Goal: Task Accomplishment & Management: Manage account settings

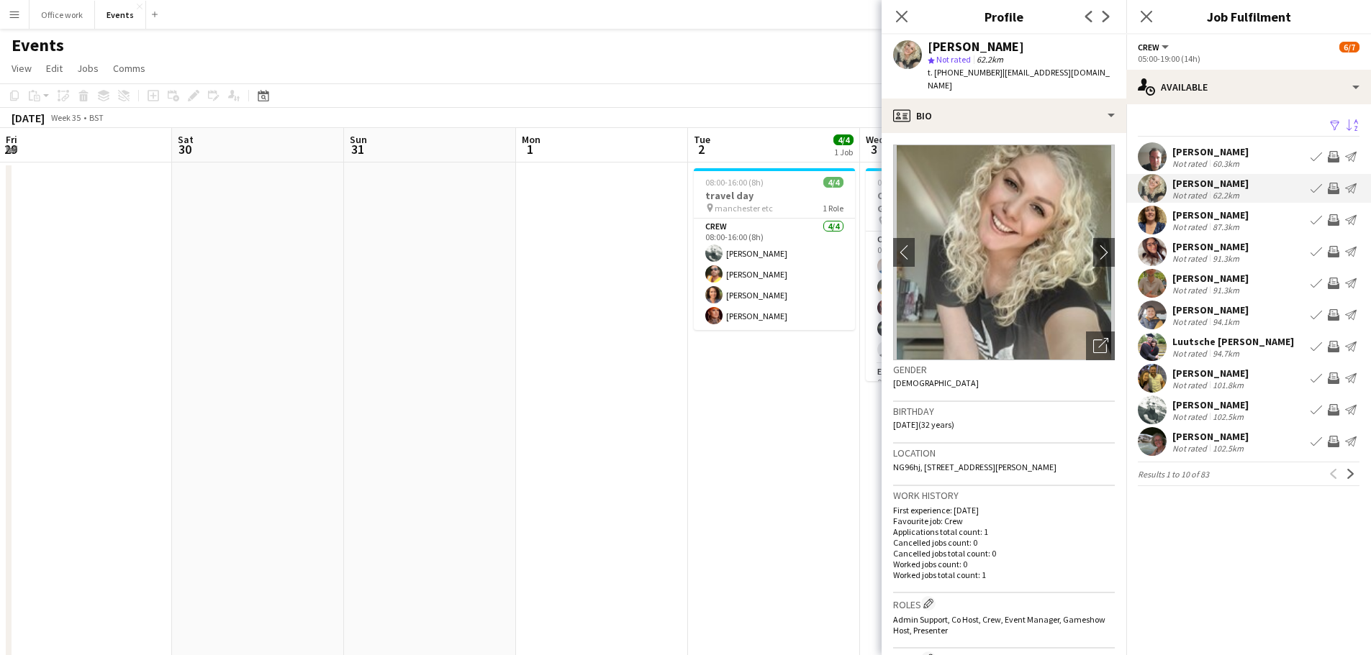
scroll to position [1, 0]
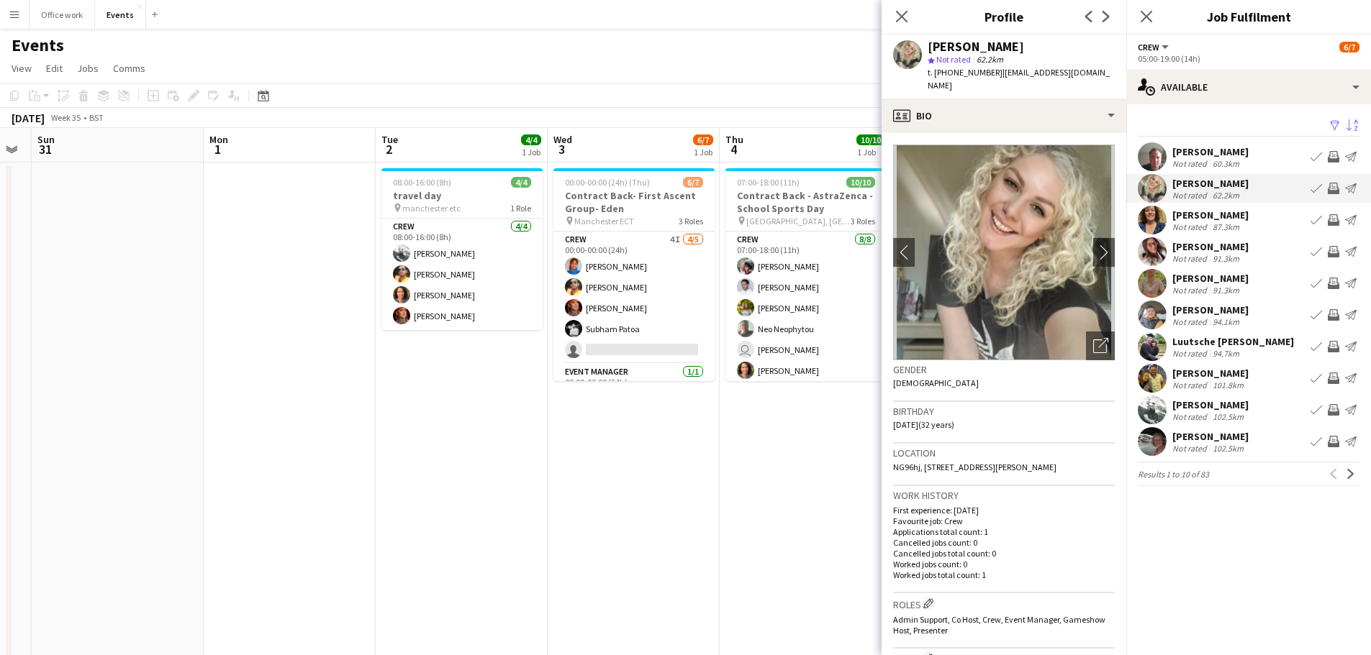
click at [1150, 412] on app-user-avatar at bounding box center [1151, 410] width 29 height 29
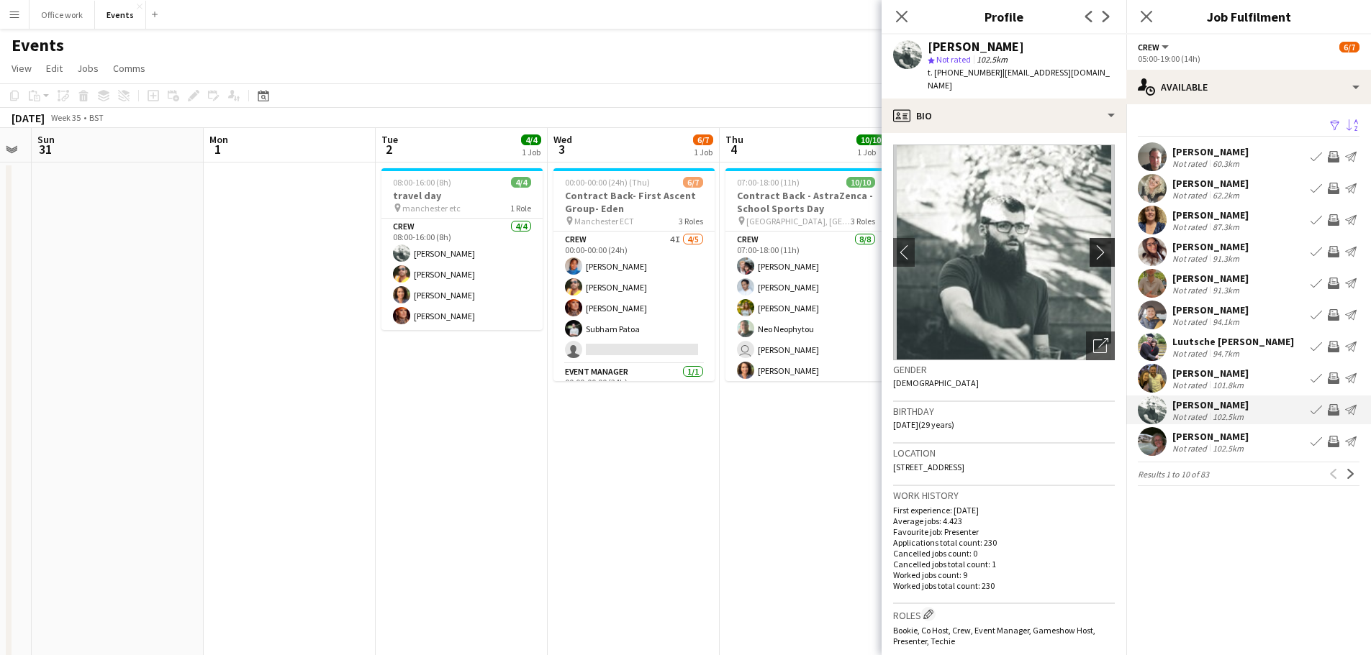
click at [1093, 245] on app-icon "chevron-right" at bounding box center [1104, 252] width 22 height 15
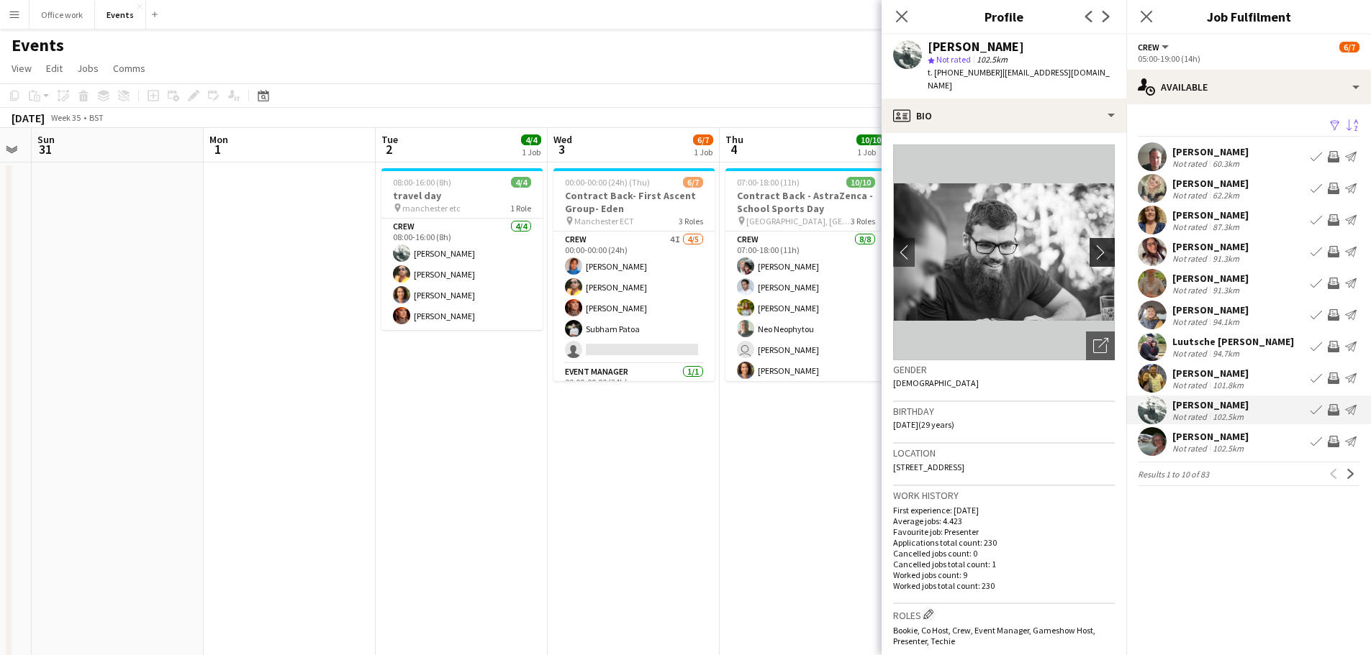
click at [1100, 245] on app-icon "chevron-right" at bounding box center [1104, 252] width 22 height 15
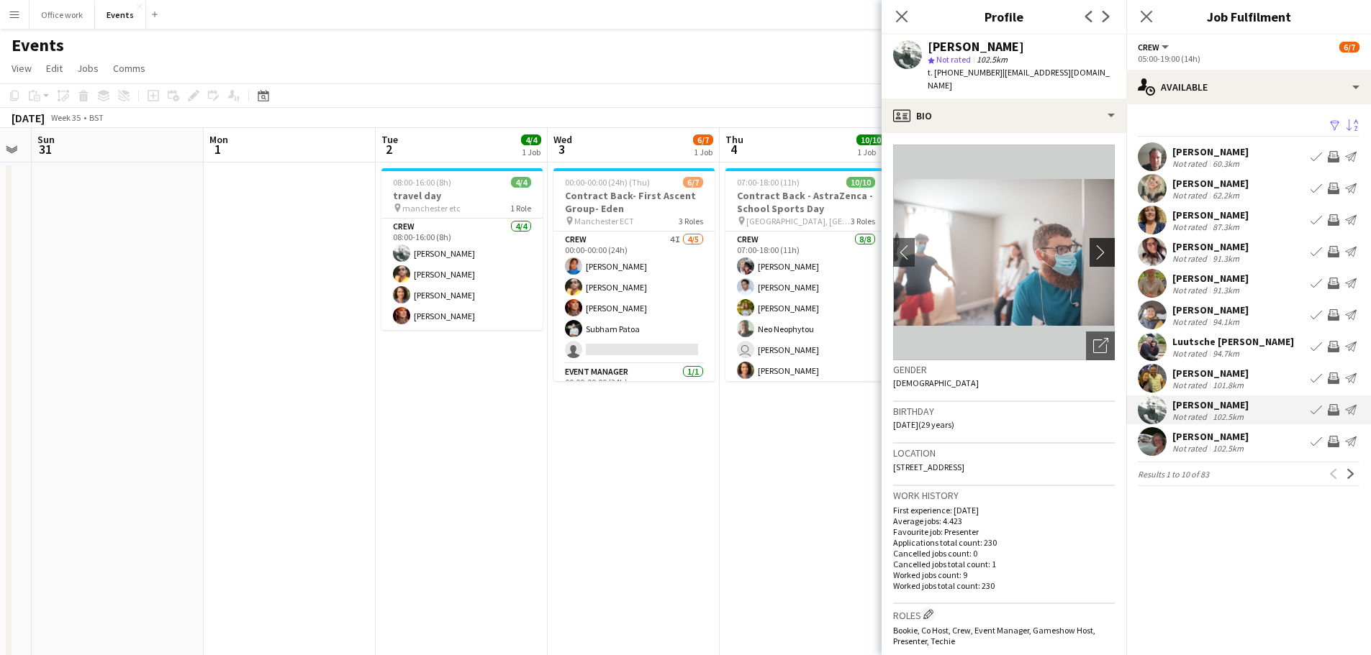
click at [1093, 245] on app-icon "chevron-right" at bounding box center [1104, 252] width 22 height 15
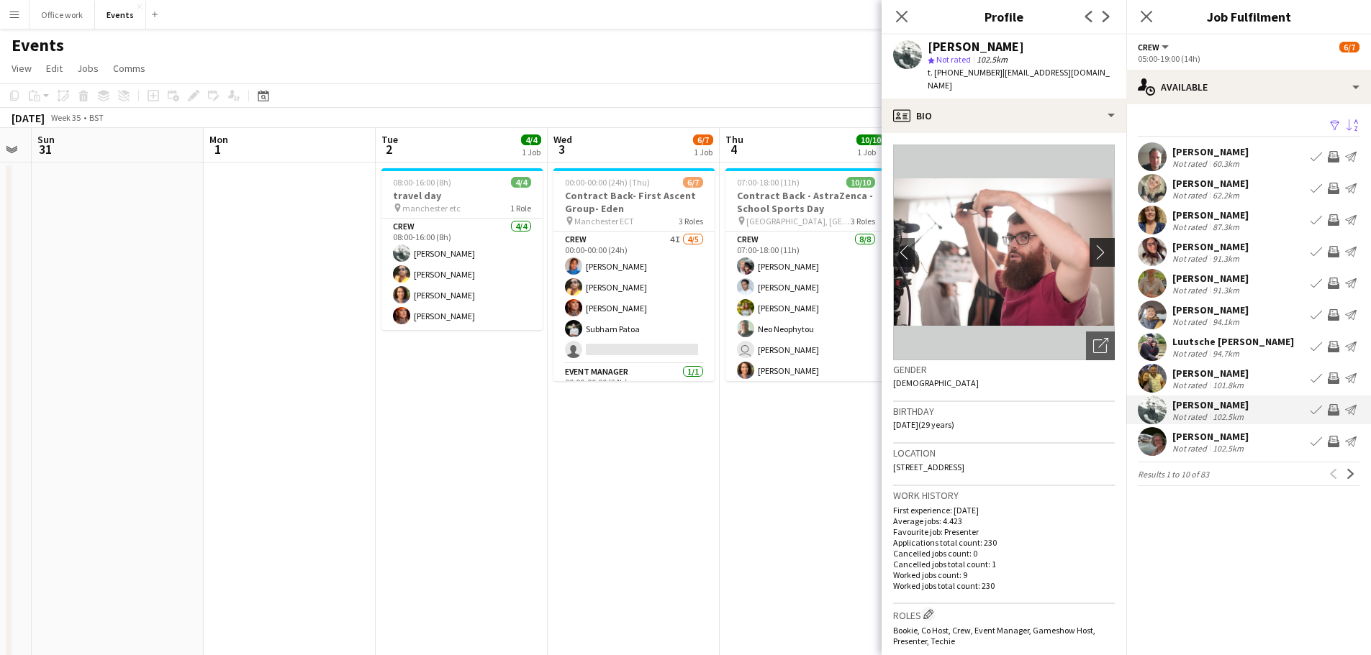
click at [1093, 245] on app-icon "chevron-right" at bounding box center [1104, 252] width 22 height 15
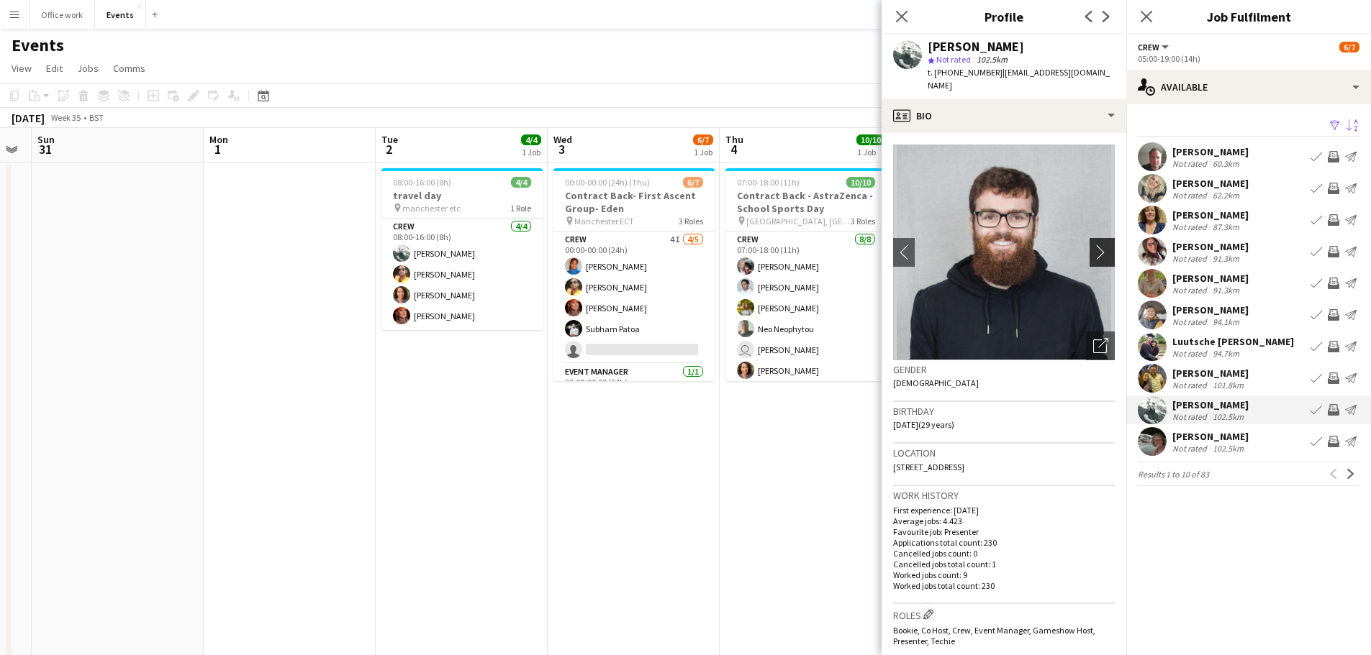
click at [1093, 245] on app-icon "chevron-right" at bounding box center [1104, 252] width 22 height 15
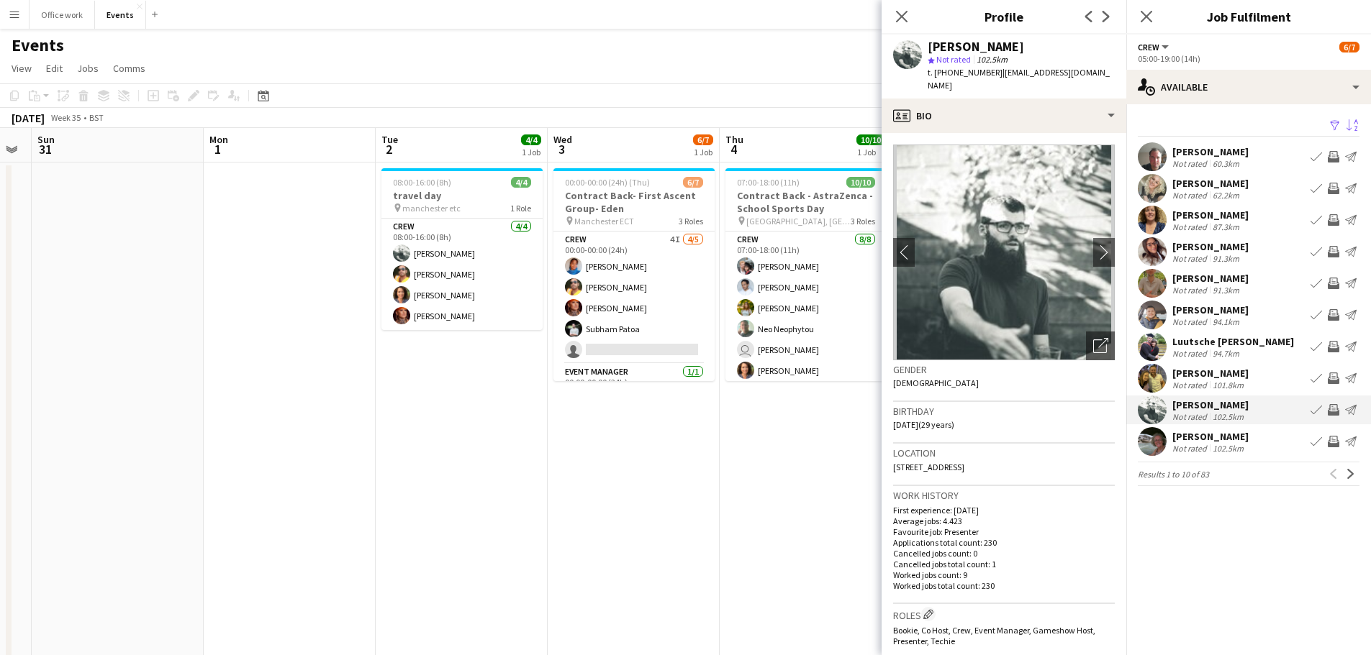
click at [1204, 438] on div "Helen Smith" at bounding box center [1210, 436] width 76 height 13
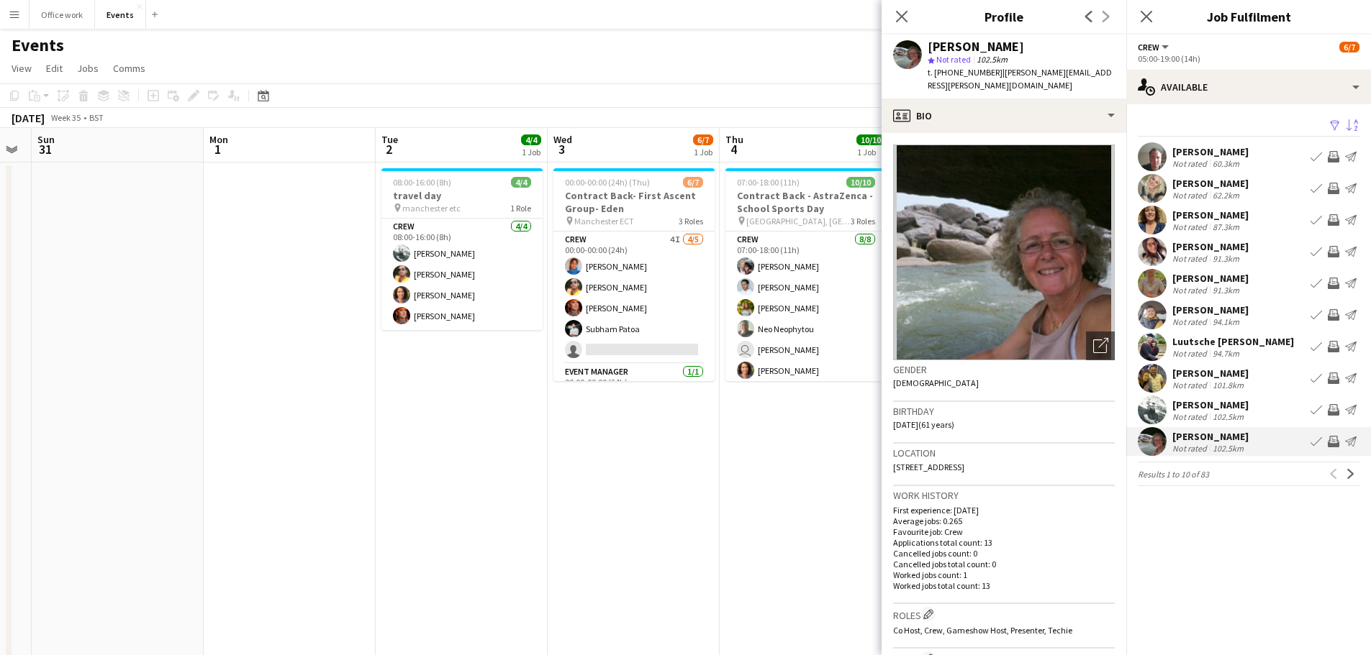
click at [1197, 369] on div "Ben Norman" at bounding box center [1210, 373] width 76 height 13
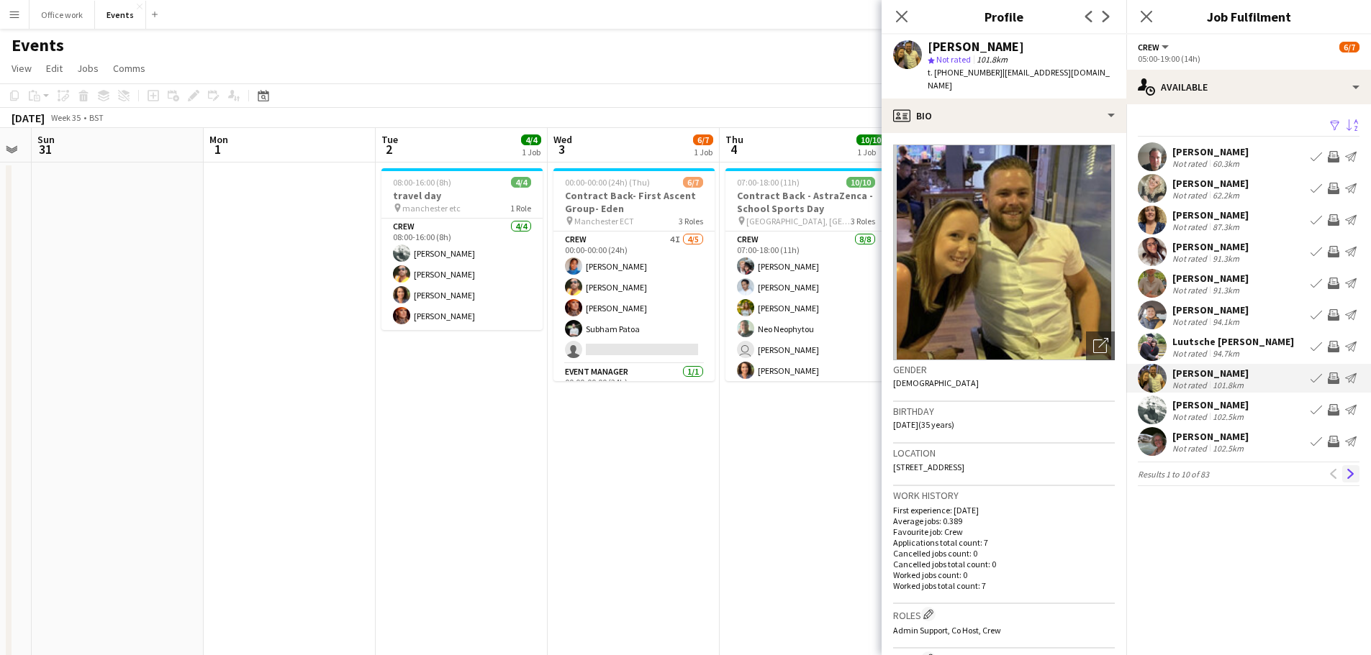
click at [1350, 474] on app-icon "Next" at bounding box center [1350, 474] width 10 height 10
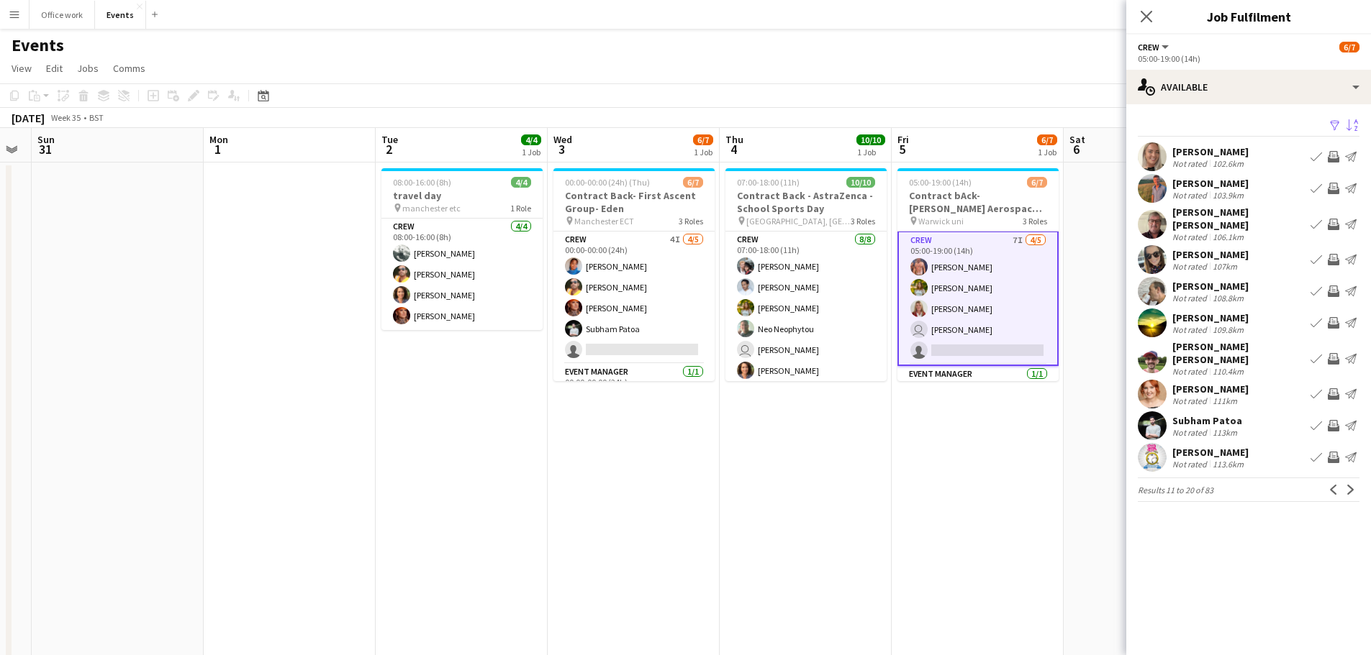
click at [1037, 407] on app-date-cell "05:00-19:00 (14h) 6/7 Contract bAck-Collins Aerospace- Diamond dome pin Warwick…" at bounding box center [977, 504] width 172 height 683
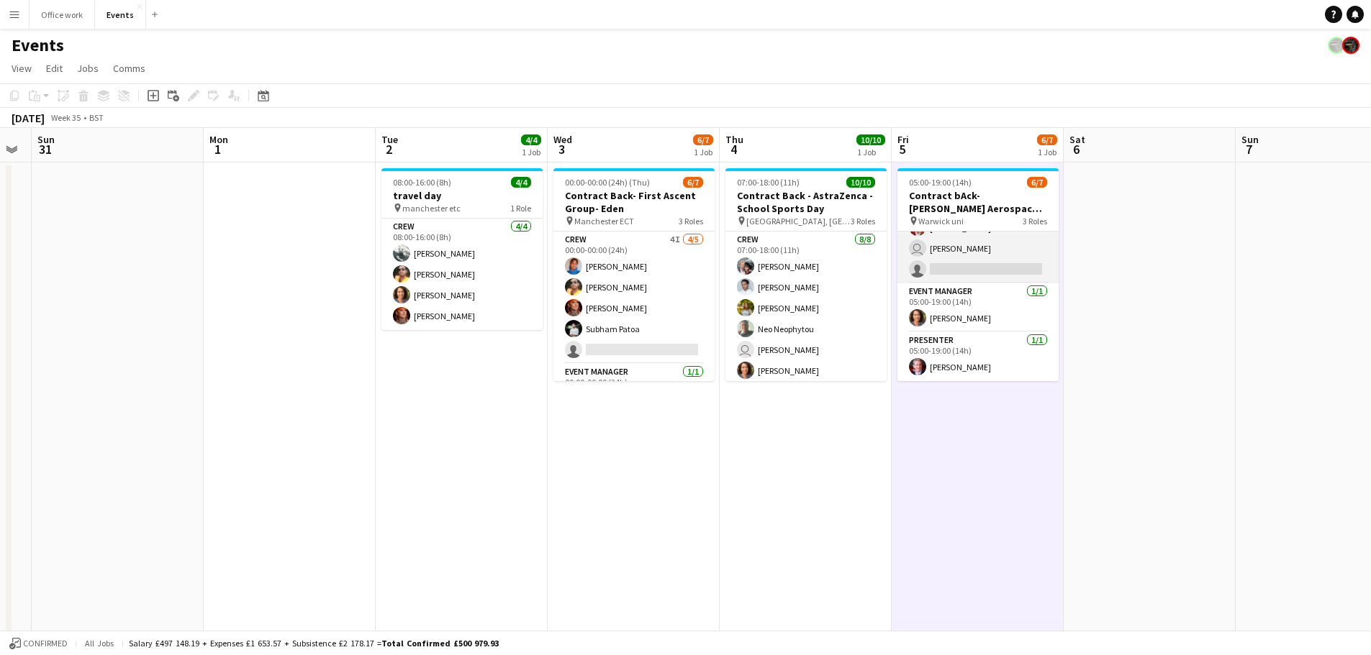
scroll to position [0, 0]
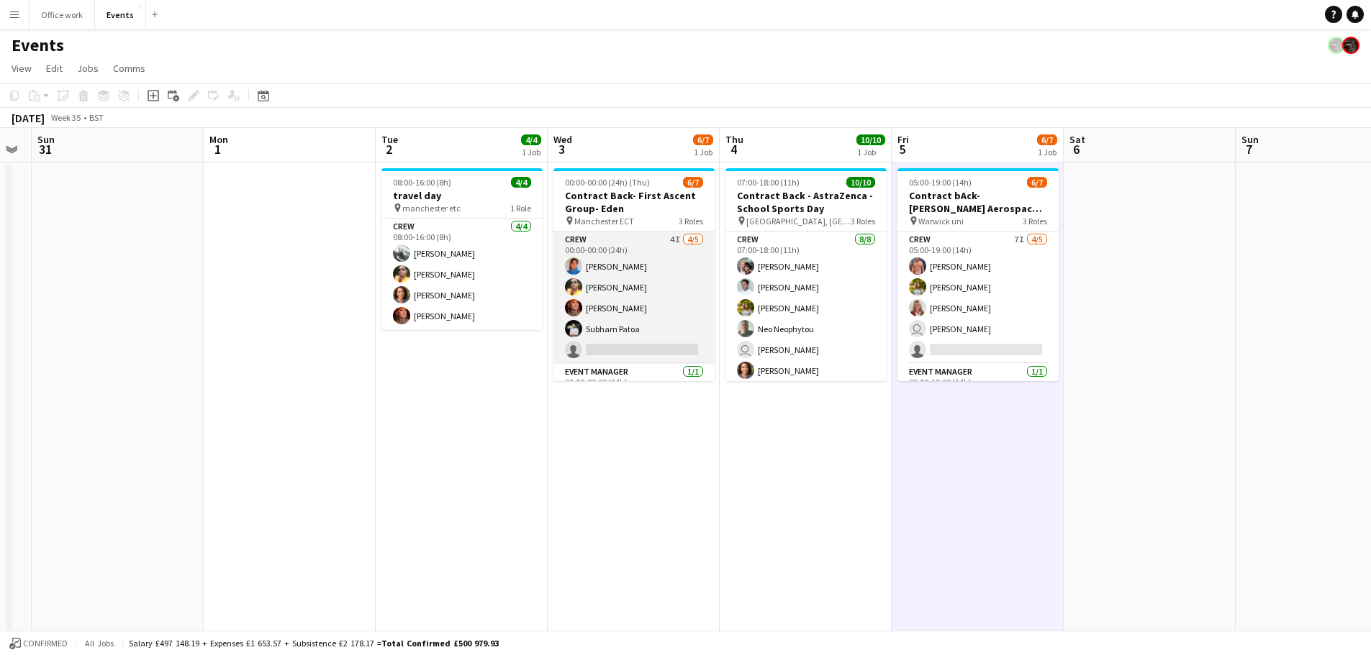
click at [661, 279] on app-card-role "Crew 4I 4/5 00:00-00:00 (24h) Chrystal Williams Denim Francesco Lillo Cheryl Qu…" at bounding box center [633, 298] width 161 height 132
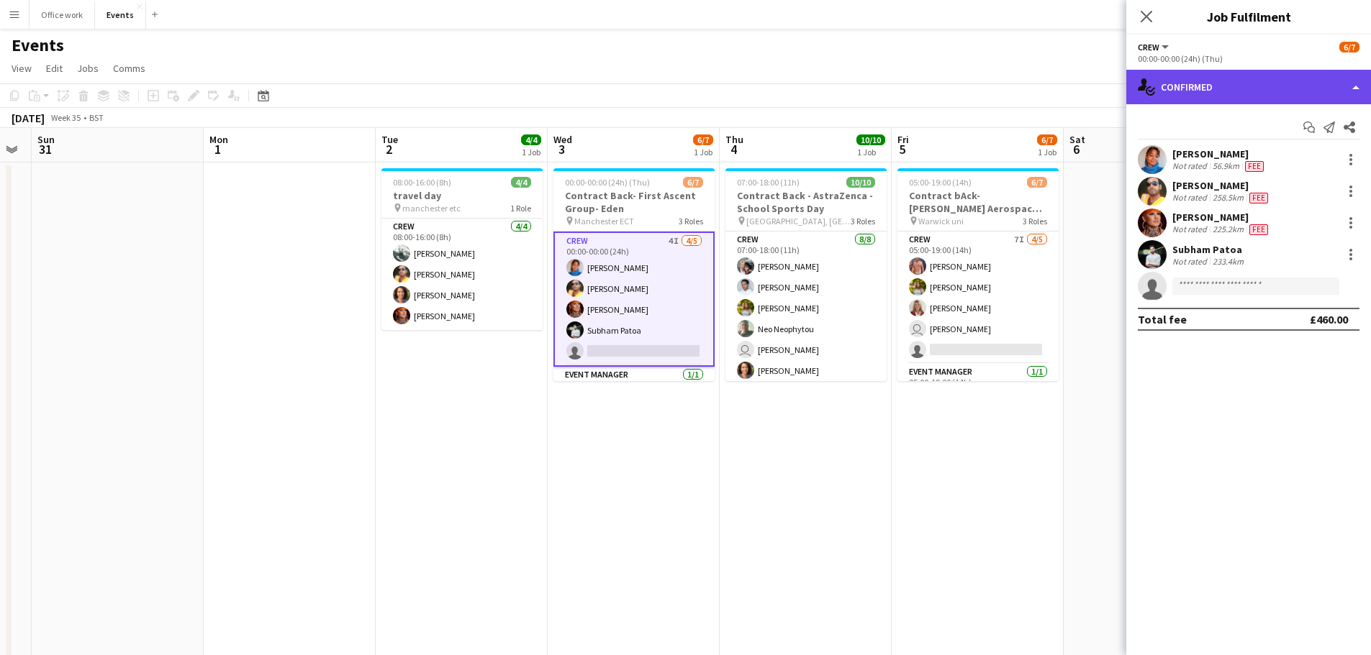
click at [1222, 91] on div "single-neutral-actions-check-2 Confirmed" at bounding box center [1248, 87] width 245 height 35
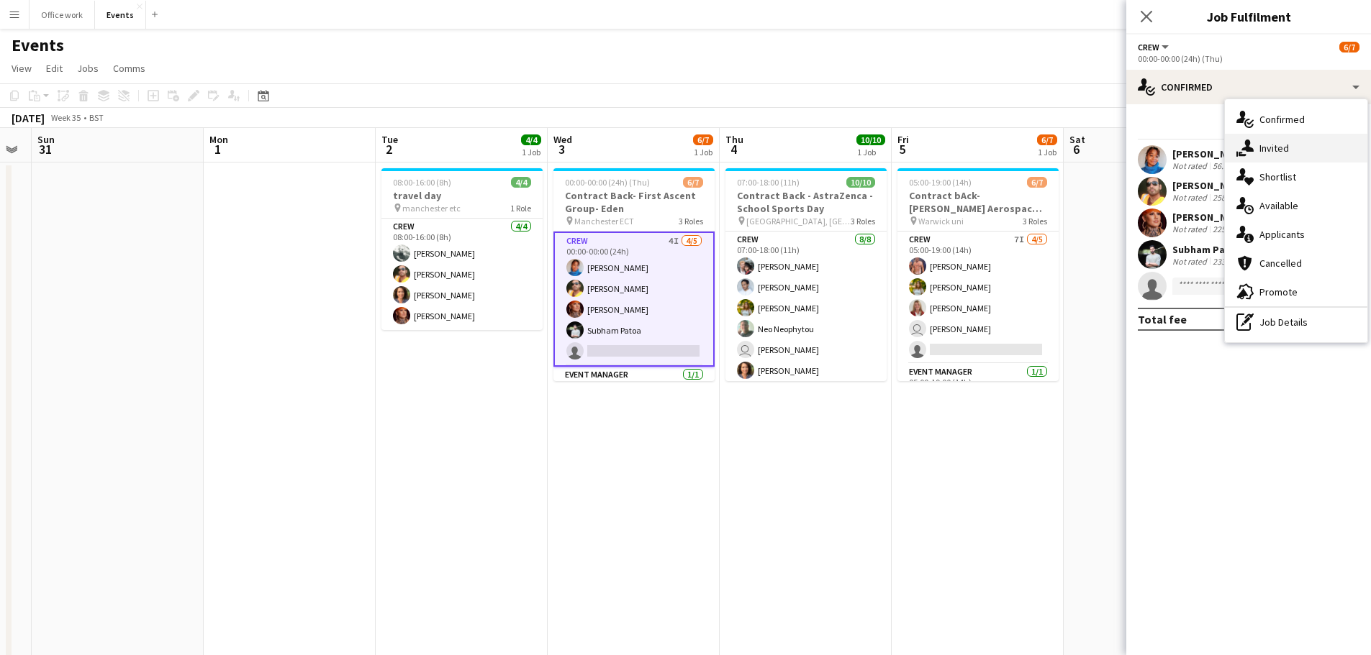
click at [1250, 135] on div "single-neutral-actions-share-1 Invited" at bounding box center [1296, 148] width 142 height 29
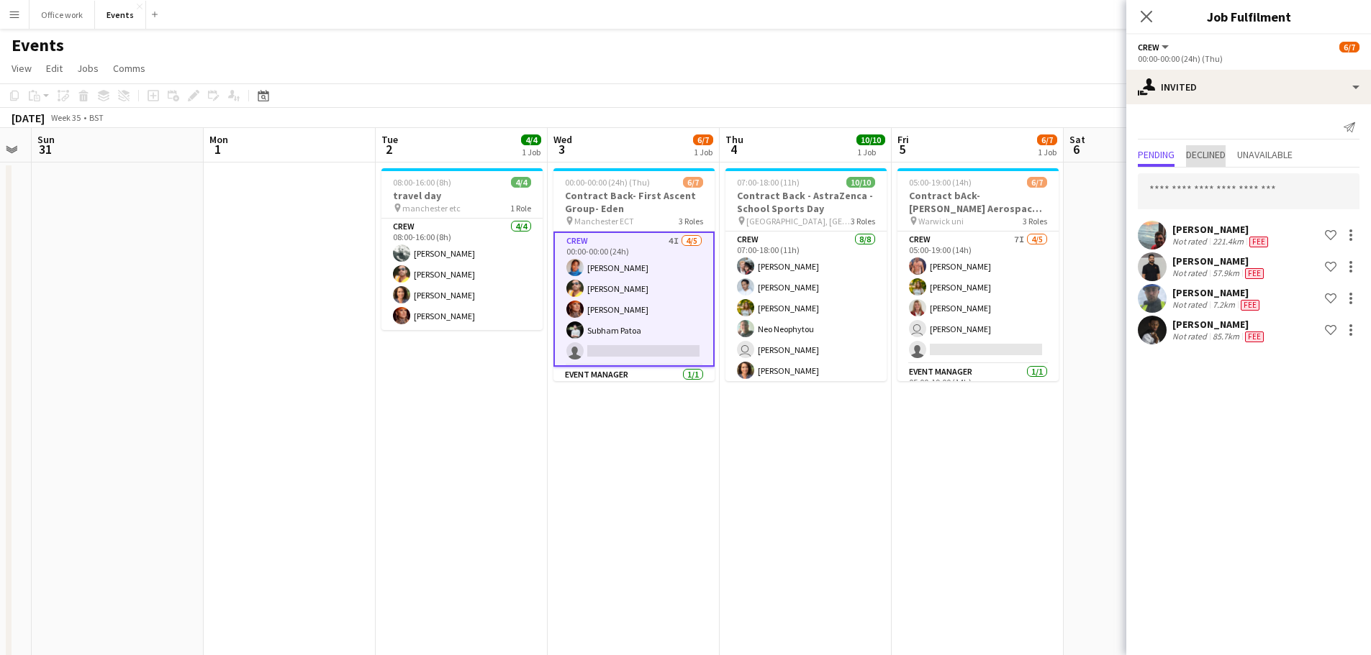
click at [1225, 155] on span "Declined" at bounding box center [1206, 155] width 40 height 10
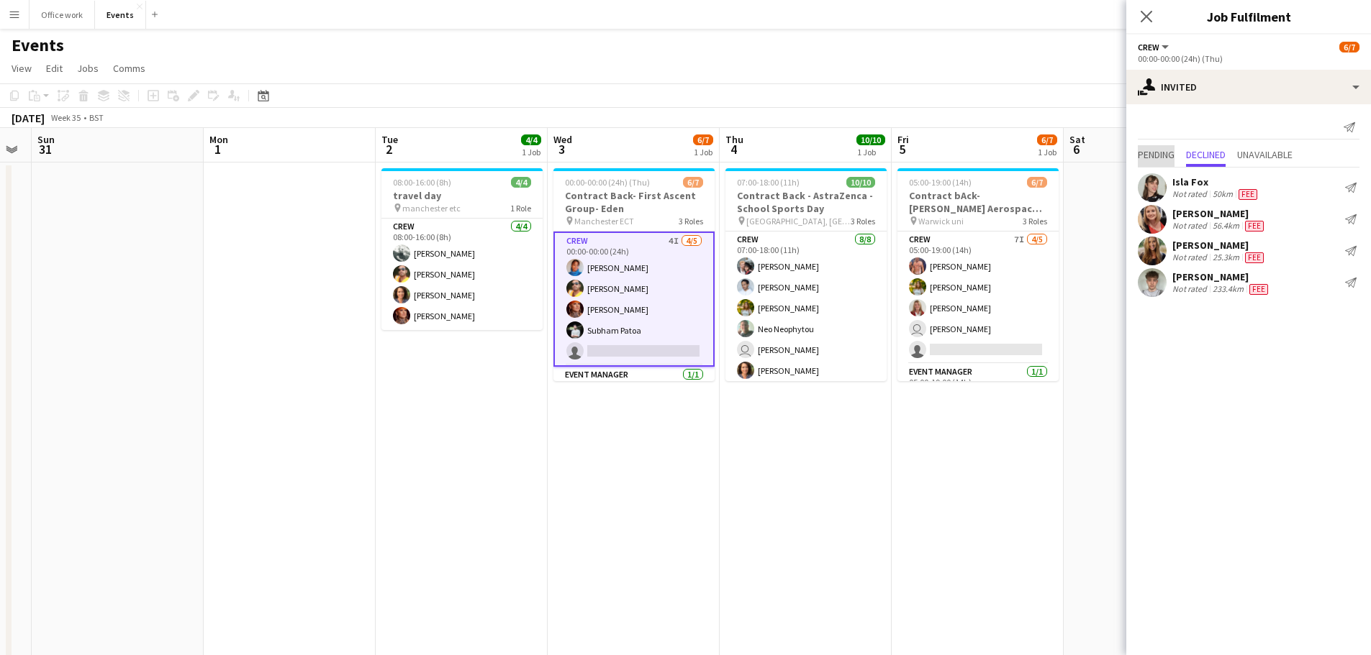
click at [1166, 160] on span "Pending" at bounding box center [1155, 155] width 37 height 10
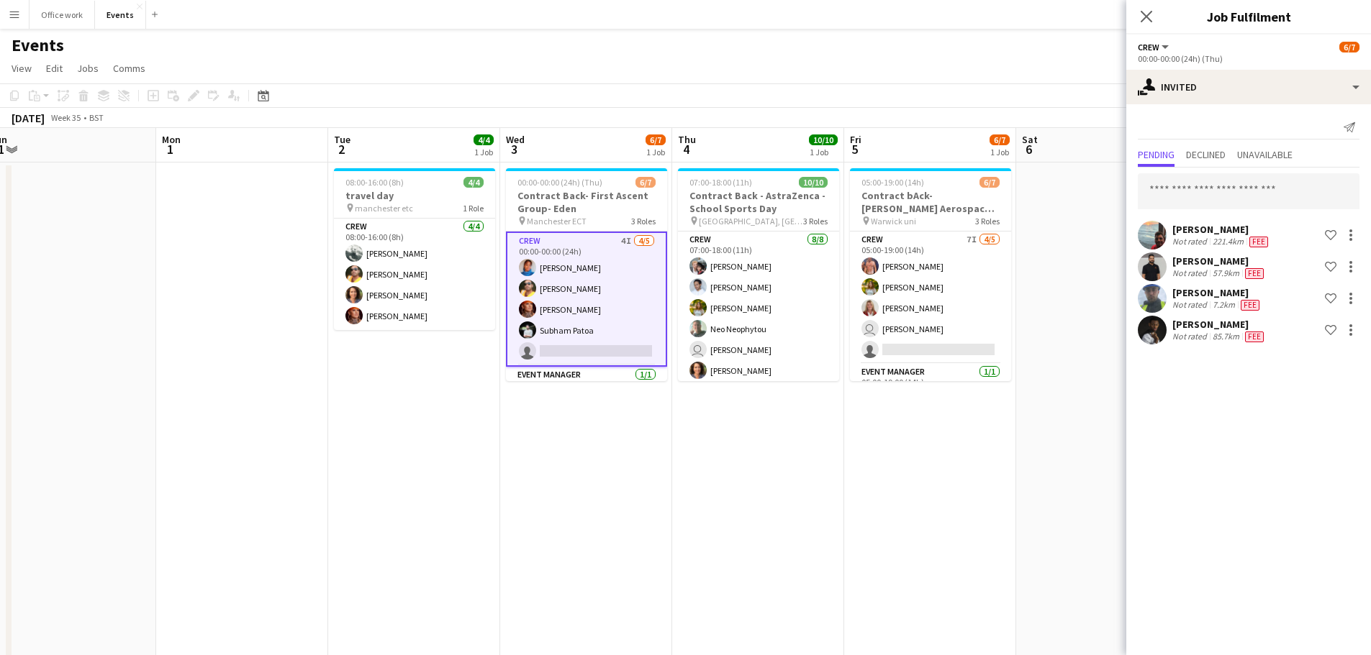
drag, startPoint x: 725, startPoint y: 364, endPoint x: 1272, endPoint y: 145, distance: 589.2
click at [1272, 145] on body "Menu Boards Boards Boards All jobs Status Workforce Workforce My Workforce Recr…" at bounding box center [685, 435] width 1371 height 871
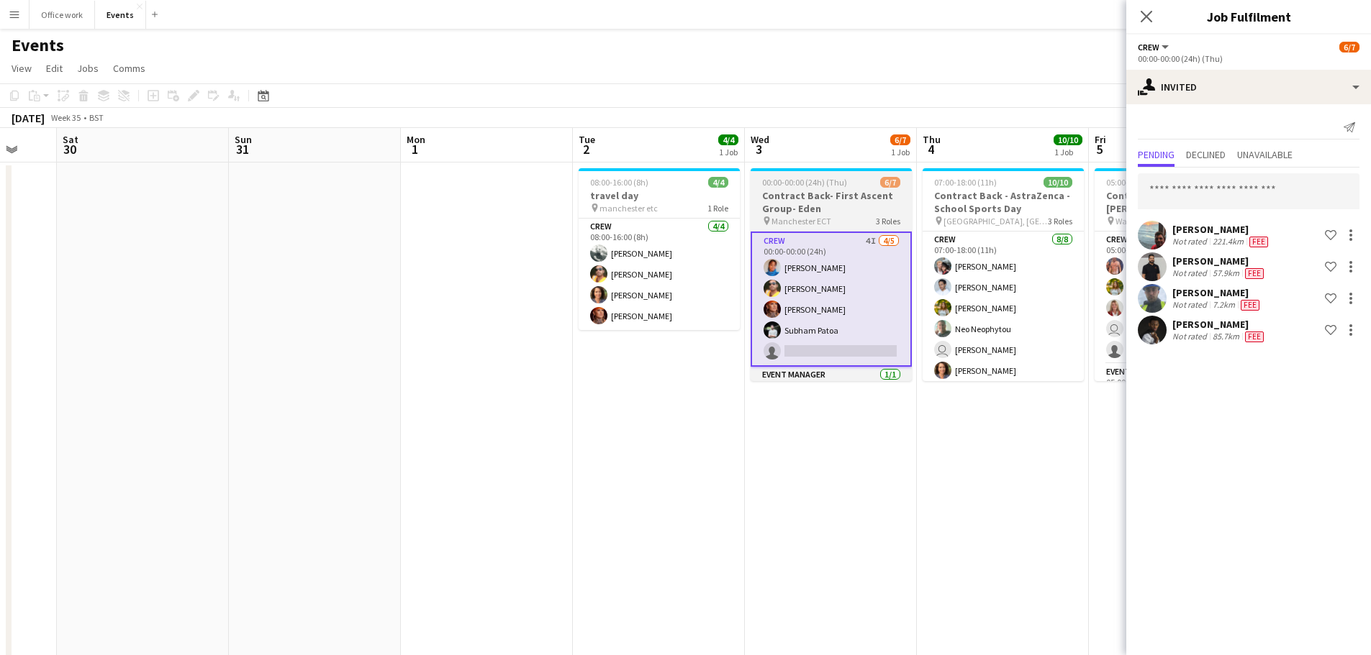
scroll to position [0, 461]
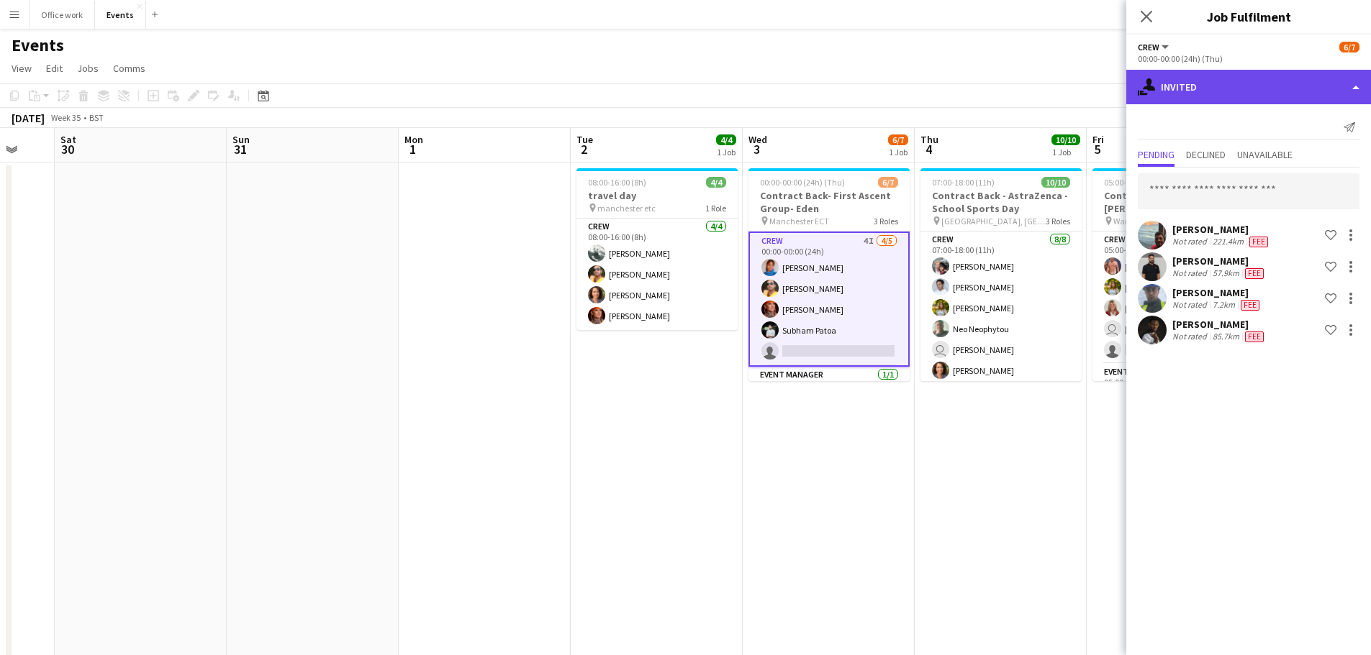
click at [1279, 78] on div "single-neutral-actions-share-1 Invited" at bounding box center [1248, 87] width 245 height 35
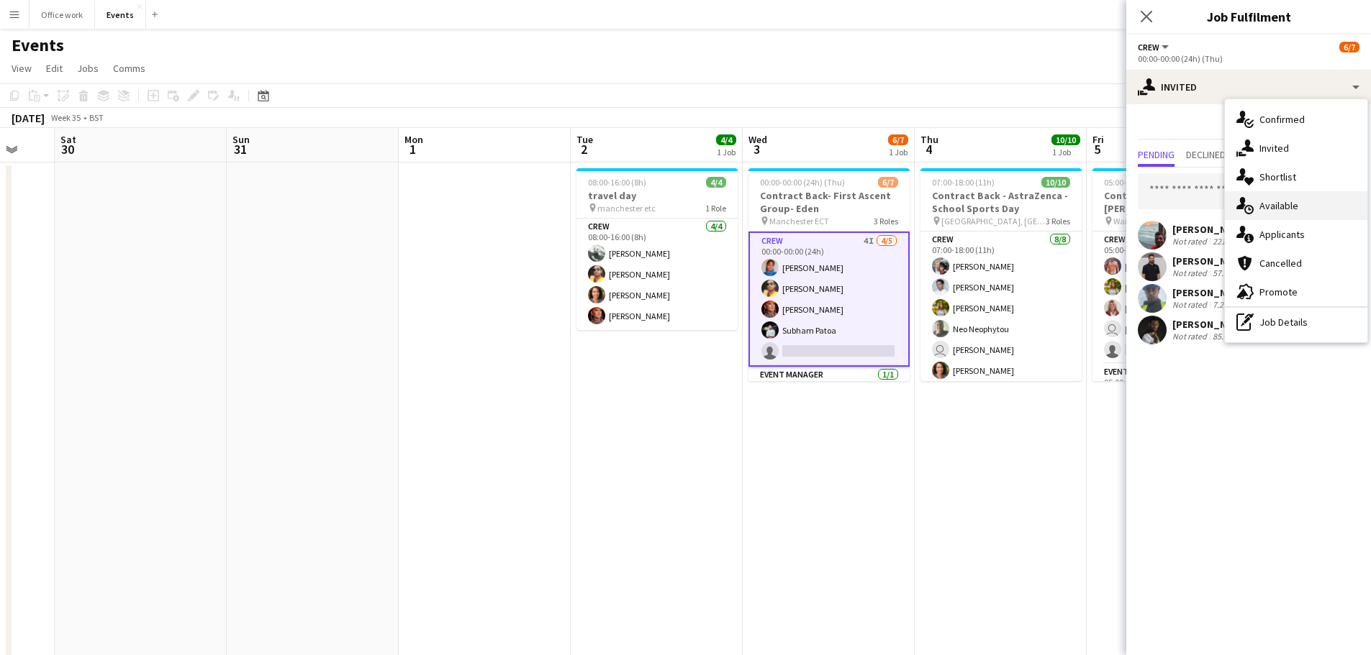
click at [1258, 202] on div "single-neutral-actions-upload Available" at bounding box center [1296, 205] width 142 height 29
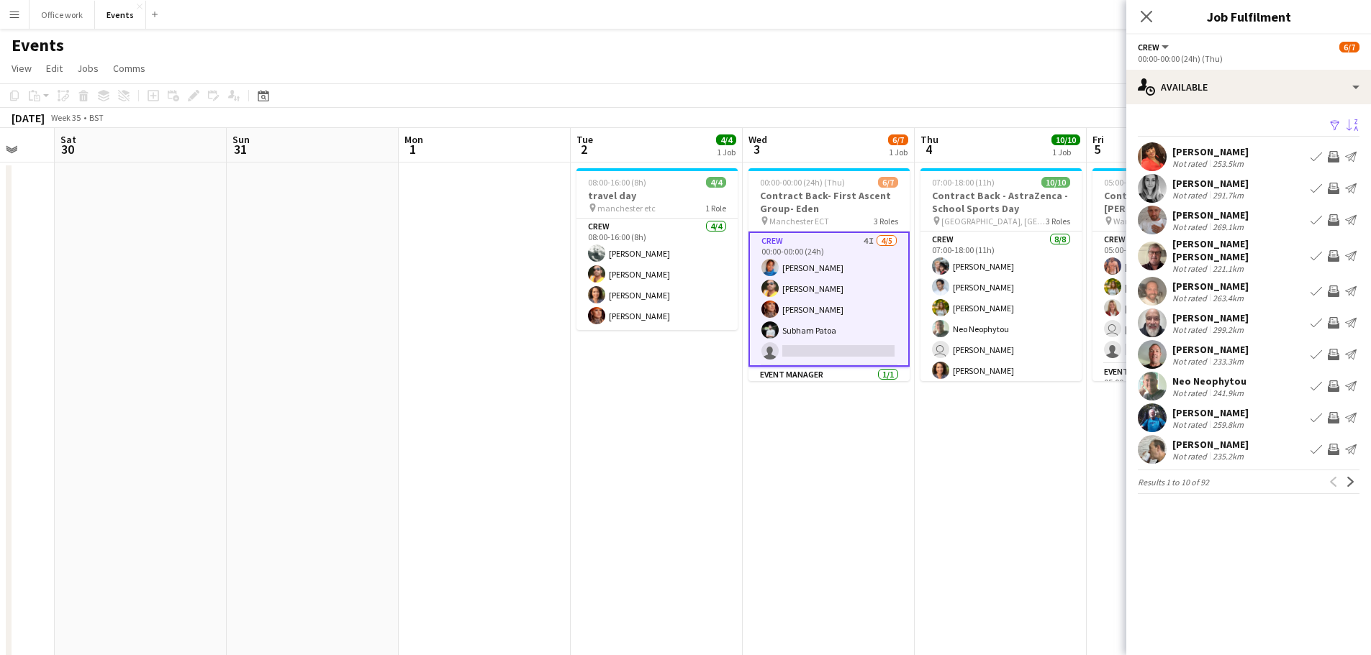
click at [1350, 127] on app-icon "Sort asc" at bounding box center [1352, 126] width 12 height 14
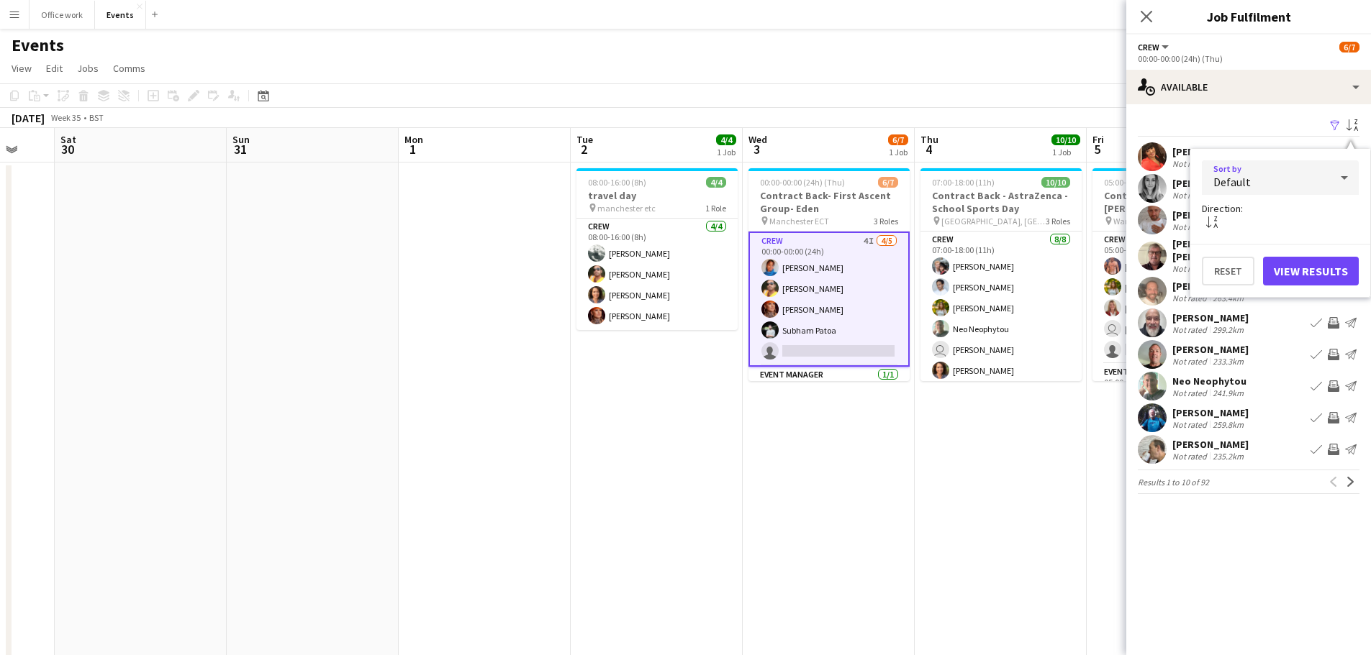
click at [1282, 177] on div "Default" at bounding box center [1266, 177] width 128 height 35
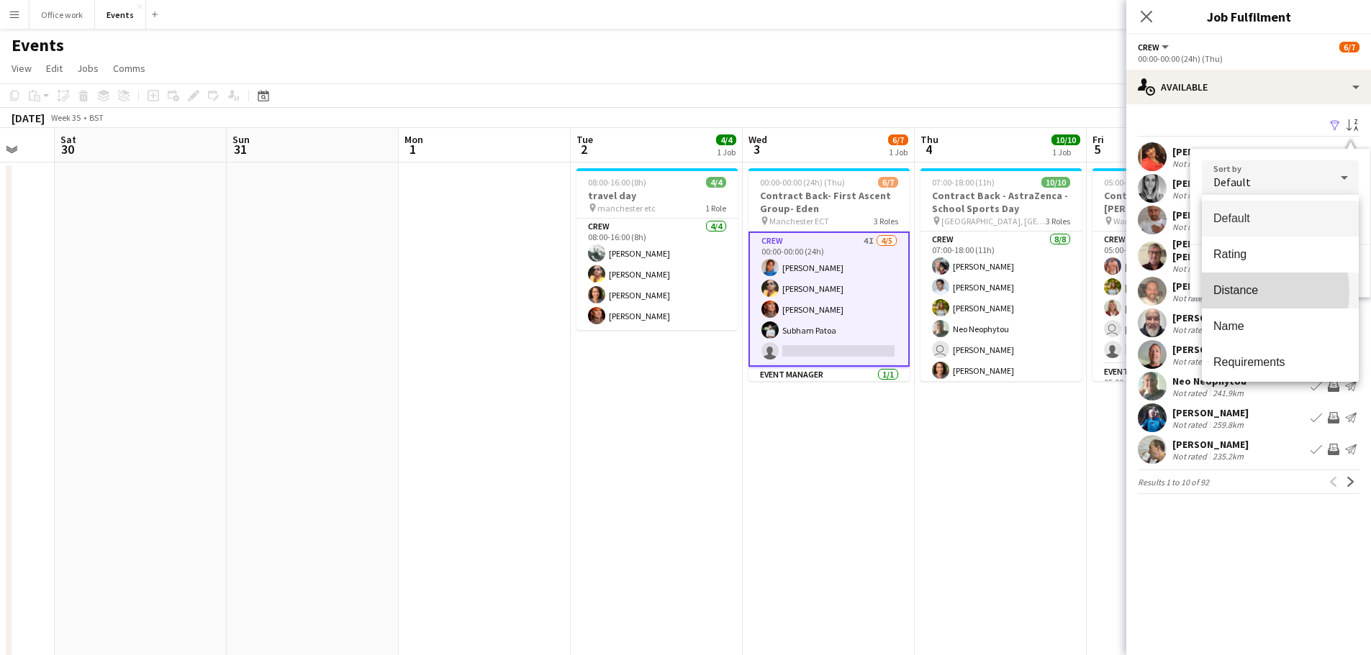
click at [1234, 292] on span "Distance" at bounding box center [1280, 290] width 134 height 14
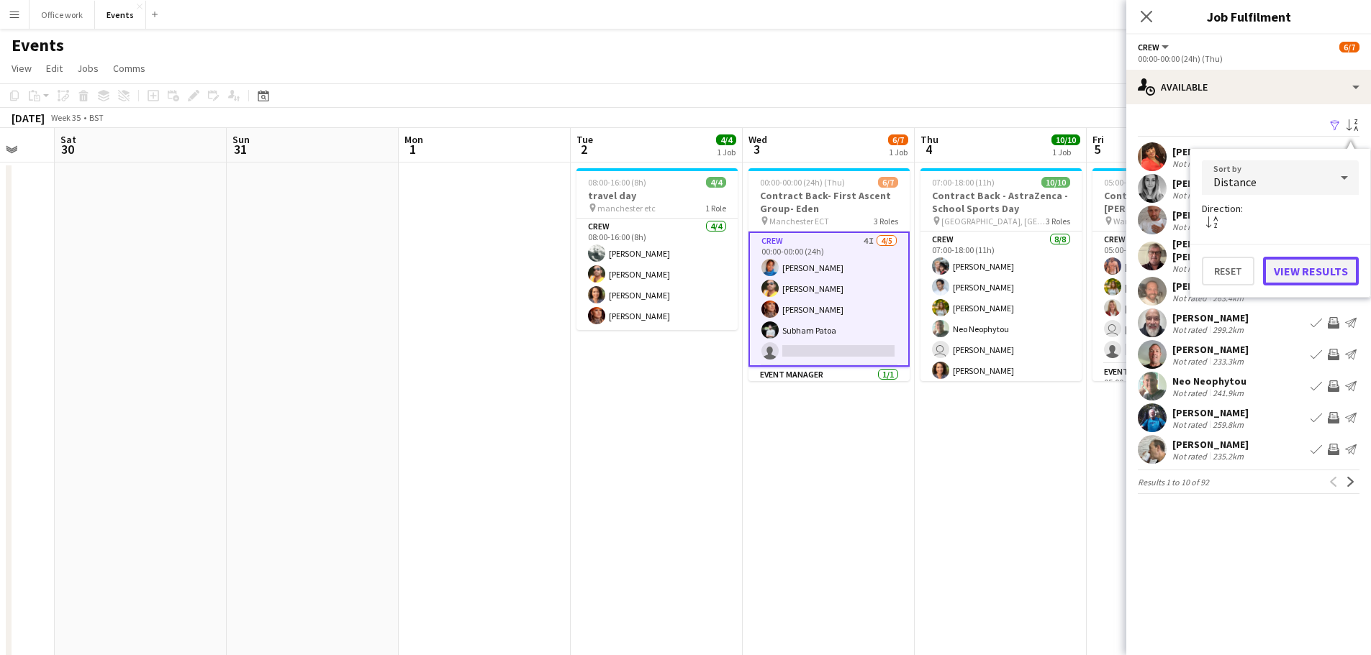
click at [1302, 275] on button "View Results" at bounding box center [1311, 271] width 96 height 29
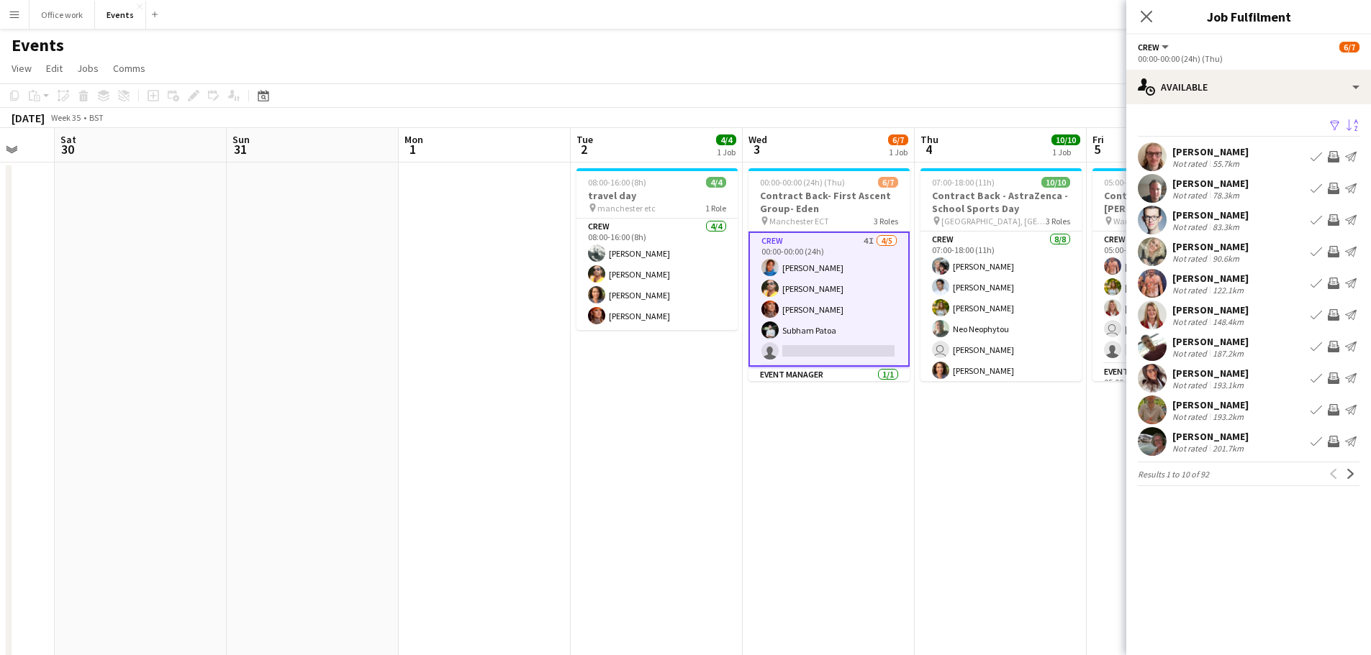
click at [1206, 150] on div "Samuel Gray" at bounding box center [1210, 151] width 76 height 13
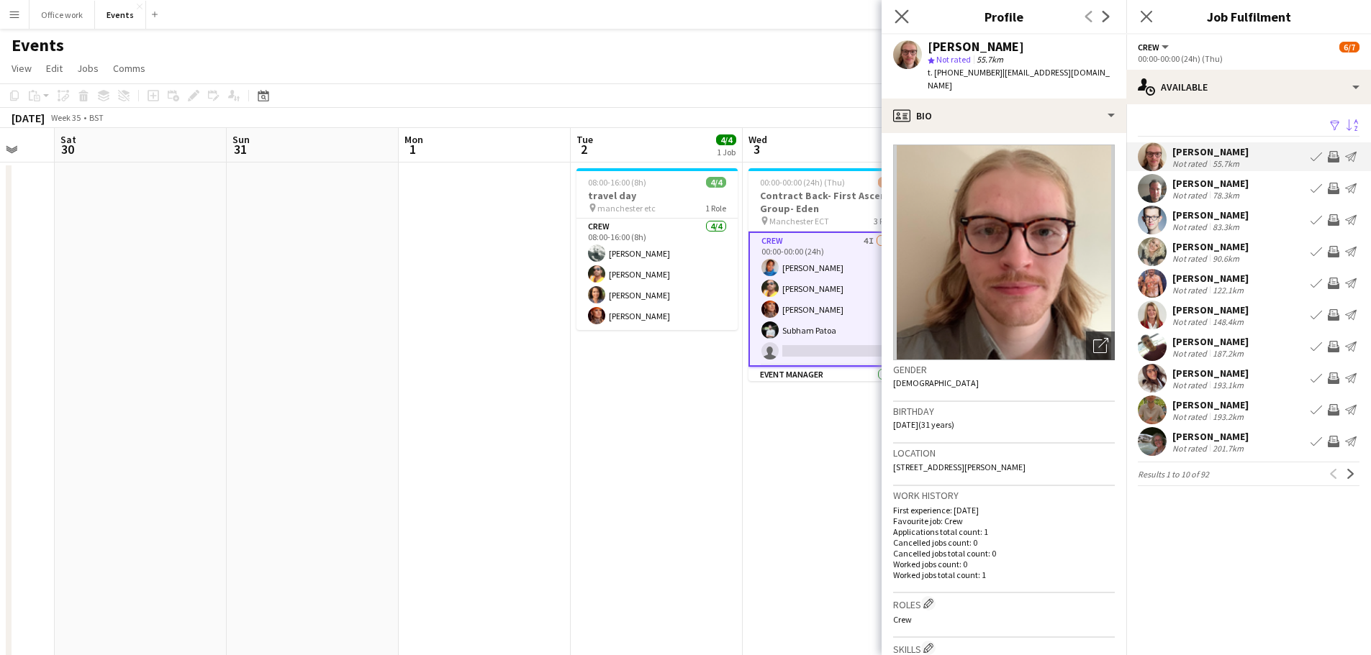
click at [894, 12] on app-icon "Close pop-in" at bounding box center [901, 16] width 21 height 21
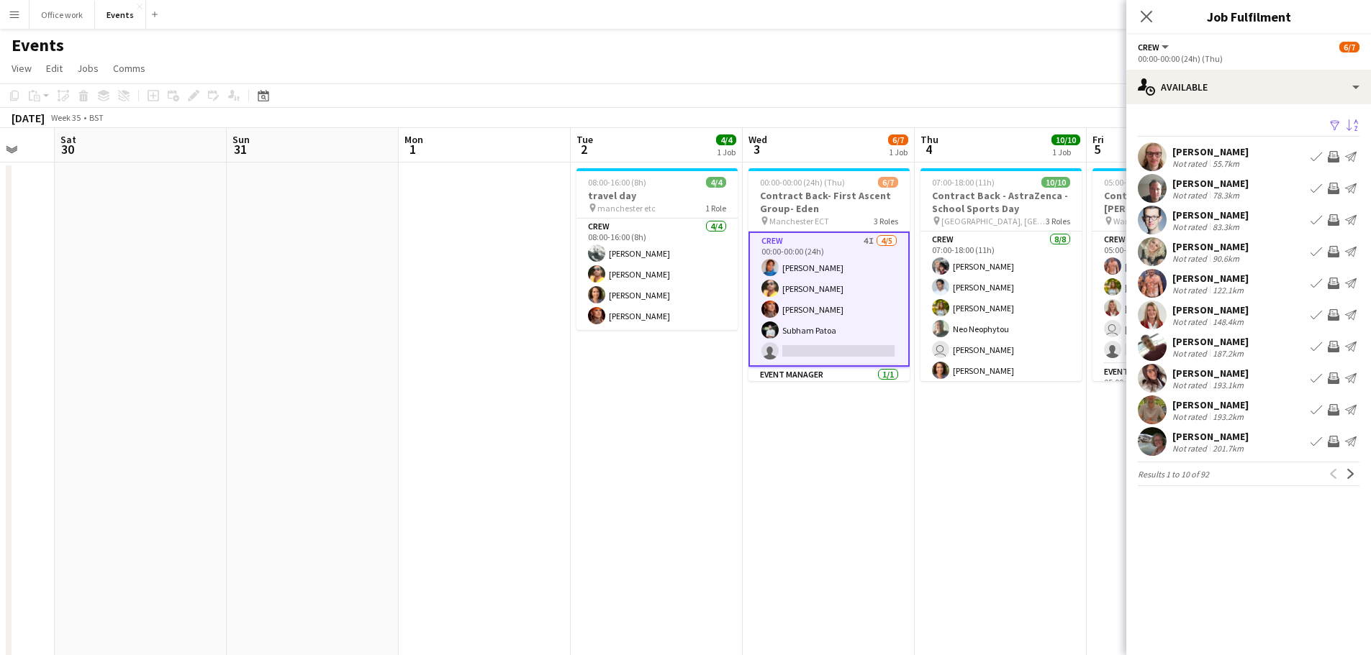
click at [1181, 280] on div "Chris Ebbon" at bounding box center [1210, 278] width 76 height 13
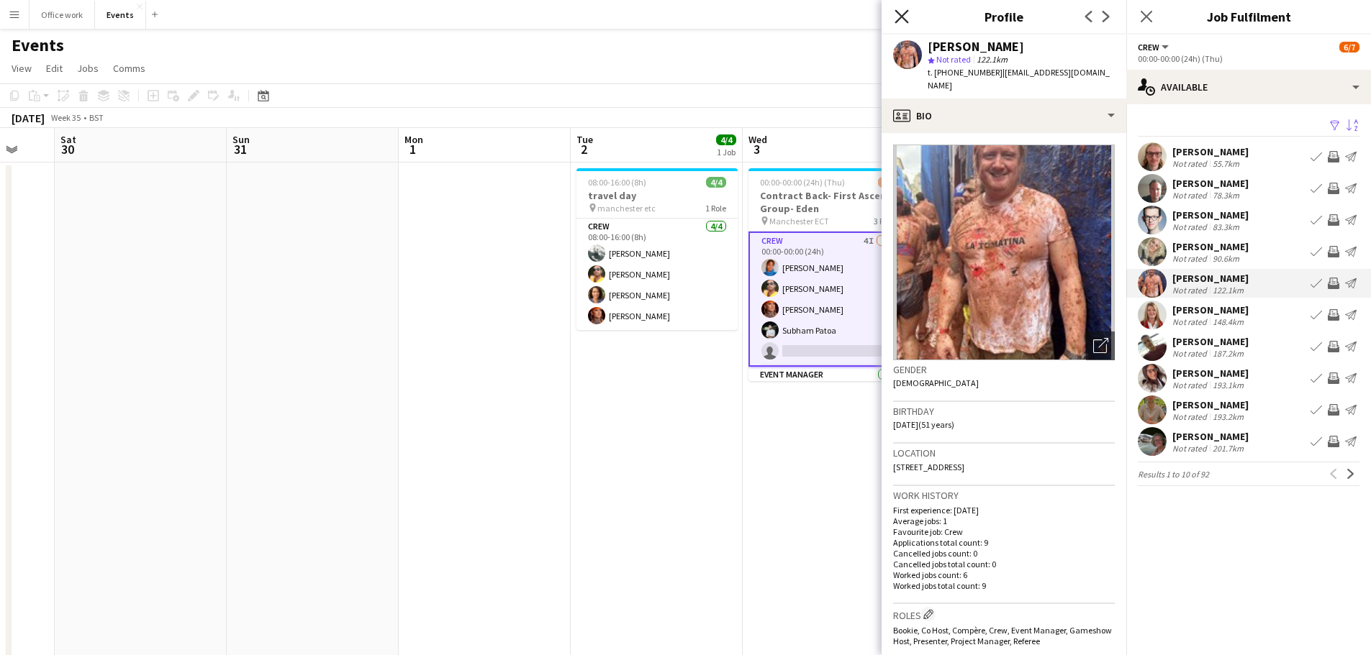
click at [900, 18] on icon at bounding box center [901, 16] width 14 height 14
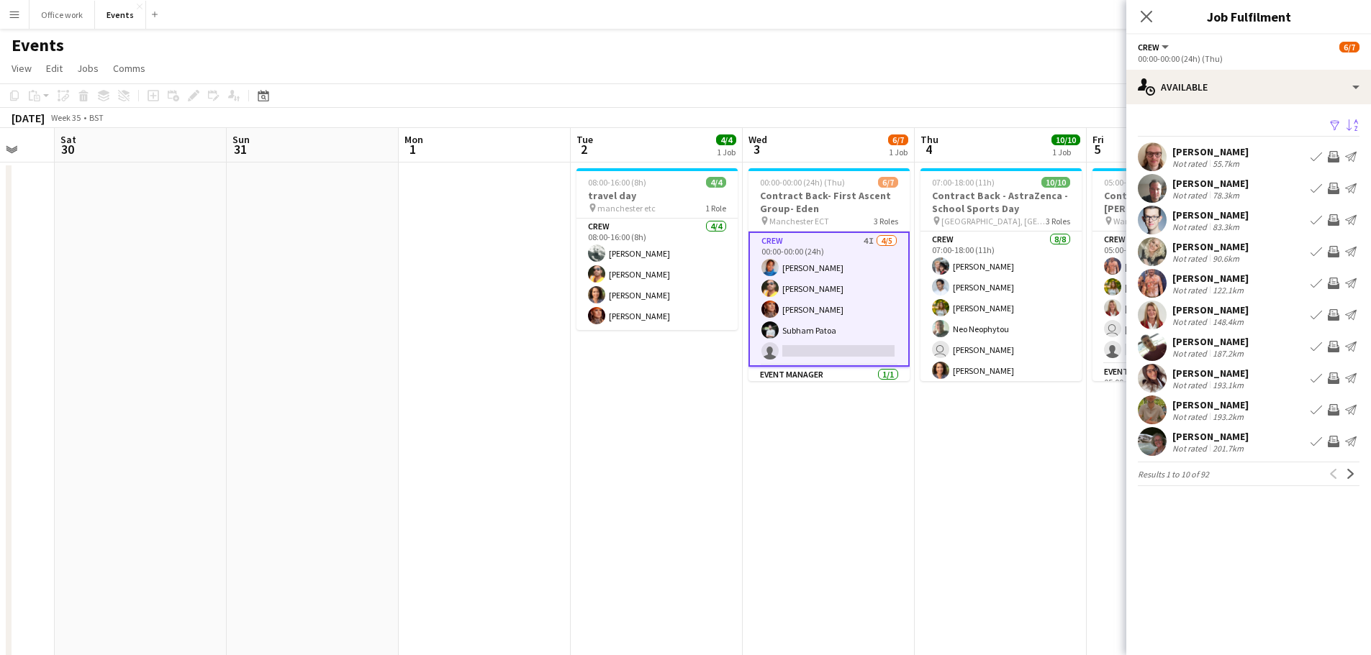
click at [726, 471] on app-date-cell "08:00-16:00 (8h) 4/4 travel day pin manchester etc 1 Role Crew 4/4 08:00-16:00 …" at bounding box center [657, 504] width 172 height 683
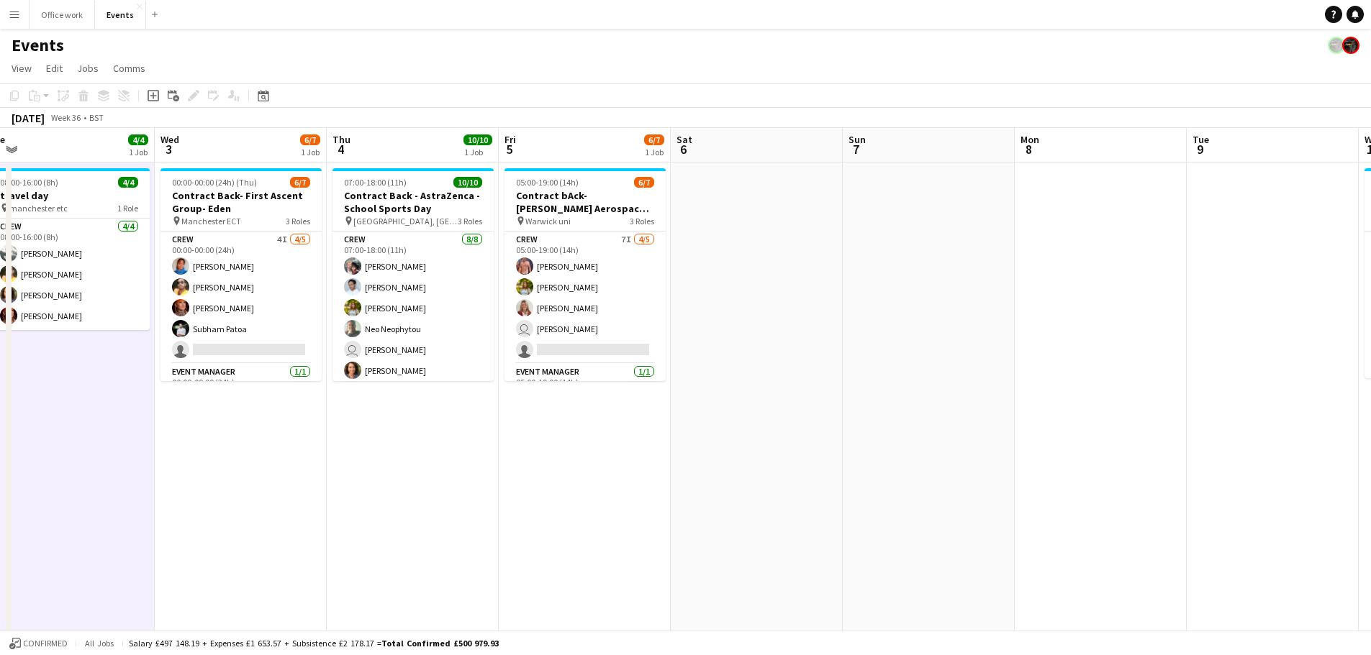
scroll to position [0, 360]
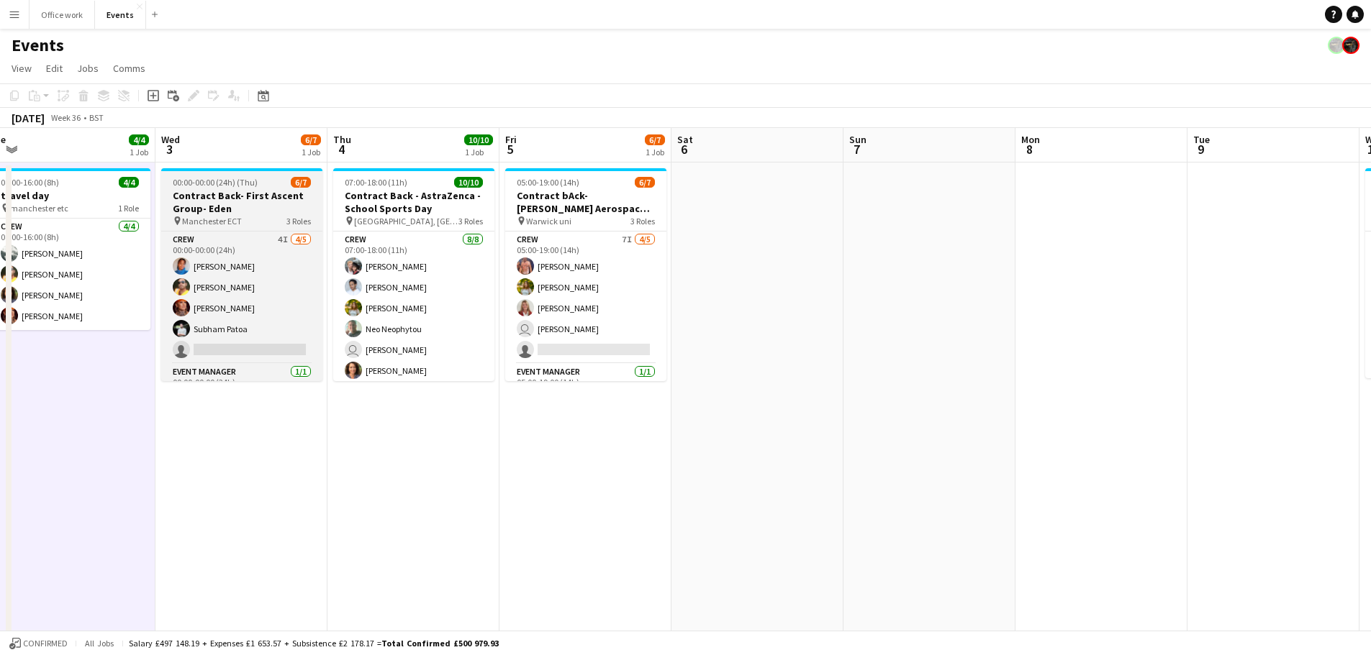
click at [223, 222] on span "Manchester ECT" at bounding box center [212, 221] width 60 height 11
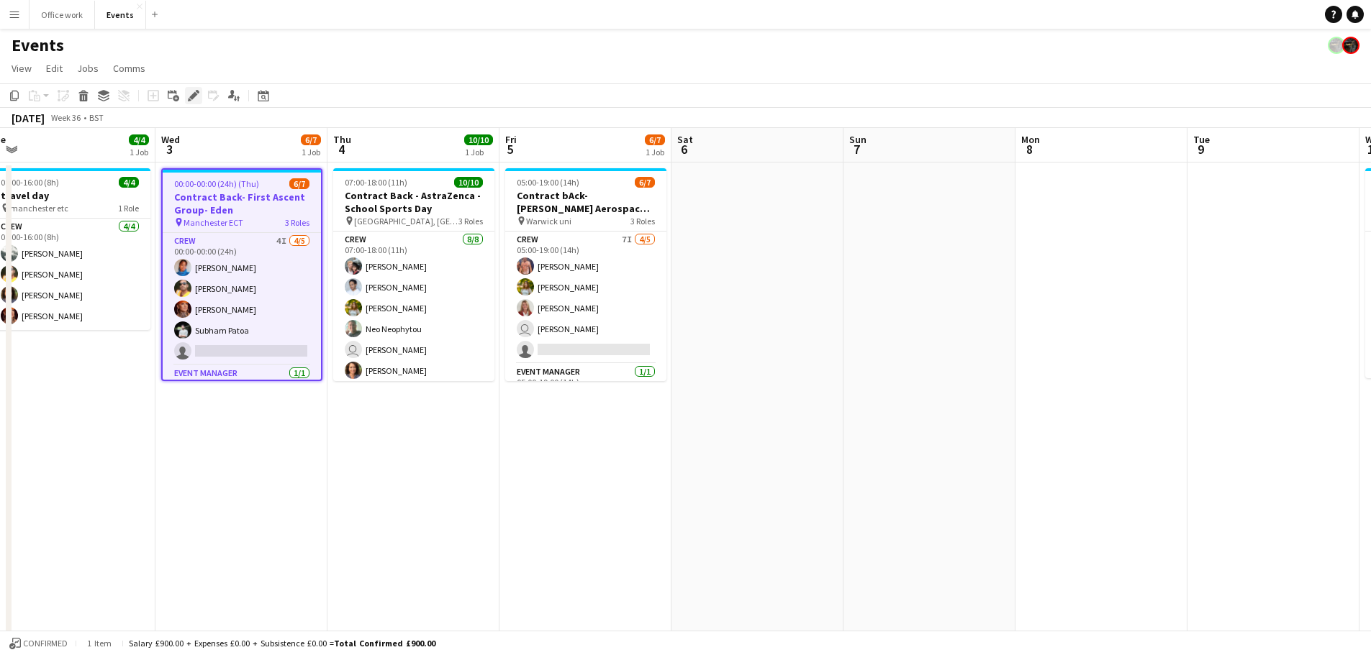
click at [195, 93] on icon at bounding box center [193, 96] width 8 height 8
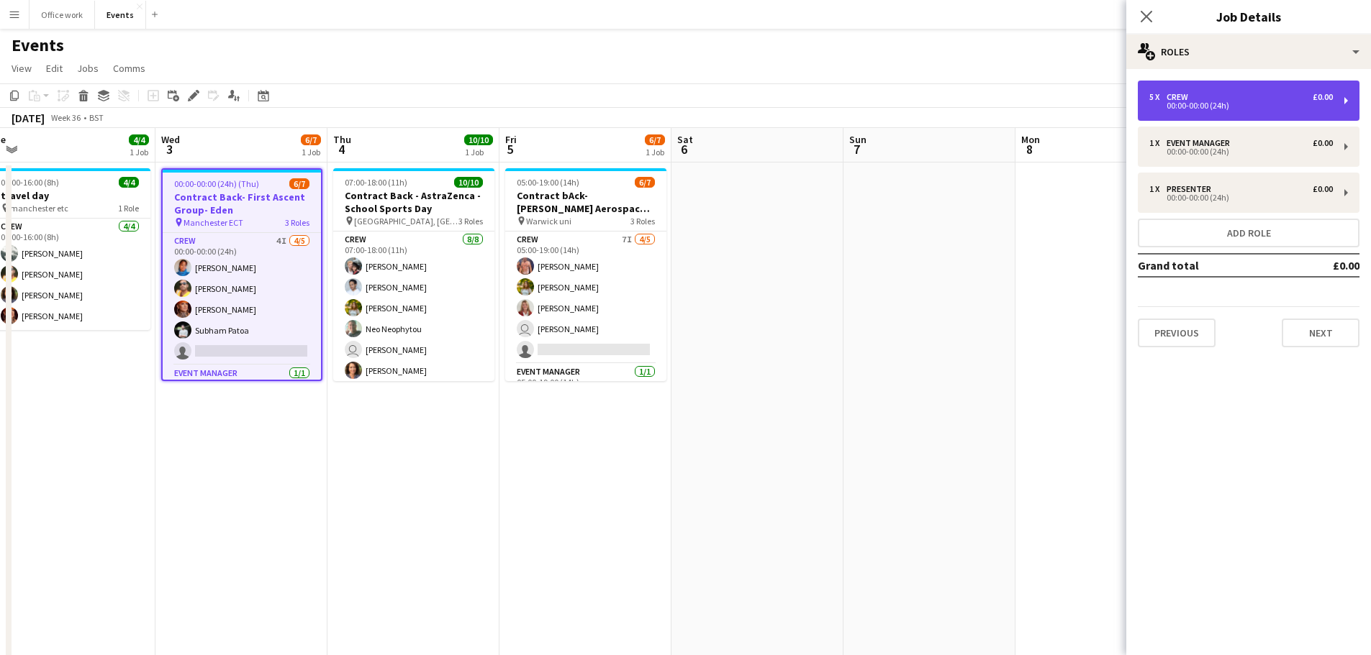
click at [1253, 112] on div "5 x Crew £0.00 00:00-00:00 (24h)" at bounding box center [1248, 101] width 222 height 40
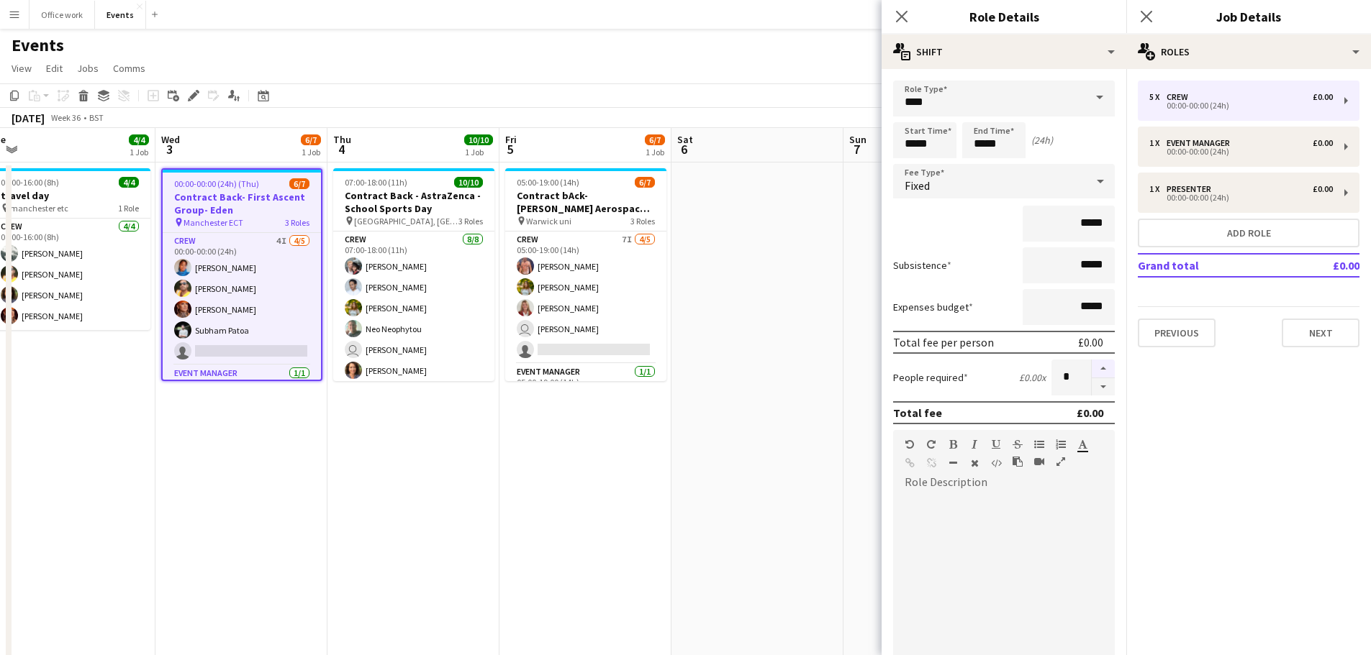
click at [1091, 364] on button "button" at bounding box center [1102, 369] width 23 height 19
click at [1091, 386] on button "button" at bounding box center [1102, 387] width 23 height 18
type input "*"
click at [900, 6] on app-icon "Close pop-in" at bounding box center [901, 16] width 21 height 21
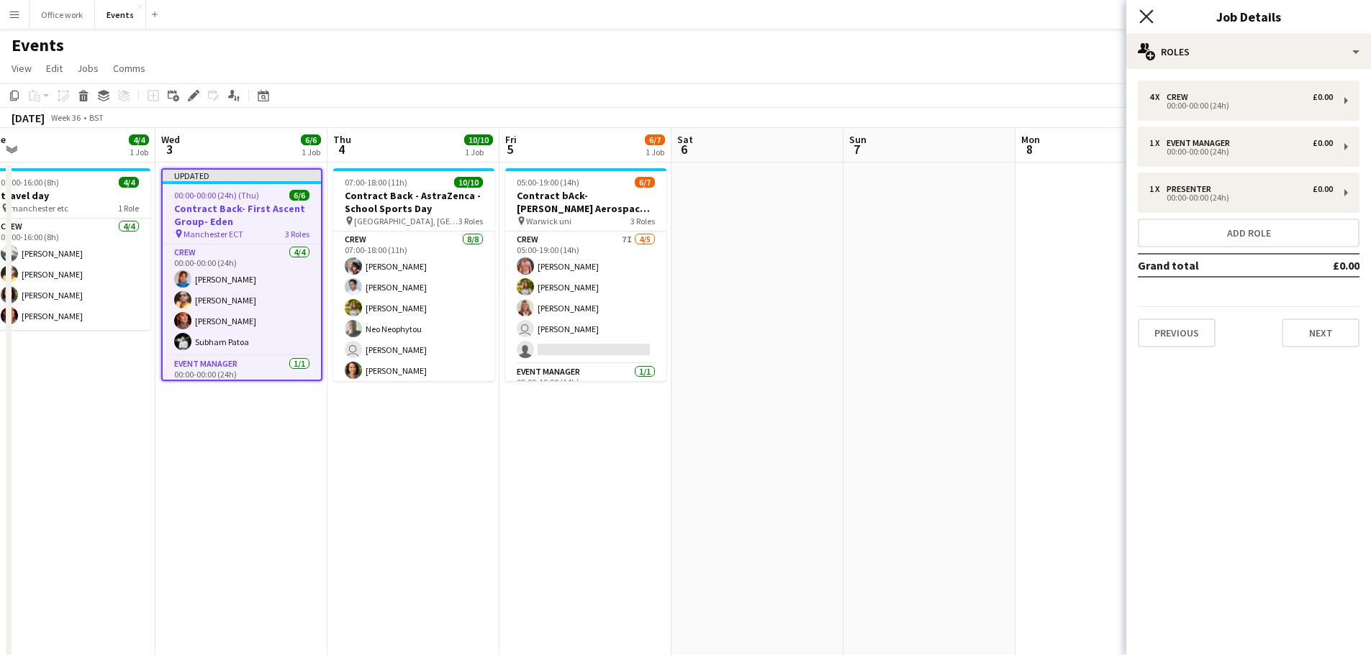
click at [1140, 23] on icon at bounding box center [1146, 16] width 14 height 14
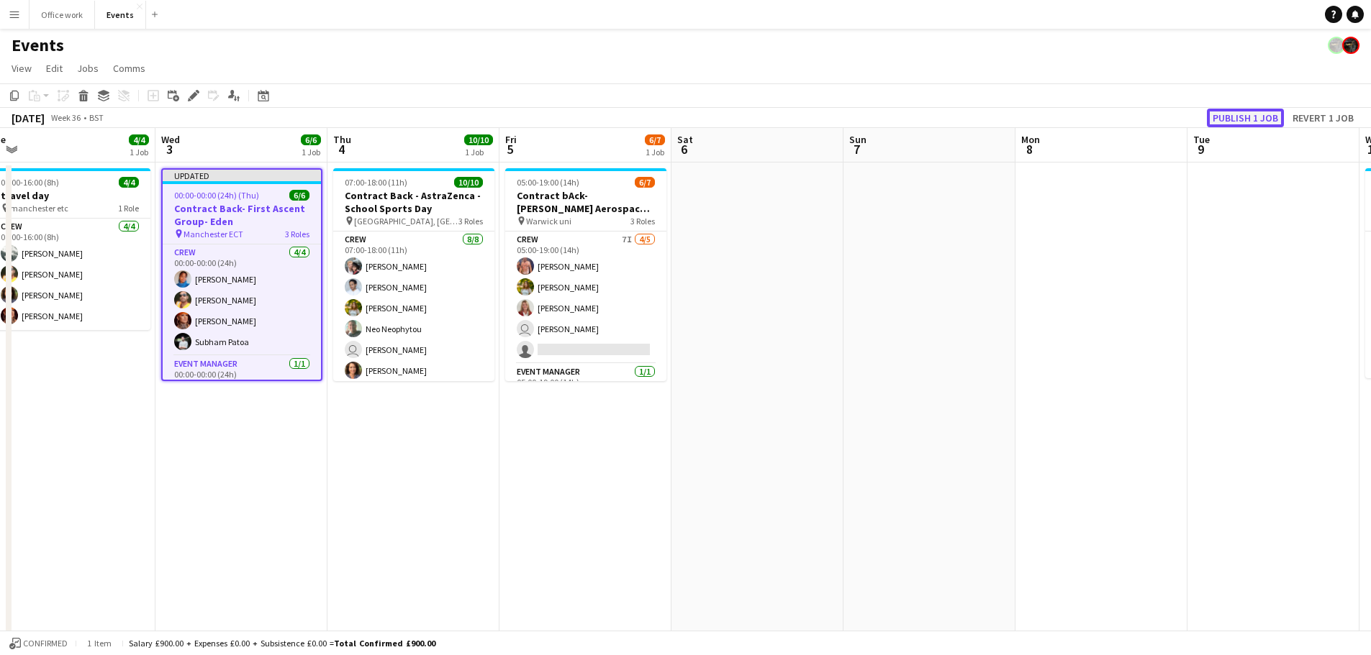
click at [1266, 116] on button "Publish 1 job" at bounding box center [1245, 118] width 77 height 19
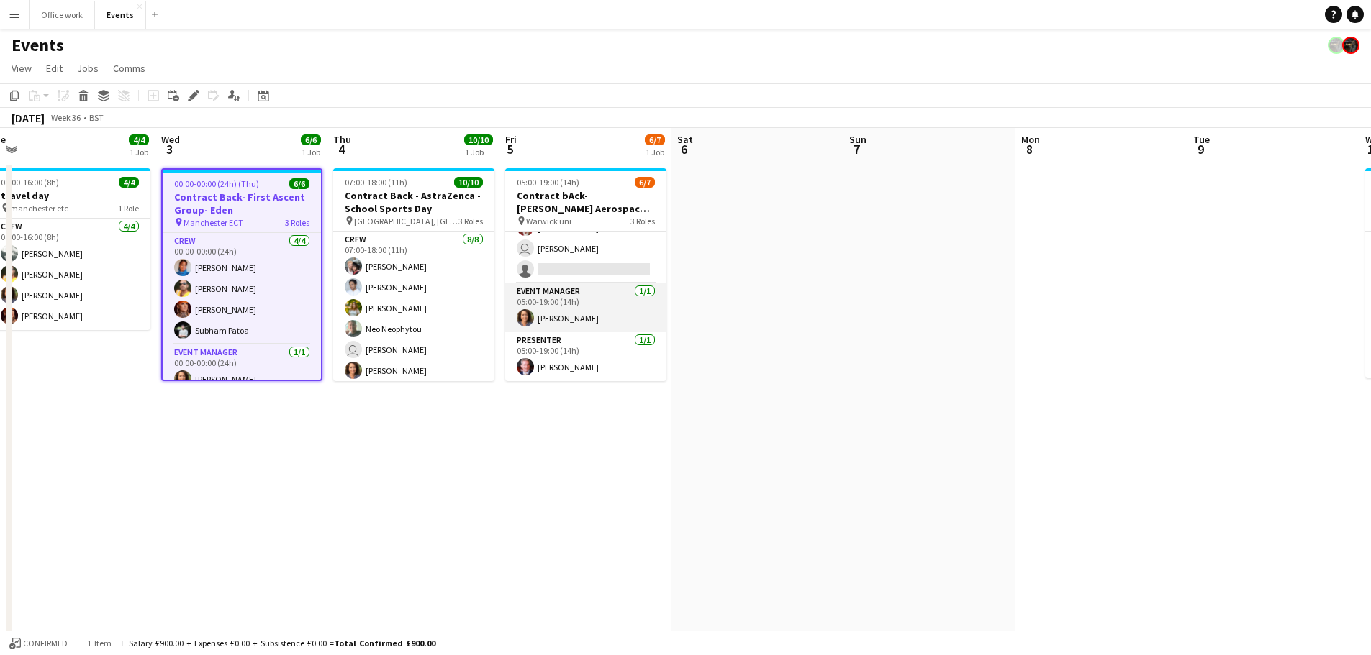
scroll to position [0, 0]
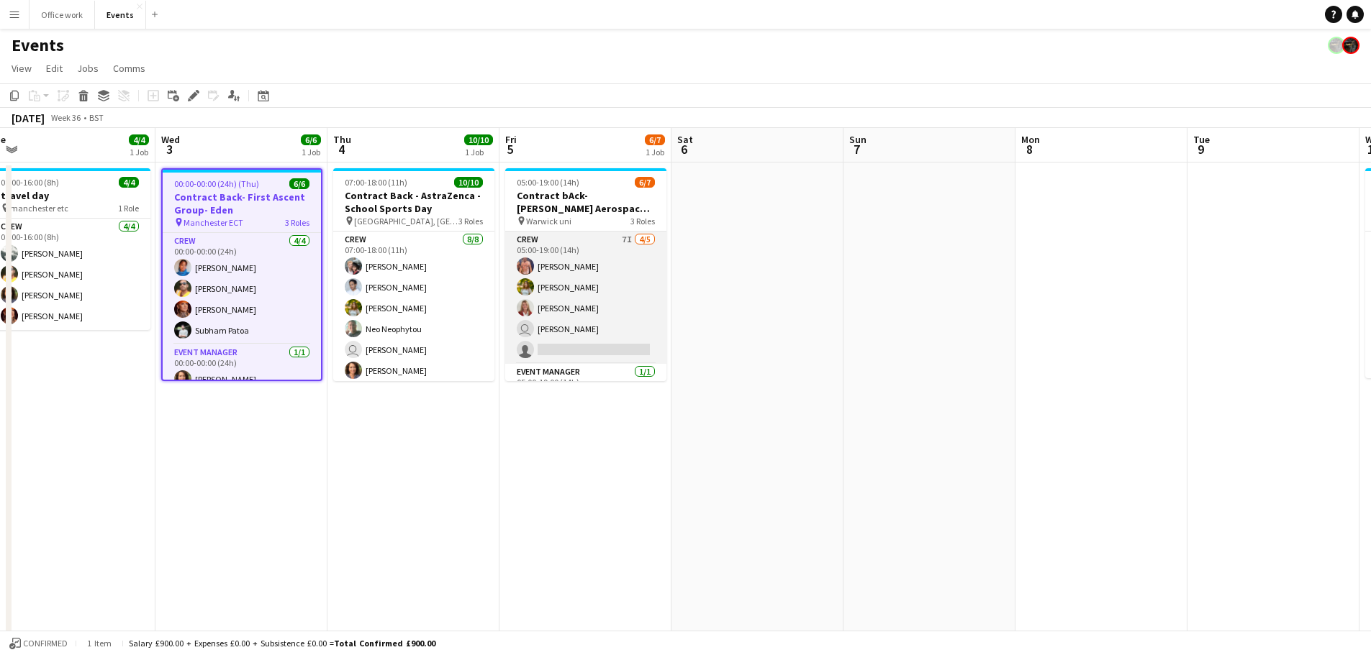
click at [578, 318] on app-card-role "Crew 7I 4/5 05:00-19:00 (14h) Chris Ebbon Alexandra Tanase Sara Spicer user Jab…" at bounding box center [585, 298] width 161 height 132
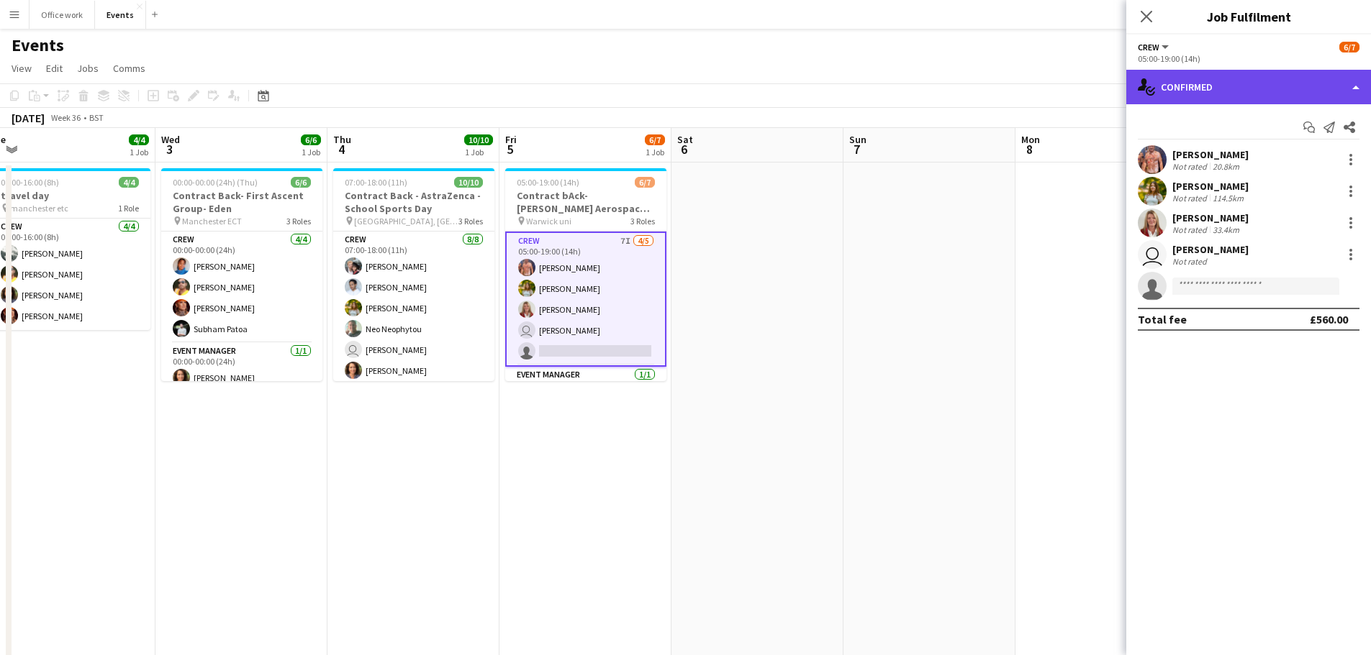
click at [1259, 73] on div "single-neutral-actions-check-2 Confirmed" at bounding box center [1248, 87] width 245 height 35
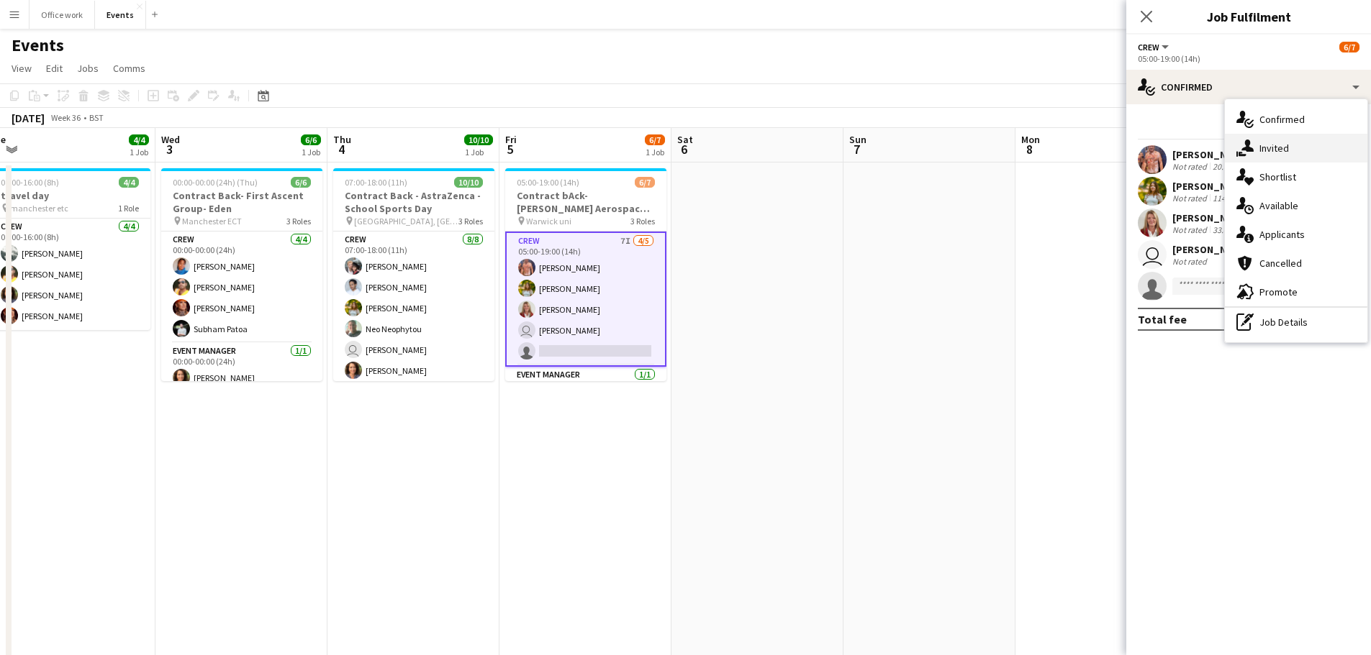
click at [1261, 142] on div "single-neutral-actions-share-1 Invited" at bounding box center [1296, 148] width 142 height 29
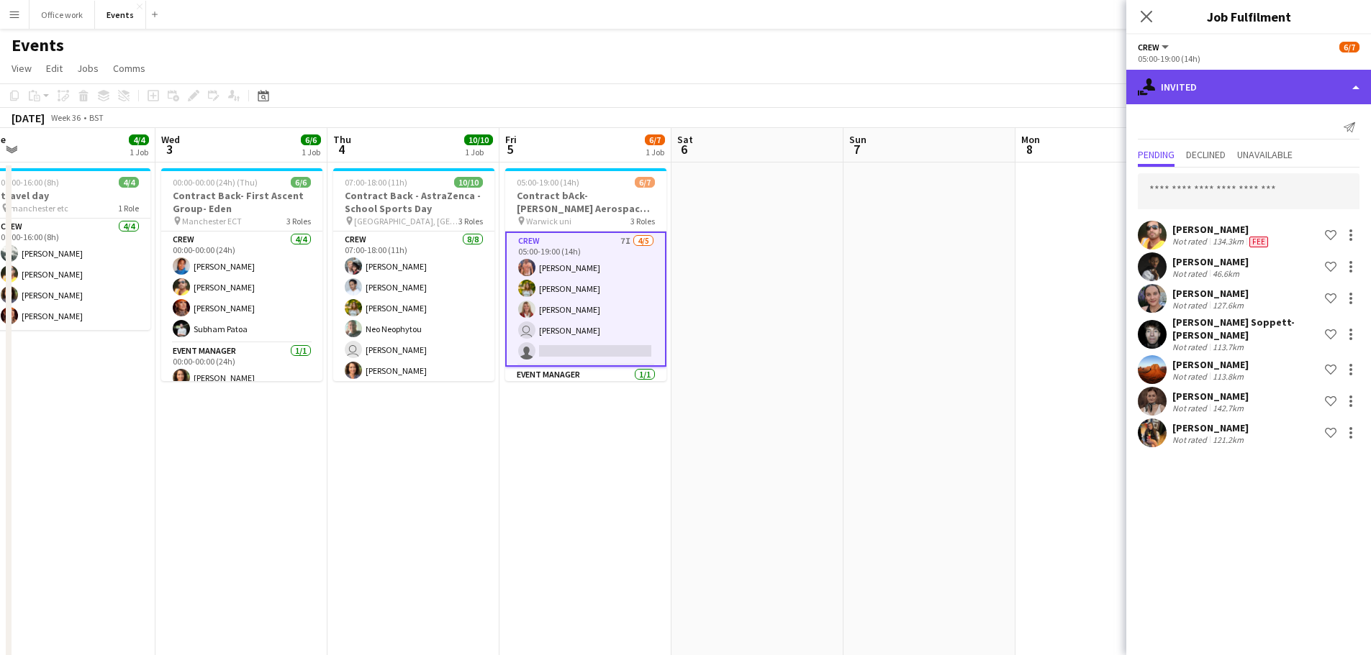
click at [1221, 73] on div "single-neutral-actions-share-1 Invited" at bounding box center [1248, 87] width 245 height 35
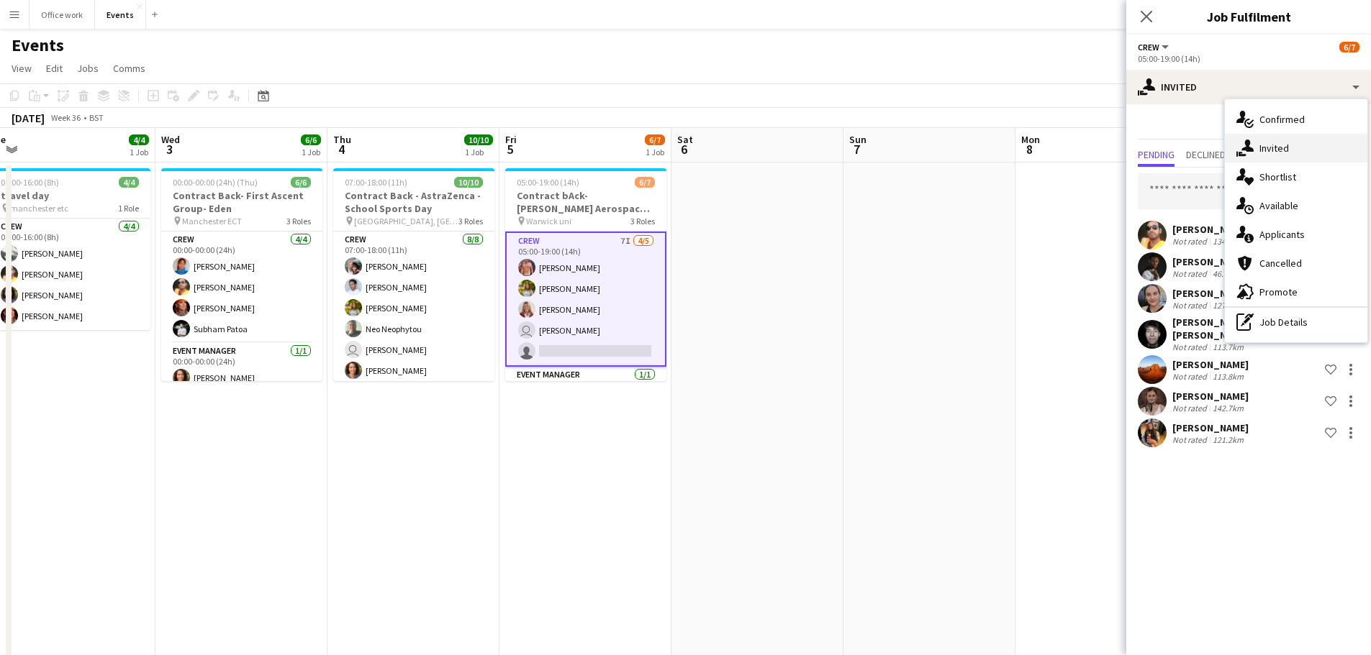
click at [1248, 156] on icon "single-neutral-actions-share-1" at bounding box center [1244, 148] width 17 height 17
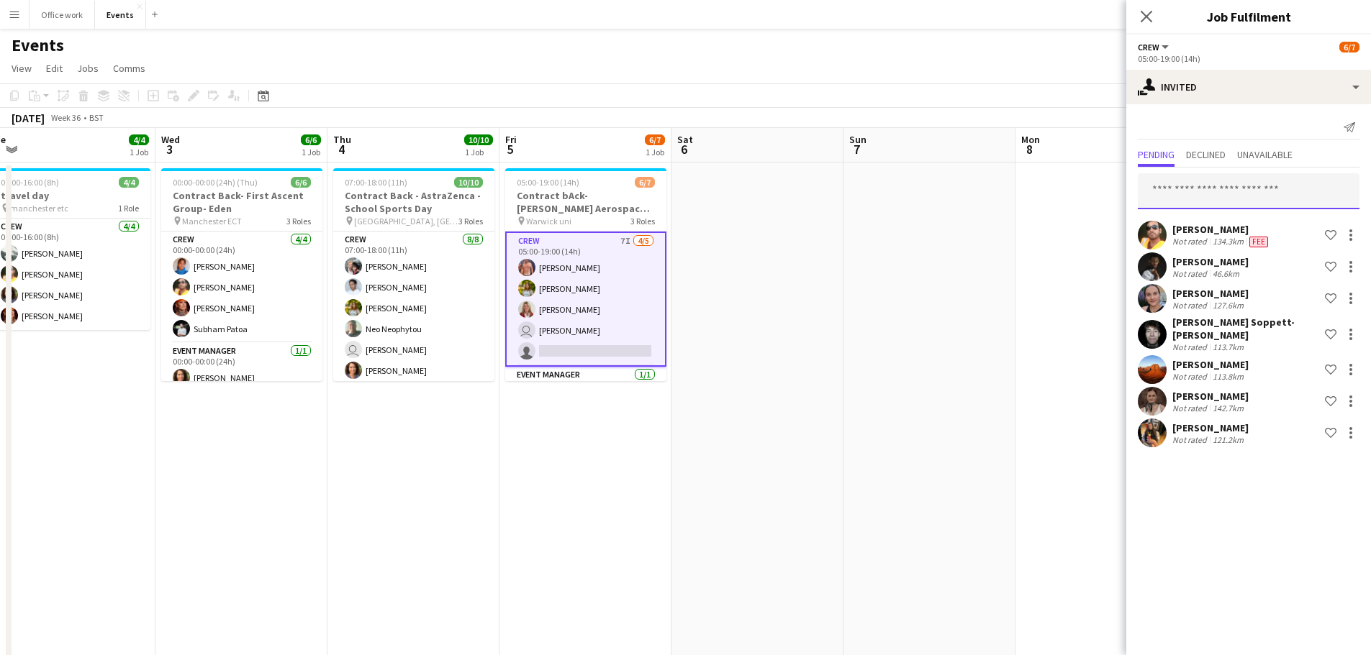
click at [1169, 194] on input "text" at bounding box center [1248, 191] width 222 height 36
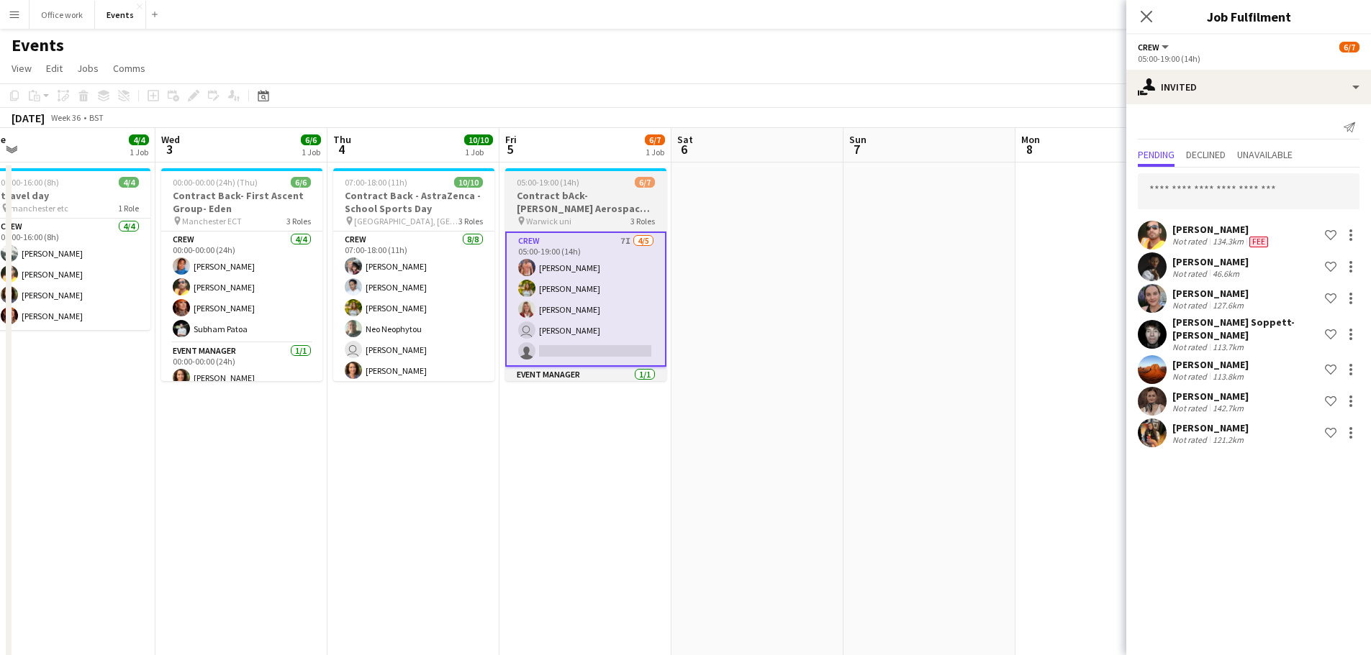
click at [607, 201] on h3 "Contract bAck-Collins Aerospace- Diamond dome" at bounding box center [585, 202] width 161 height 26
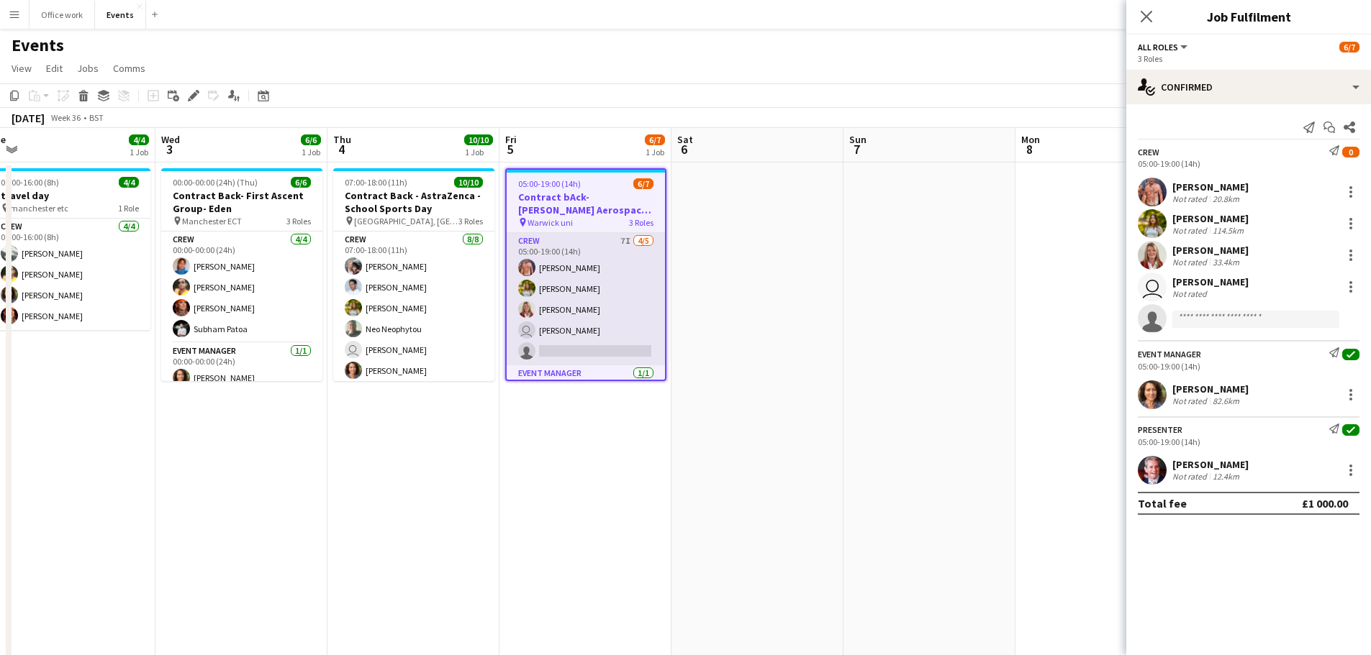
click at [597, 306] on app-card-role "Crew 7I 4/5 05:00-19:00 (14h) Chris Ebbon Alexandra Tanase Sara Spicer user Jab…" at bounding box center [586, 299] width 158 height 132
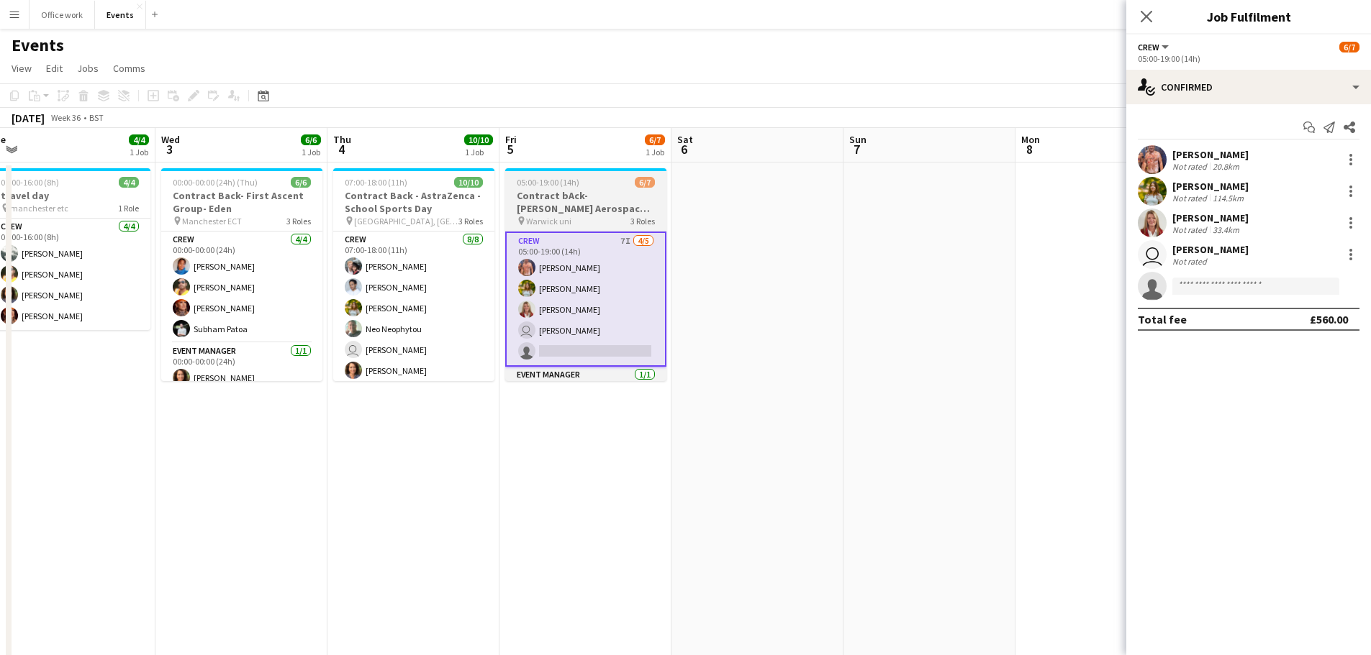
click at [598, 197] on h3 "Contract bAck-Collins Aerospace- Diamond dome" at bounding box center [585, 202] width 161 height 26
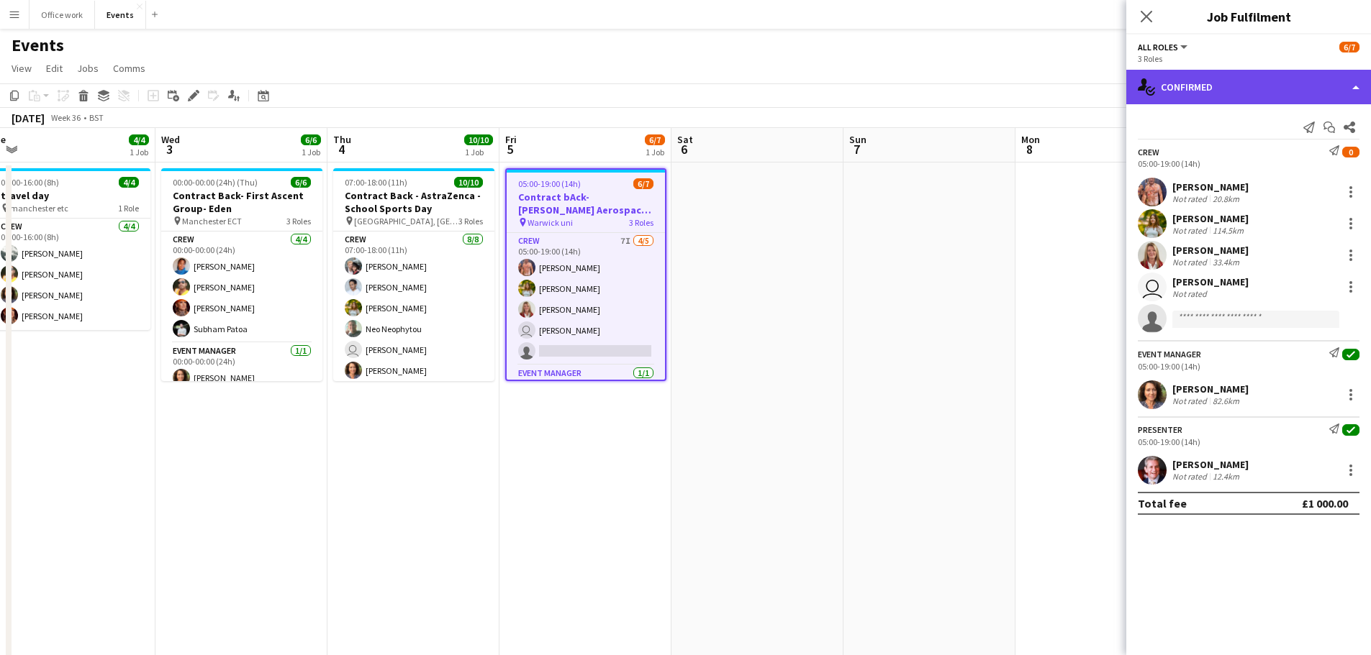
click at [1227, 78] on div "single-neutral-actions-check-2 Confirmed" at bounding box center [1248, 87] width 245 height 35
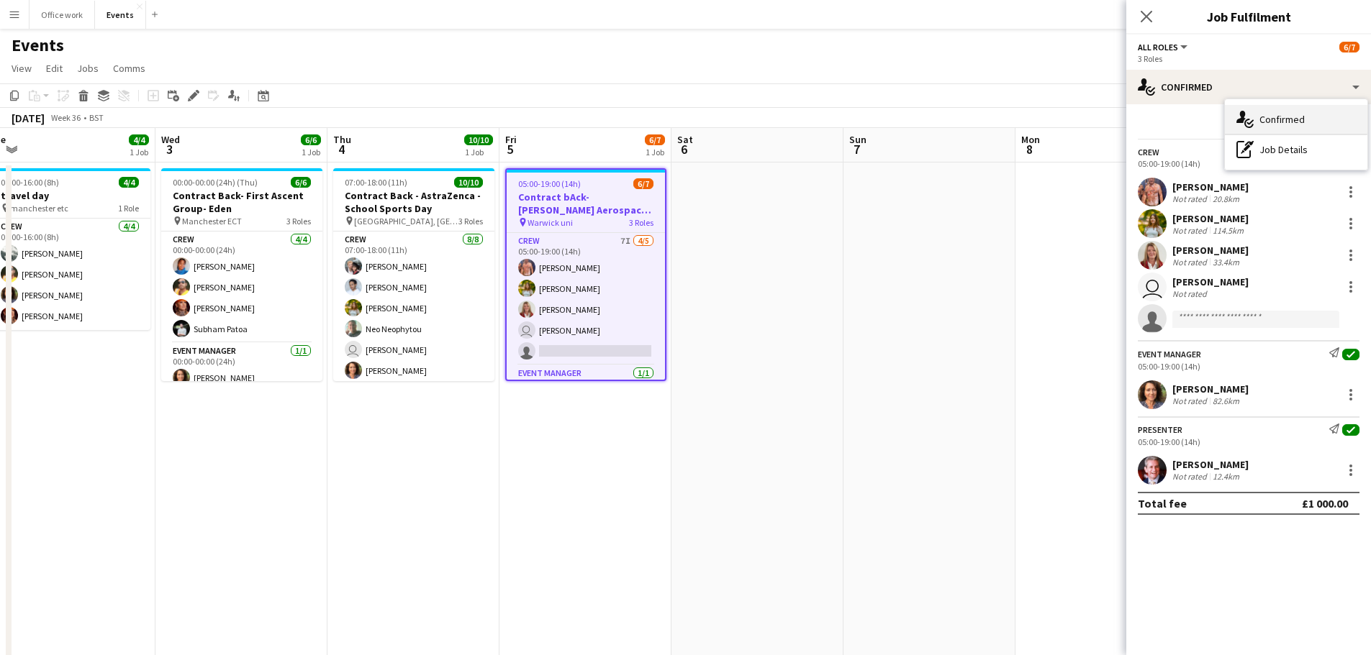
click at [1280, 114] on div "single-neutral-actions-check-2 Confirmed" at bounding box center [1296, 119] width 142 height 29
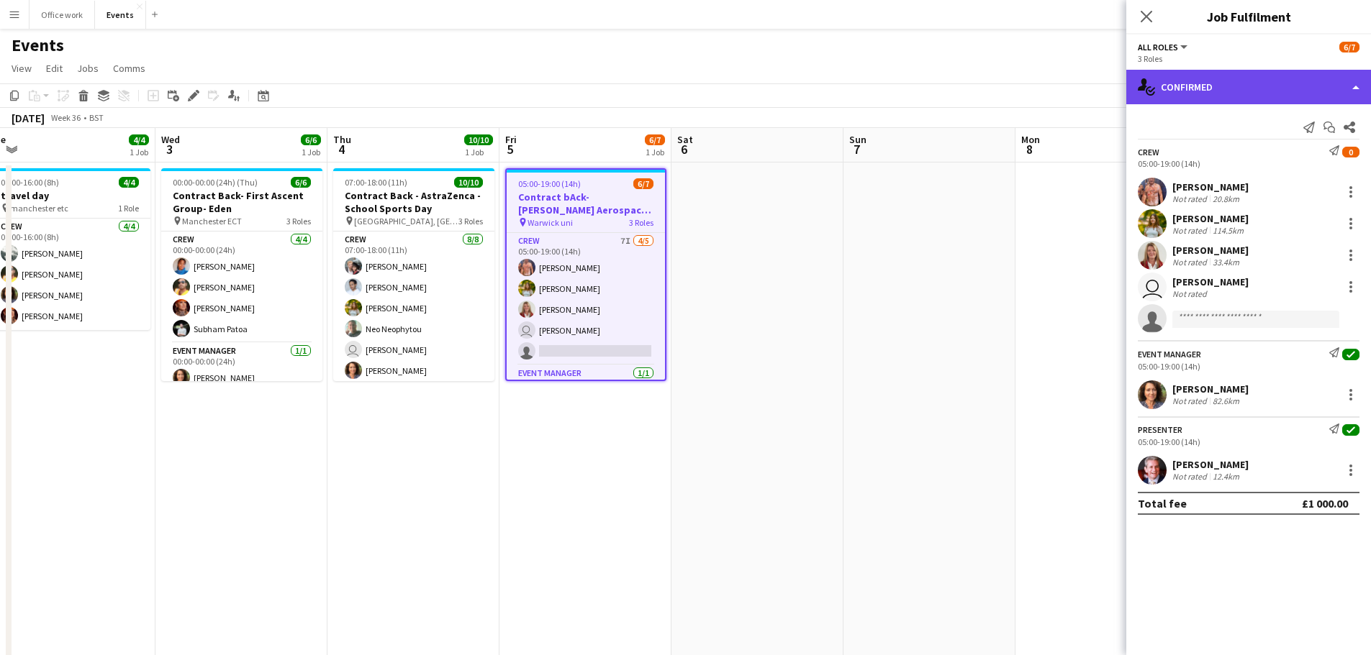
click at [1263, 95] on div "single-neutral-actions-check-2 Confirmed" at bounding box center [1248, 87] width 245 height 35
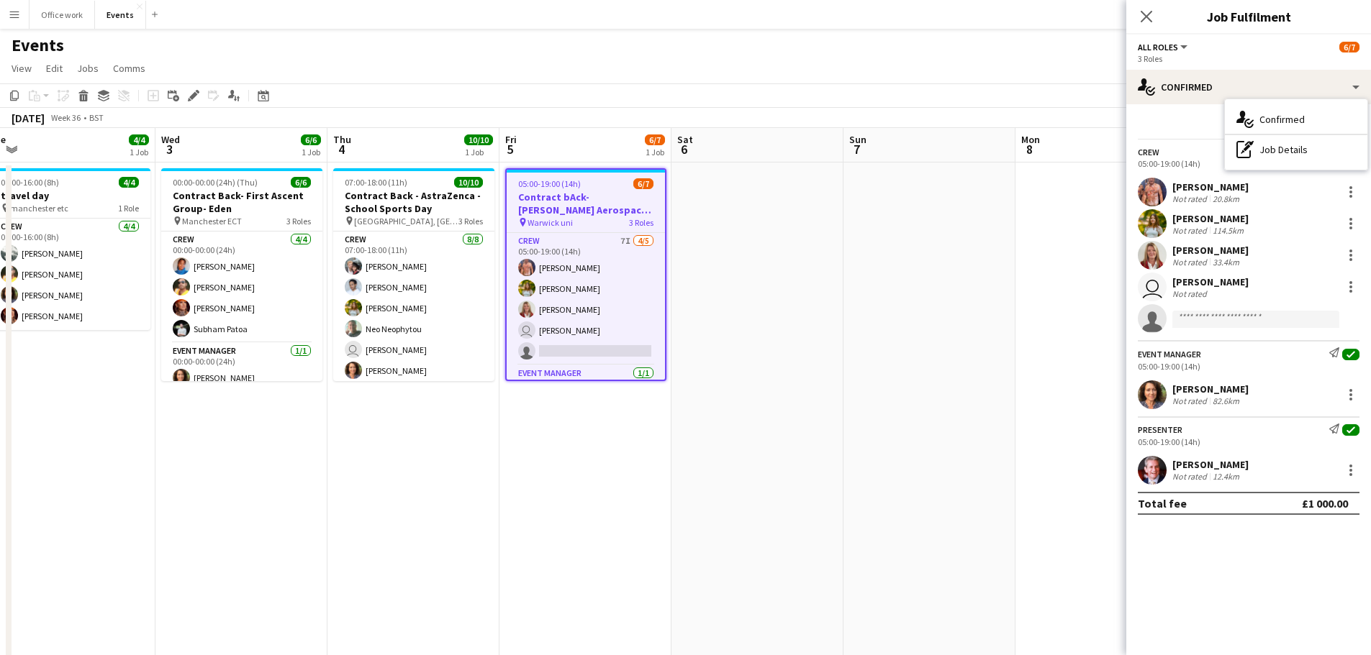
click at [1168, 121] on div "Send notification Start chat Share" at bounding box center [1248, 128] width 222 height 24
click at [919, 48] on div "Events" at bounding box center [685, 42] width 1371 height 27
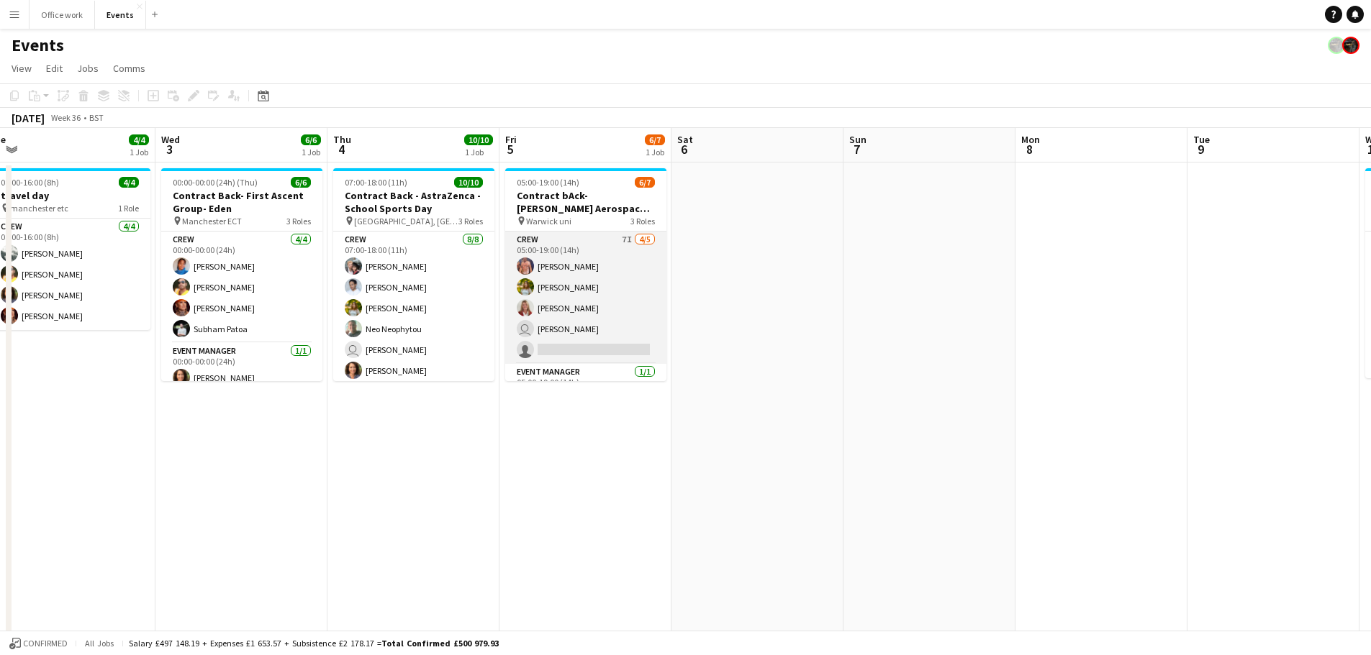
click at [616, 280] on app-card-role "Crew 7I 4/5 05:00-19:00 (14h) Chris Ebbon Alexandra Tanase Sara Spicer user Jab…" at bounding box center [585, 298] width 161 height 132
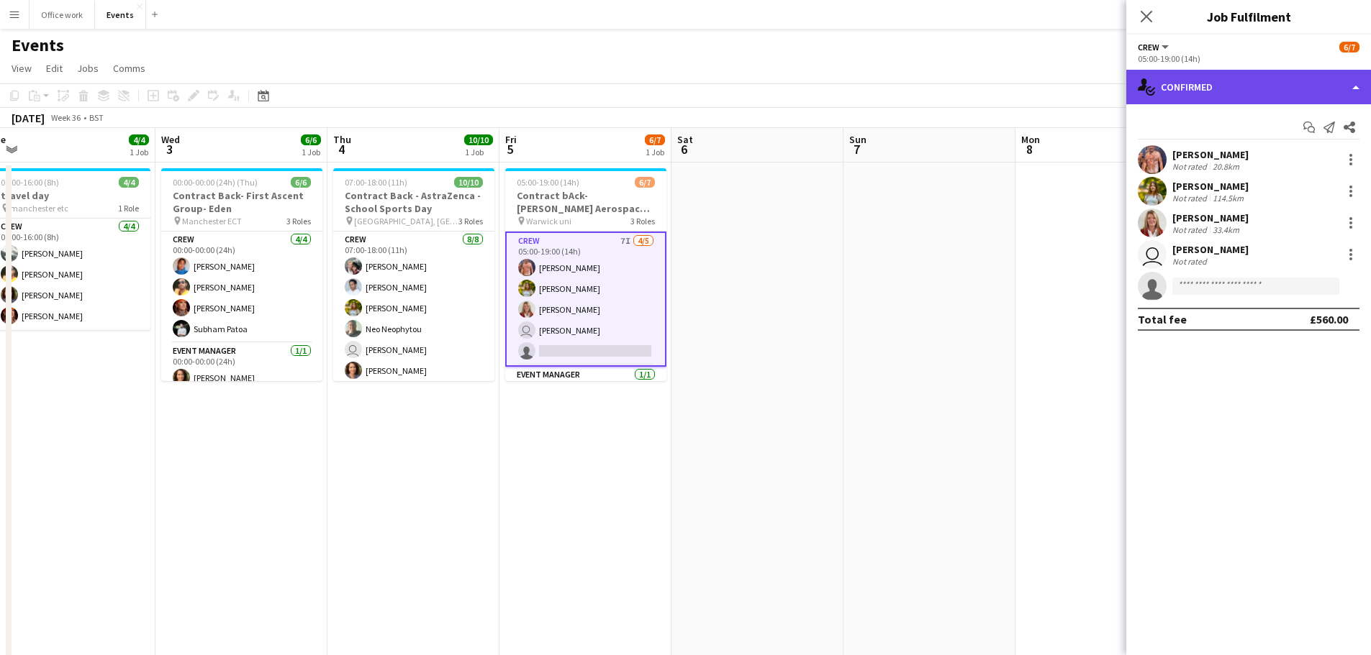
click at [1186, 96] on div "single-neutral-actions-check-2 Confirmed" at bounding box center [1248, 87] width 245 height 35
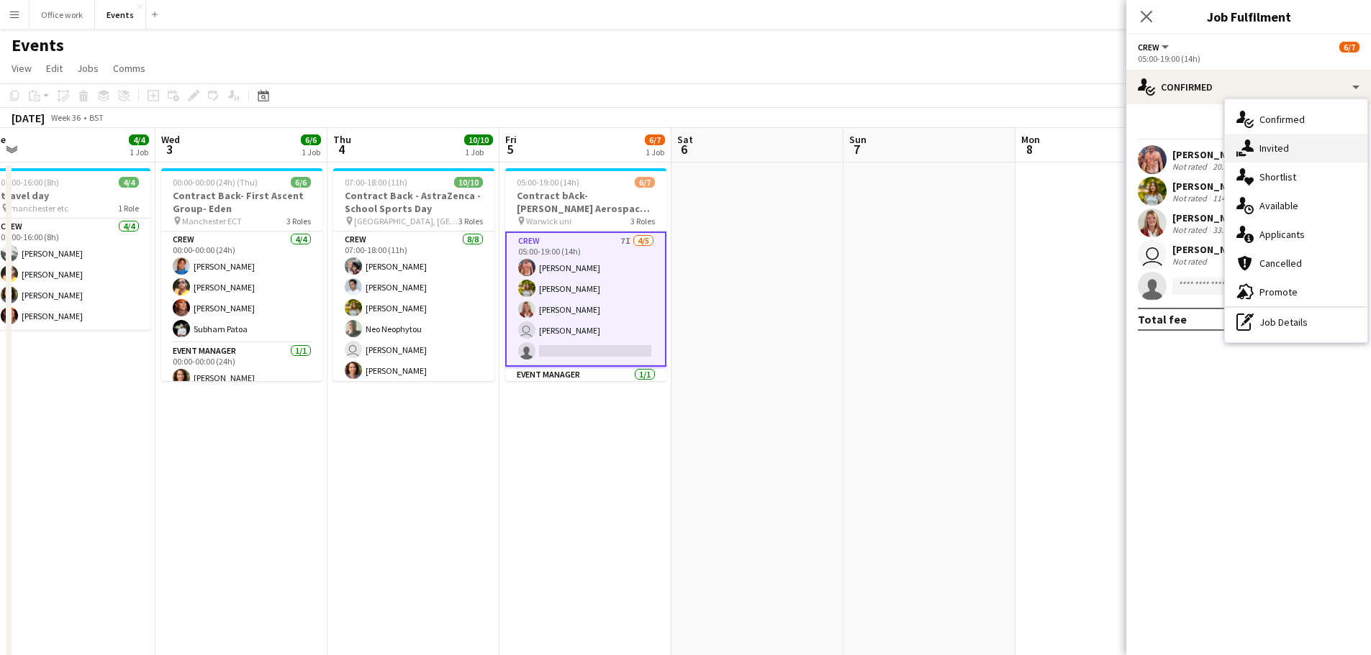
click at [1255, 149] on div "single-neutral-actions-share-1 Invited" at bounding box center [1296, 148] width 142 height 29
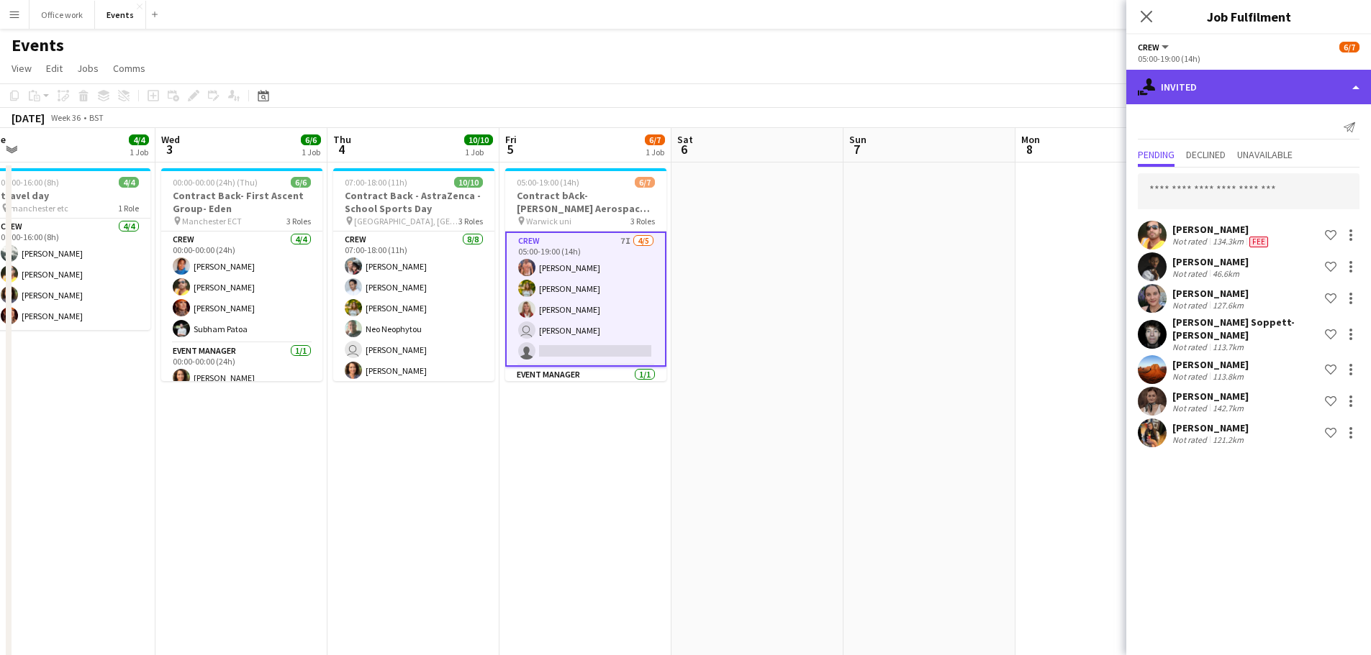
click at [1204, 81] on div "single-neutral-actions-share-1 Invited" at bounding box center [1248, 87] width 245 height 35
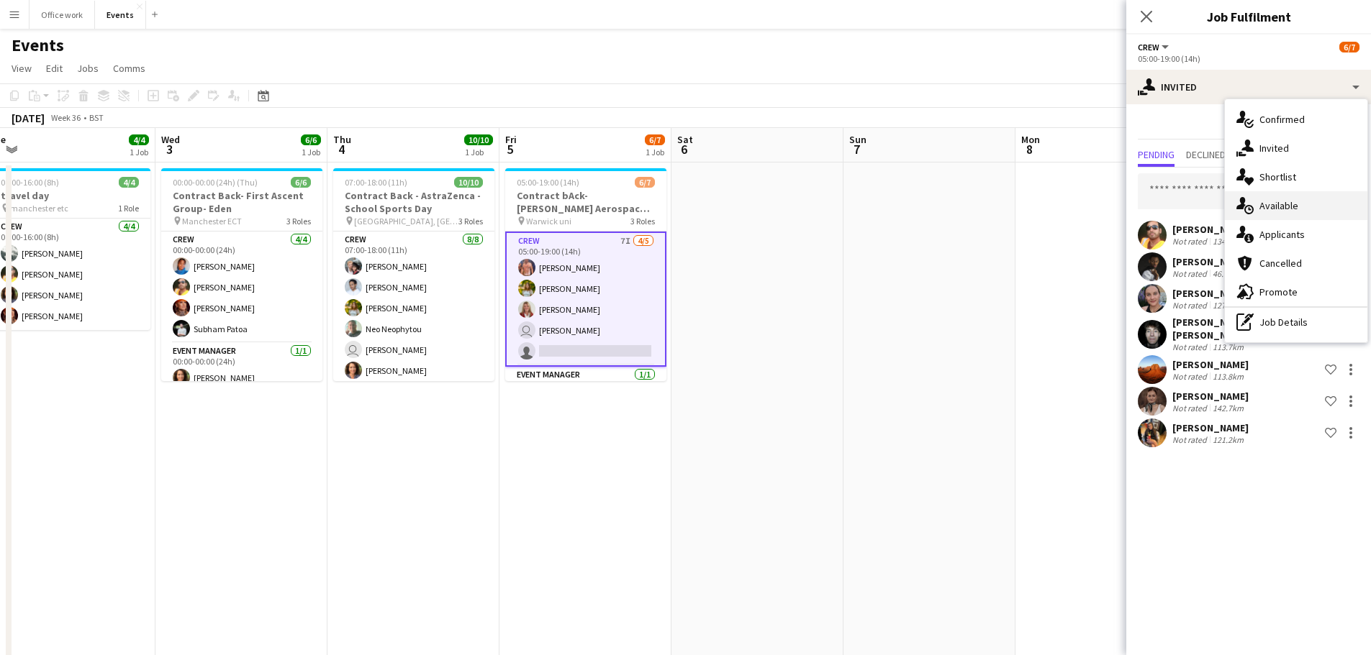
click at [1261, 202] on div "single-neutral-actions-upload Available" at bounding box center [1296, 205] width 142 height 29
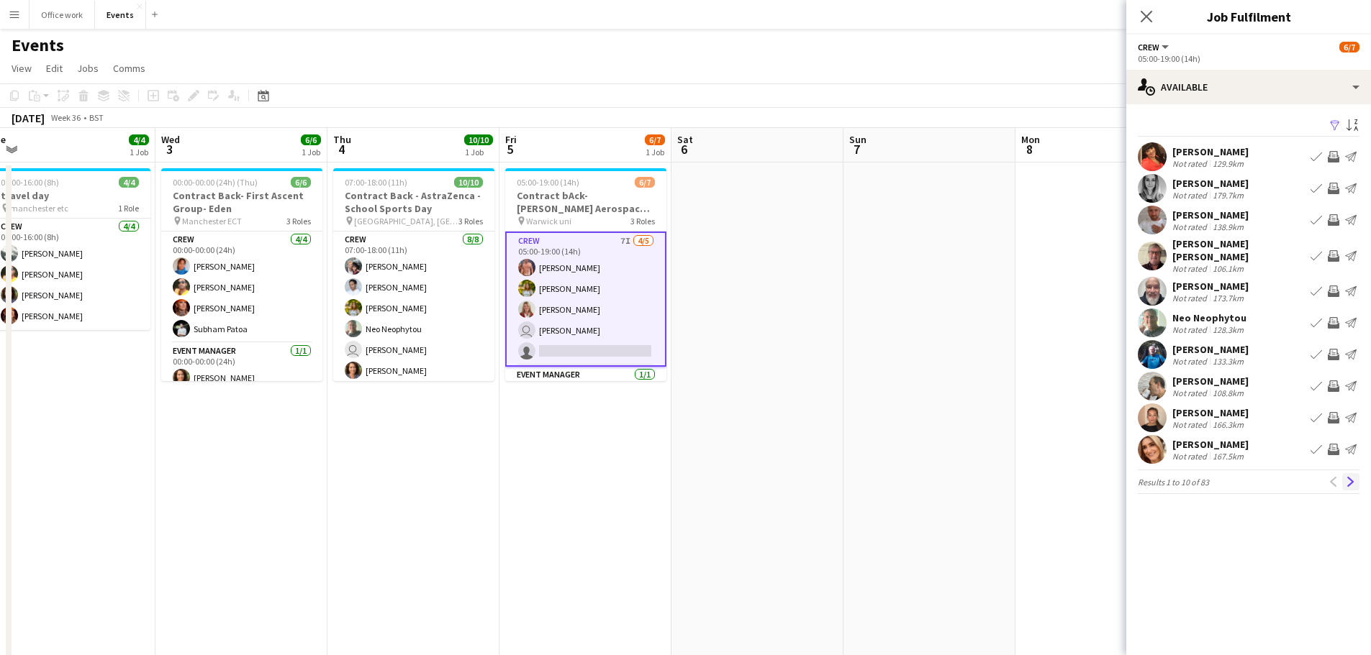
click at [1353, 477] on app-icon "Next" at bounding box center [1350, 482] width 10 height 10
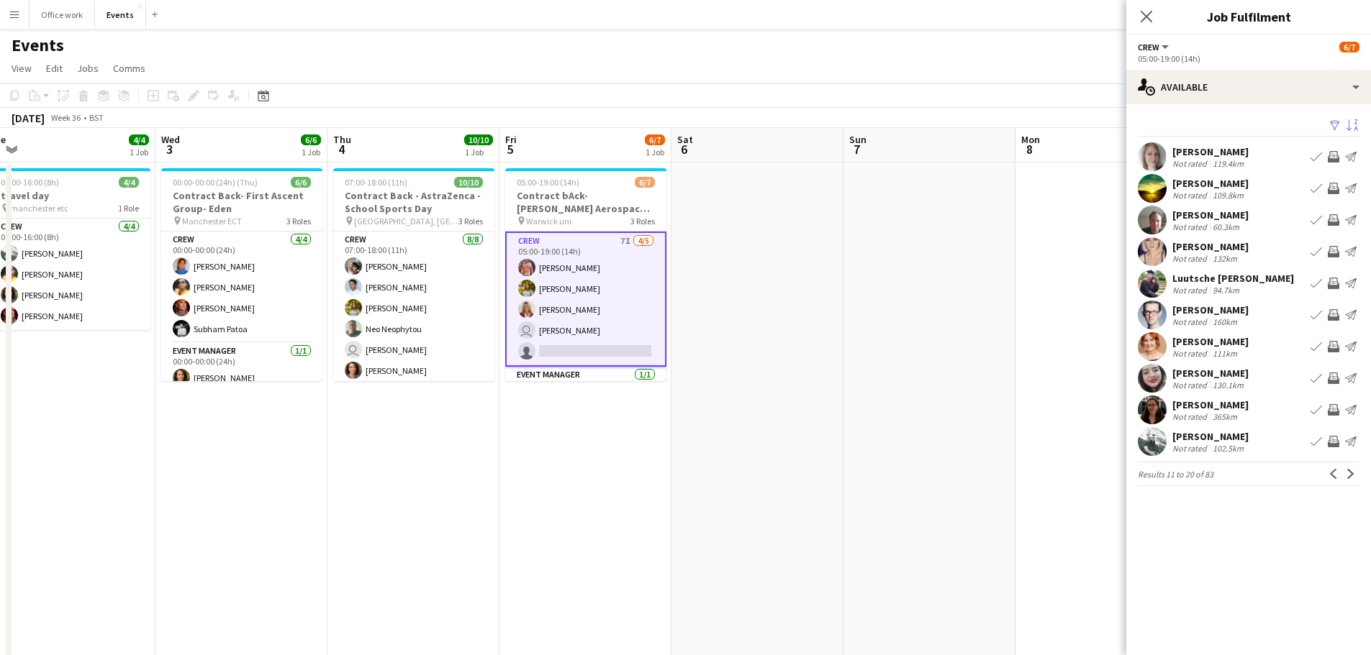
click at [1350, 119] on app-icon "Sort asc" at bounding box center [1352, 126] width 12 height 14
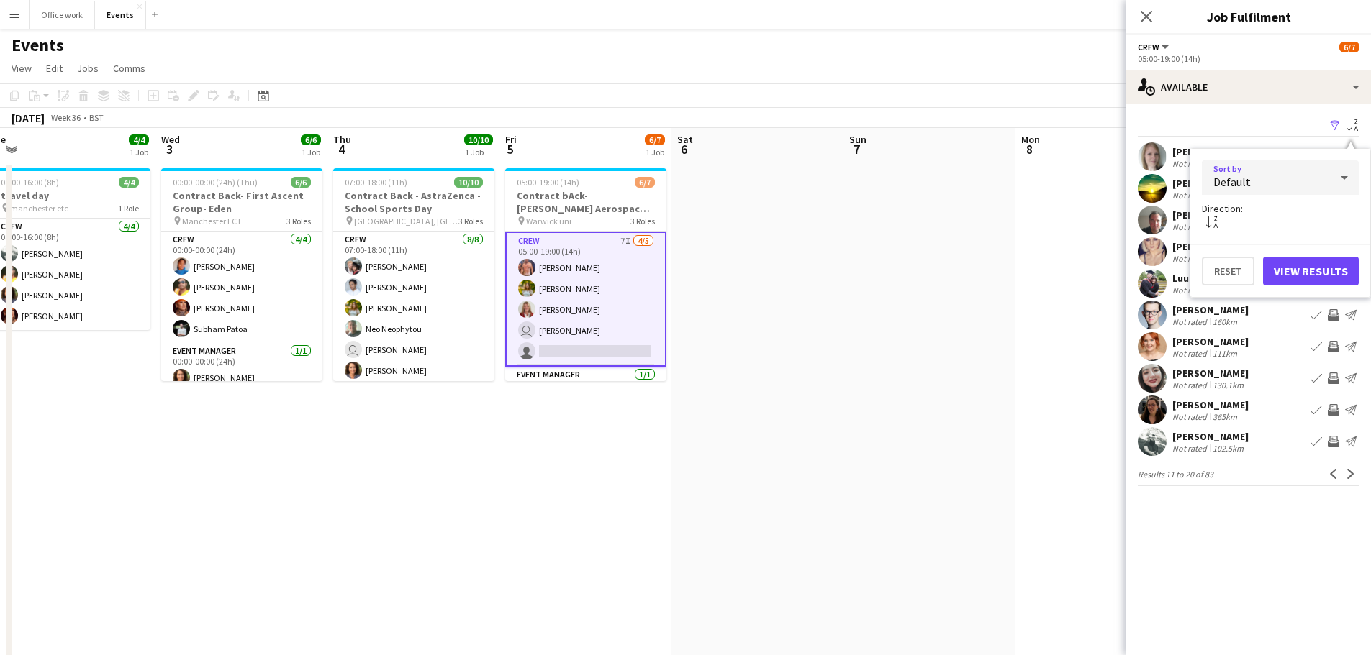
click at [1281, 178] on div "Default" at bounding box center [1266, 177] width 128 height 35
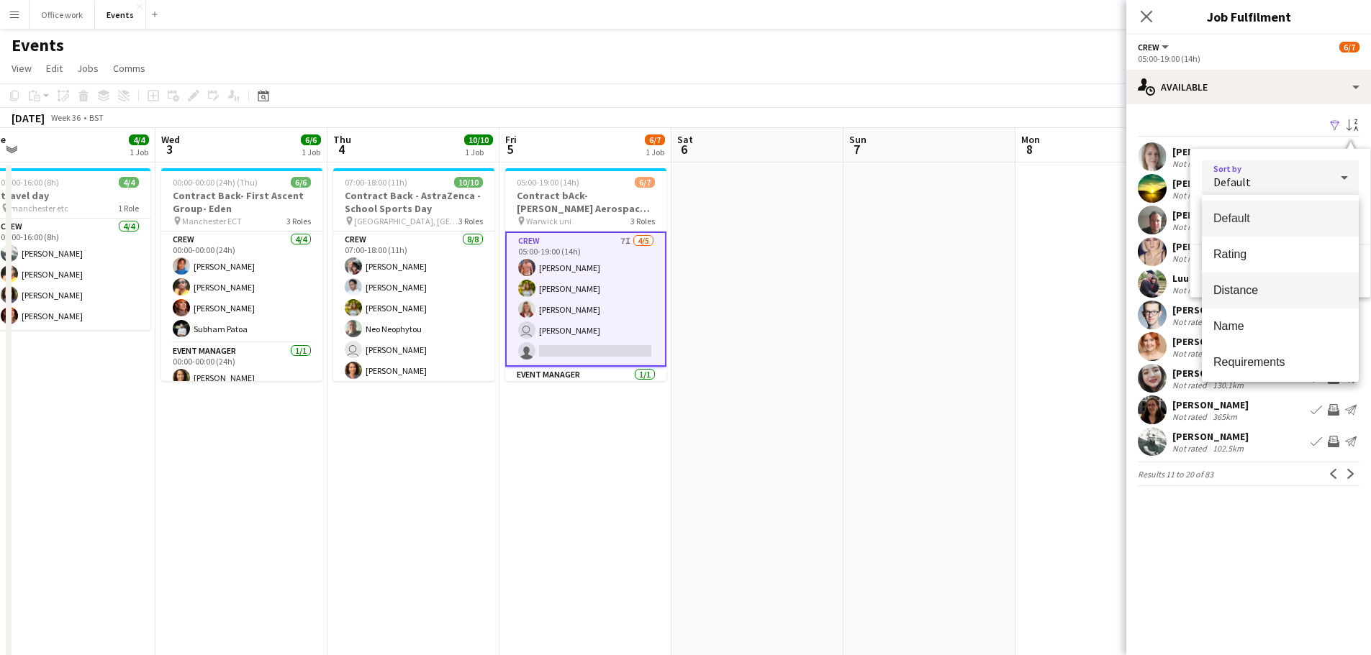
click at [1278, 287] on span "Distance" at bounding box center [1280, 290] width 134 height 14
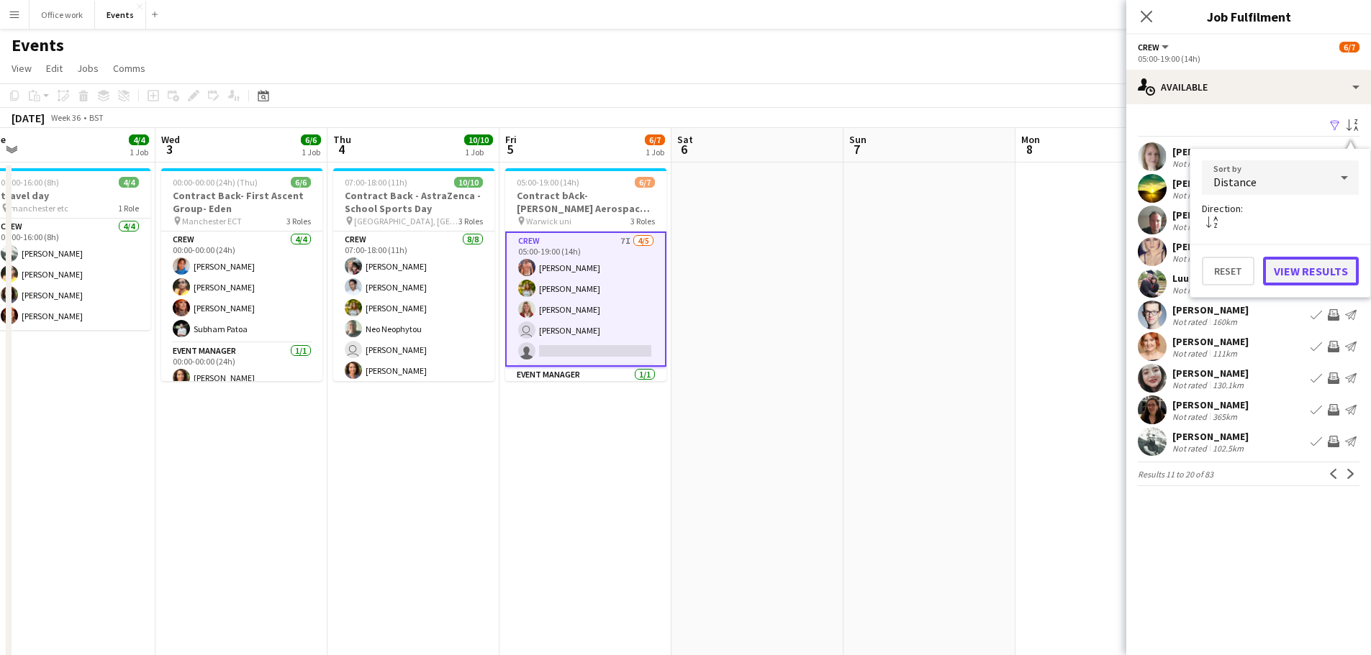
click at [1326, 272] on button "View Results" at bounding box center [1311, 271] width 96 height 29
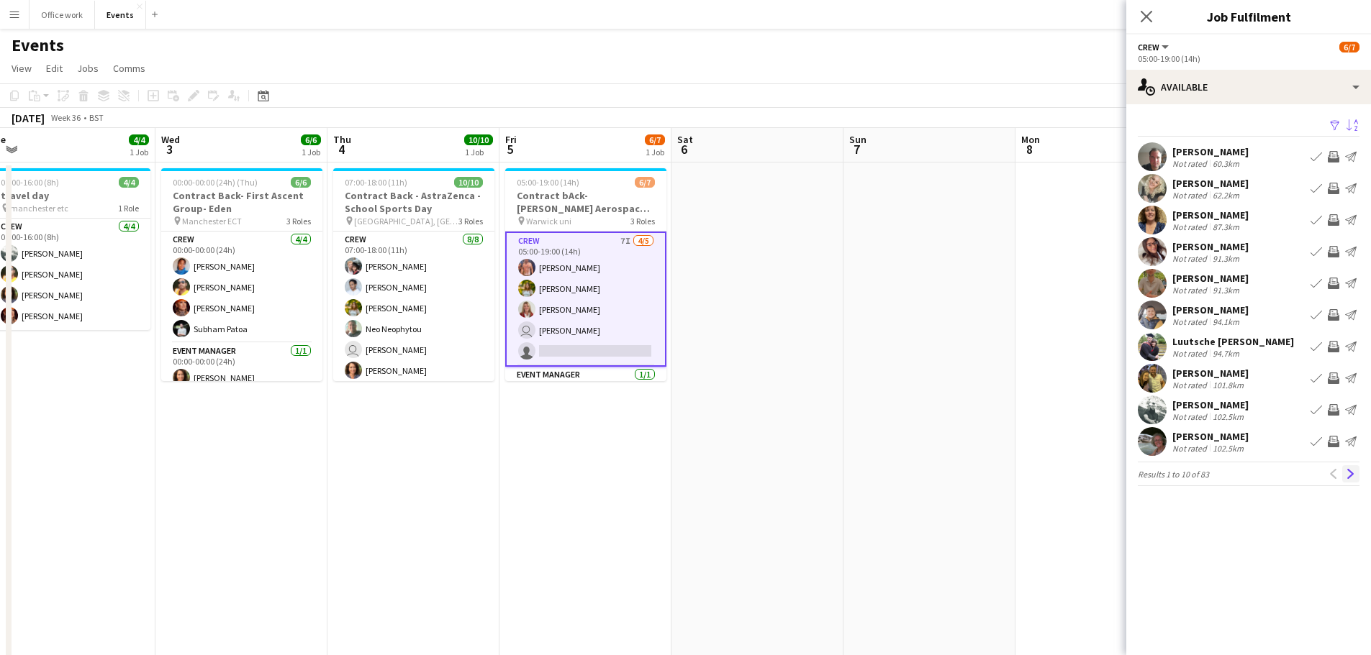
click at [1350, 465] on button "Next" at bounding box center [1350, 473] width 17 height 17
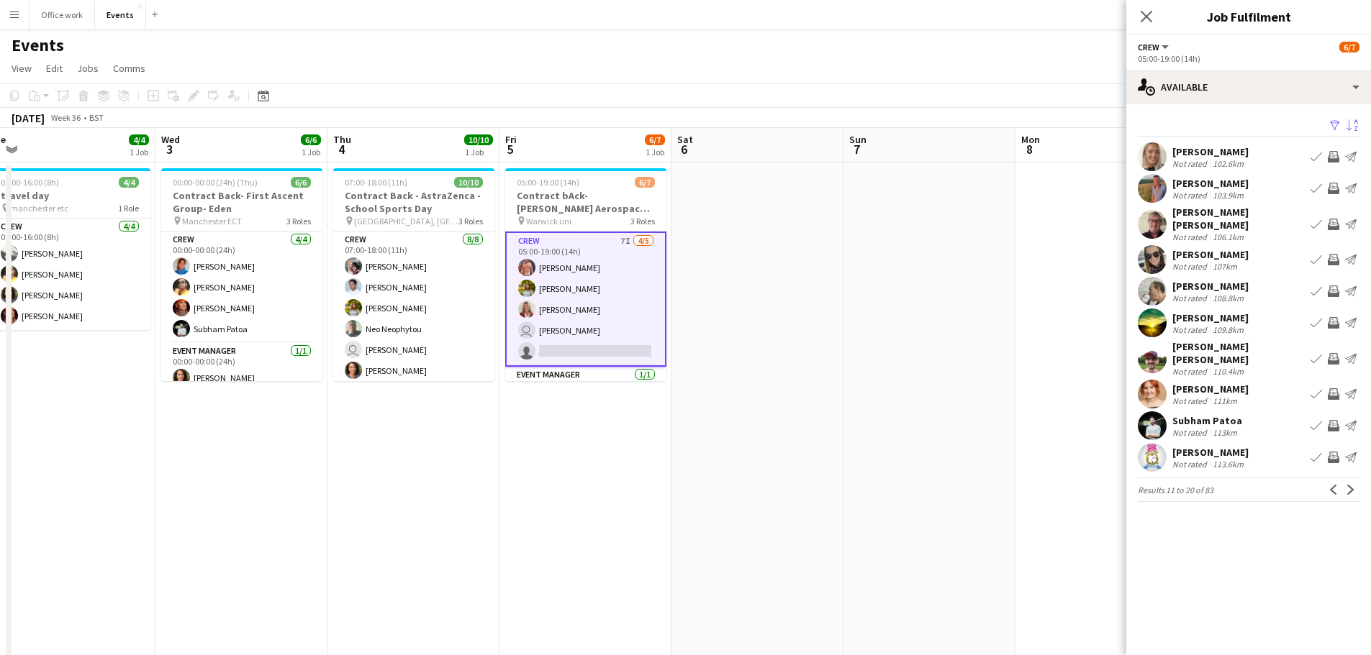
click at [1350, 481] on button "Next" at bounding box center [1350, 489] width 17 height 17
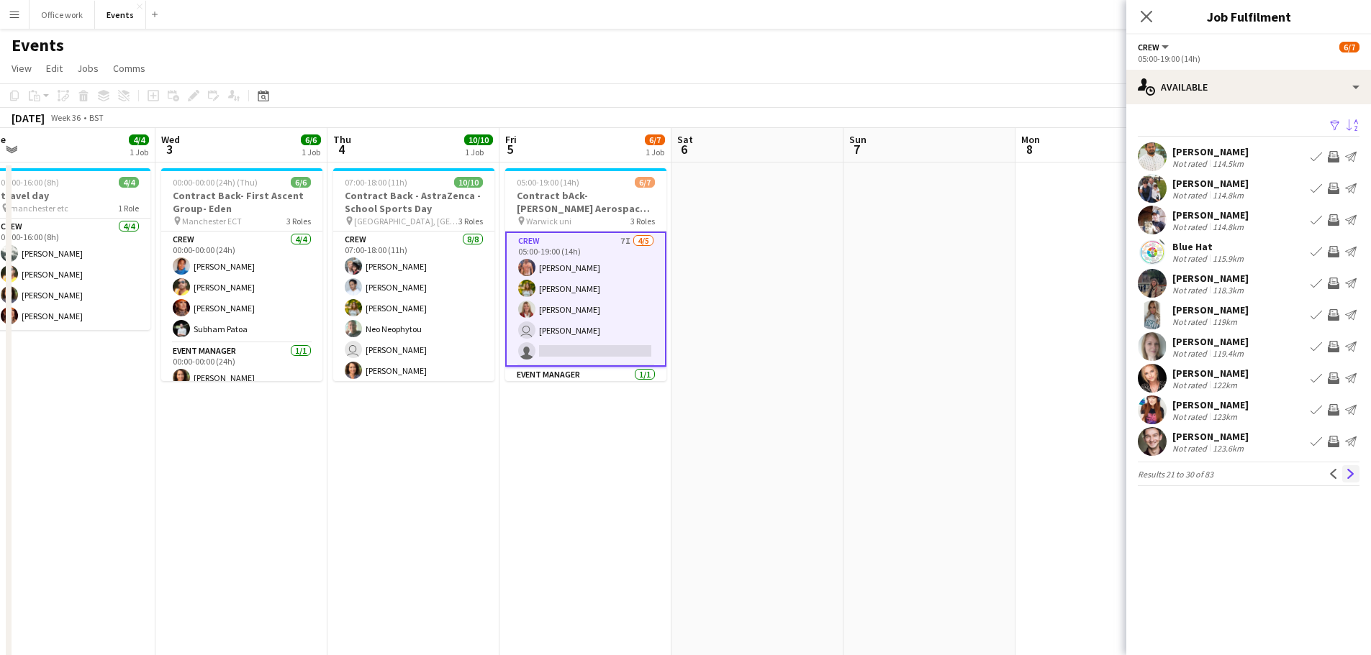
click at [1350, 473] on app-icon "Next" at bounding box center [1350, 474] width 10 height 10
click at [1350, 471] on app-icon "Next" at bounding box center [1350, 474] width 10 height 10
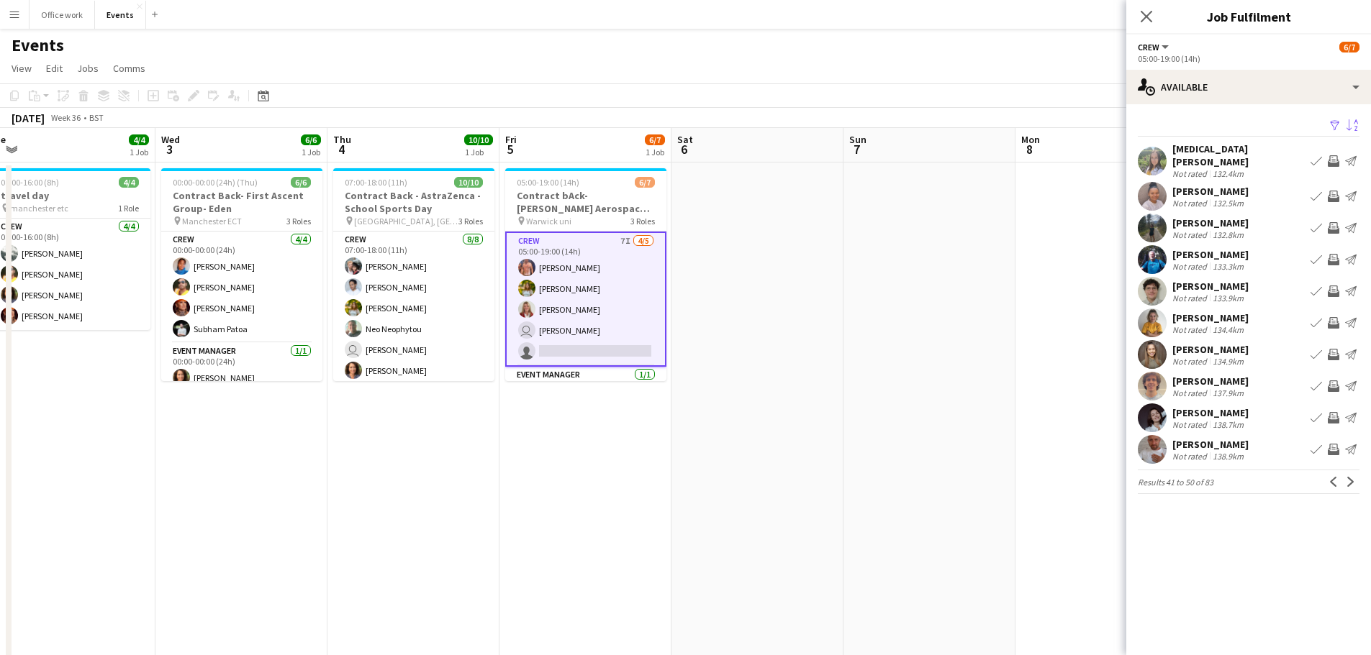
click at [1332, 381] on app-icon "Invite crew" at bounding box center [1333, 387] width 12 height 12
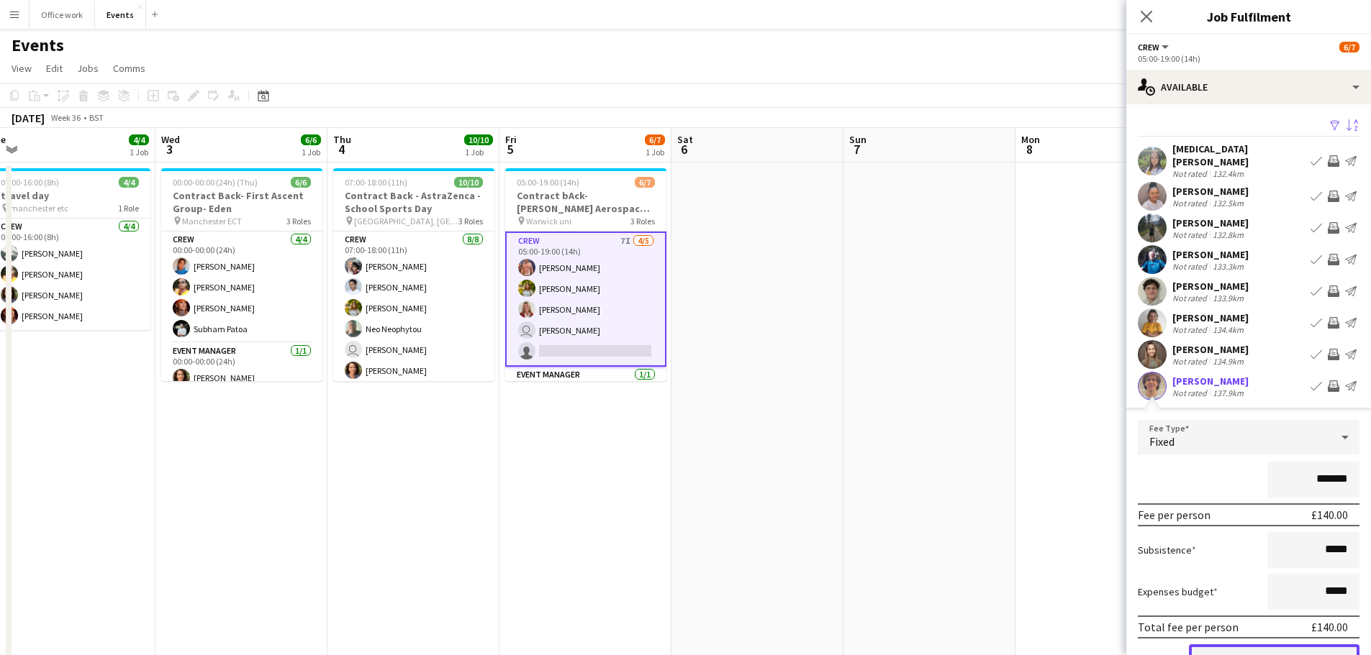
click at [1219, 645] on button "Confirm" at bounding box center [1274, 659] width 171 height 29
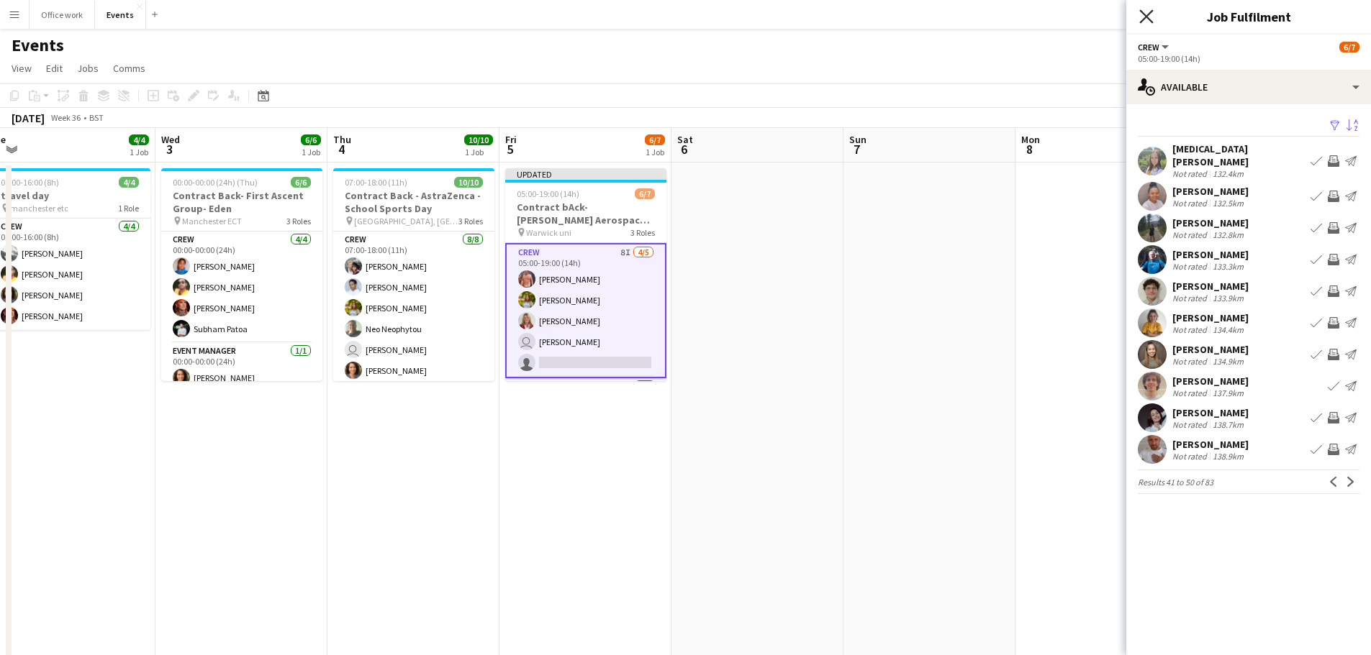
click at [1143, 12] on icon "Close pop-in" at bounding box center [1146, 16] width 14 height 14
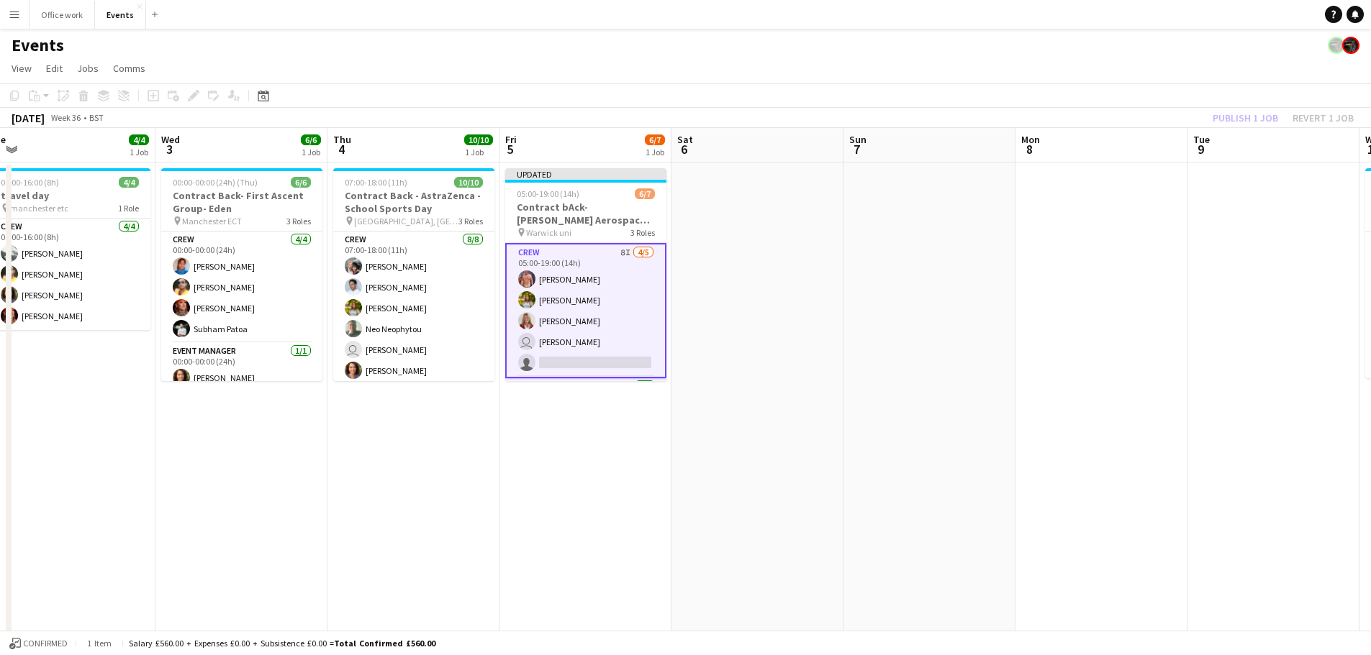
click at [1250, 113] on div "Publish 1 job Revert 1 job" at bounding box center [1283, 118] width 176 height 19
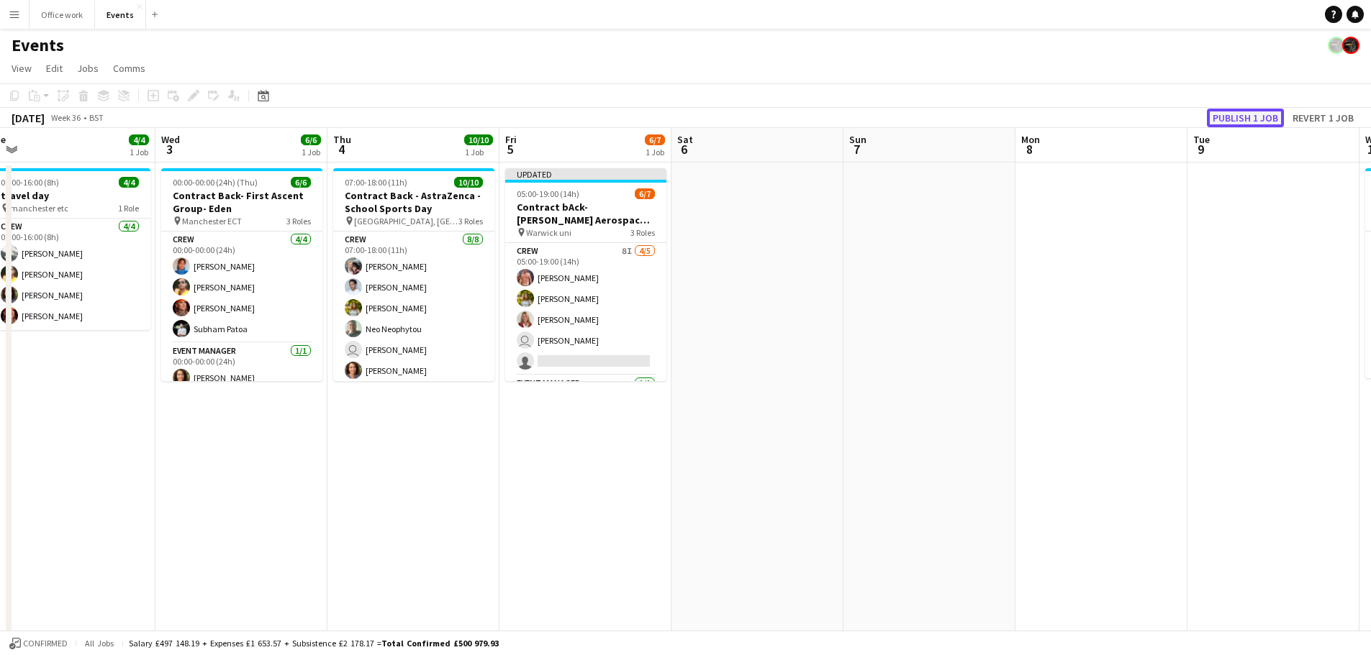
click at [1250, 113] on button "Publish 1 job" at bounding box center [1245, 118] width 77 height 19
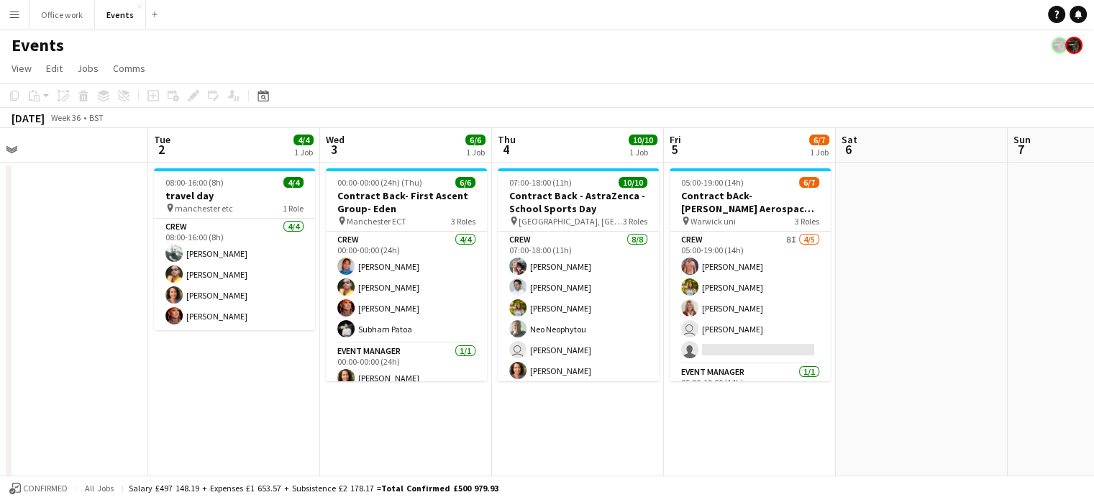
scroll to position [0, 368]
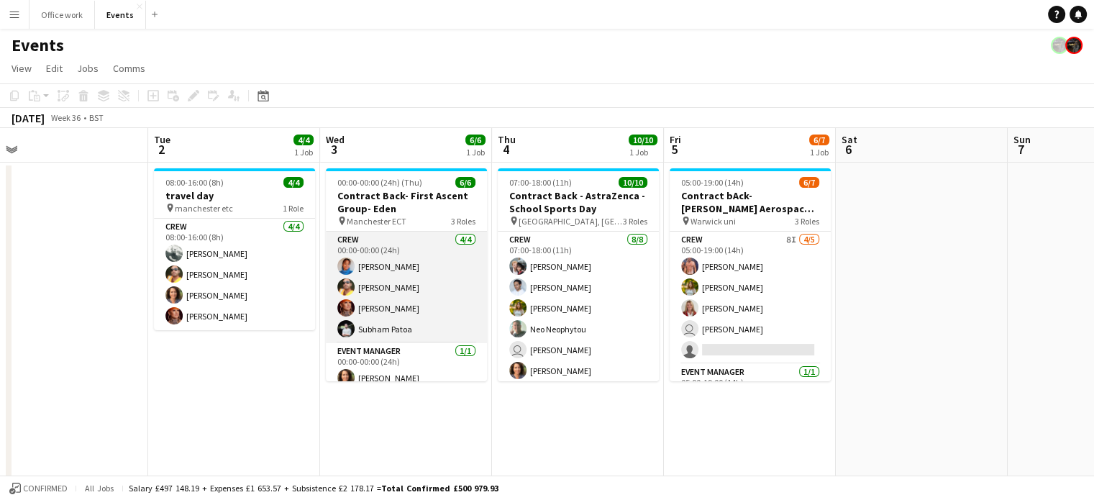
click at [397, 319] on app-card-role "Crew 4/4 00:00-00:00 (24h) Chrystal Williams Denim Francesco Lillo Cheryl Quant…" at bounding box center [406, 288] width 161 height 112
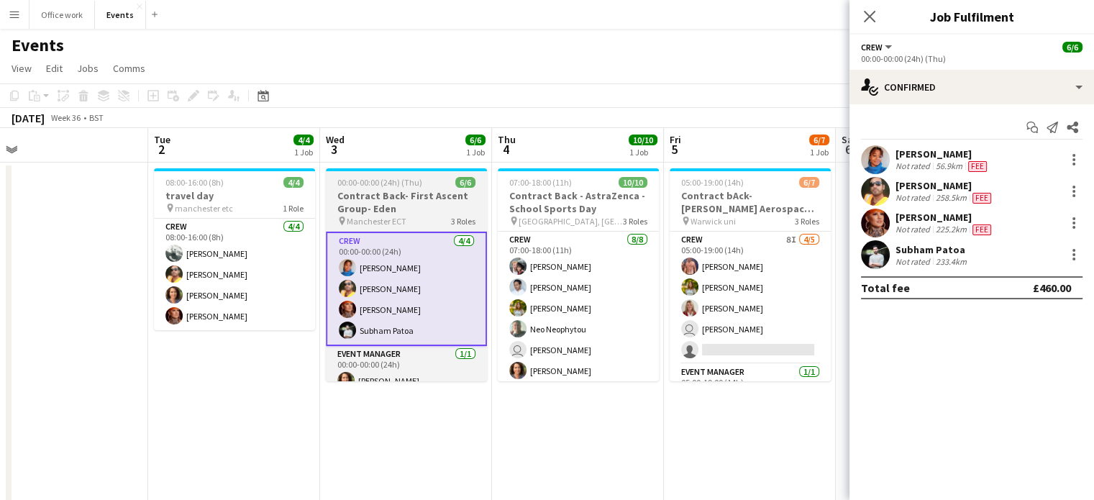
click at [409, 212] on h3 "Contract Back- First Ascent Group- Eden" at bounding box center [406, 202] width 161 height 26
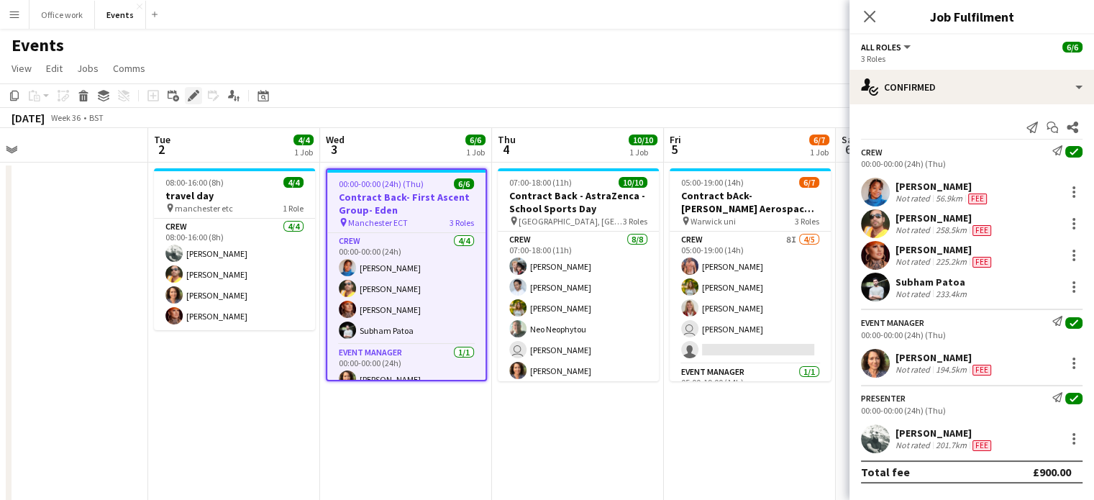
click at [196, 102] on div "Edit" at bounding box center [193, 95] width 17 height 17
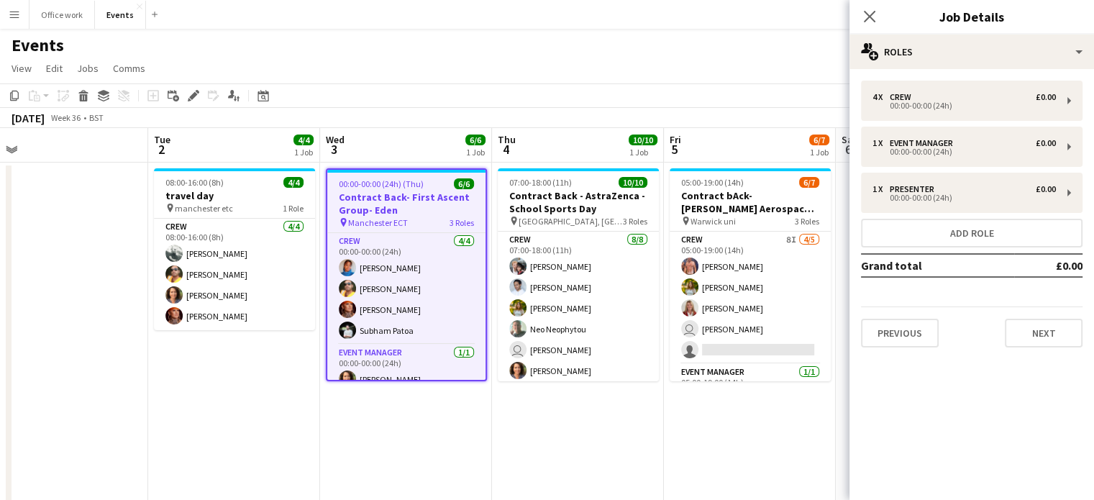
click at [516, 49] on div "Events" at bounding box center [547, 42] width 1094 height 27
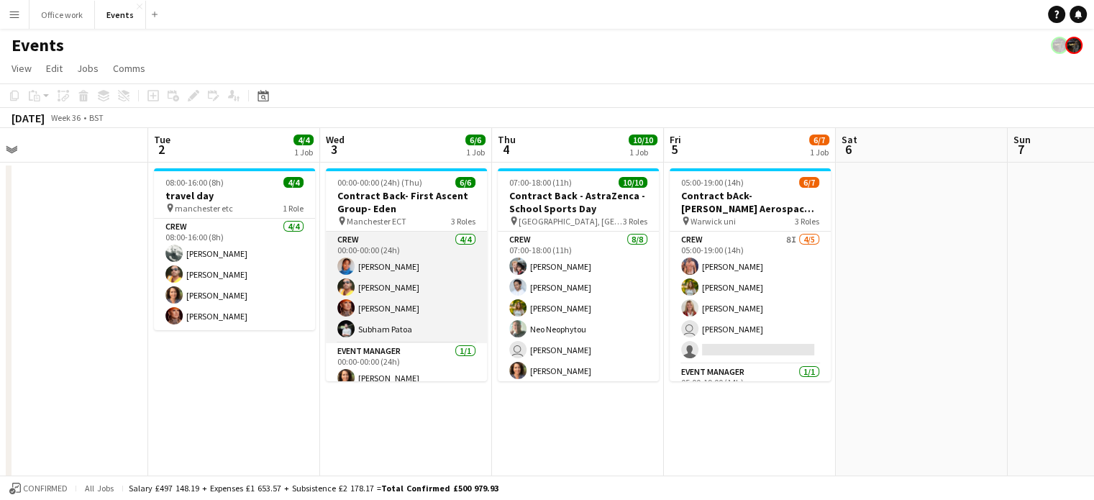
click at [435, 273] on app-card-role "Crew 4/4 00:00-00:00 (24h) Chrystal Williams Denim Francesco Lillo Cheryl Quant…" at bounding box center [406, 288] width 161 height 112
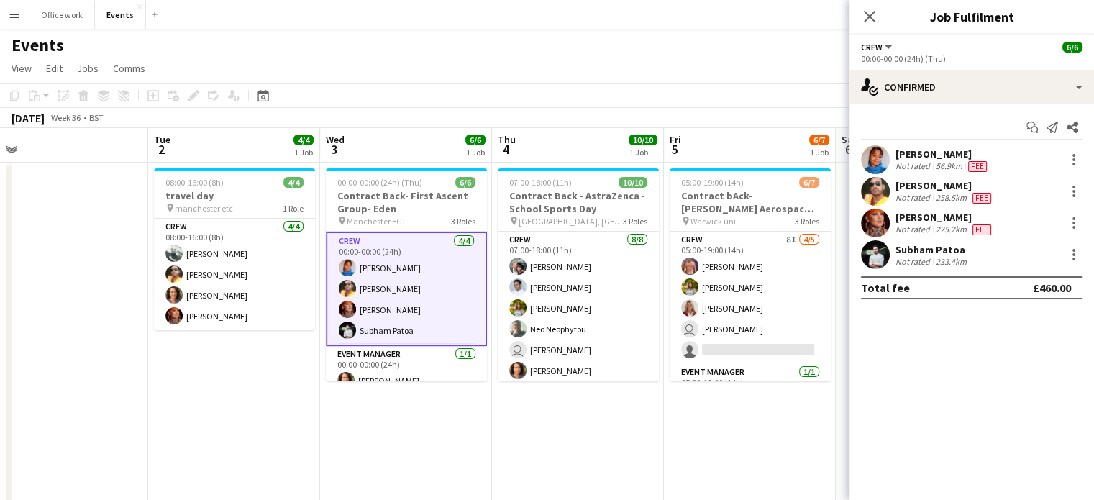
click at [429, 86] on app-toolbar "Copy Paste Paste Ctrl+V Paste with crew Ctrl+Shift+V Paste linked Job Delete Gr…" at bounding box center [547, 95] width 1094 height 24
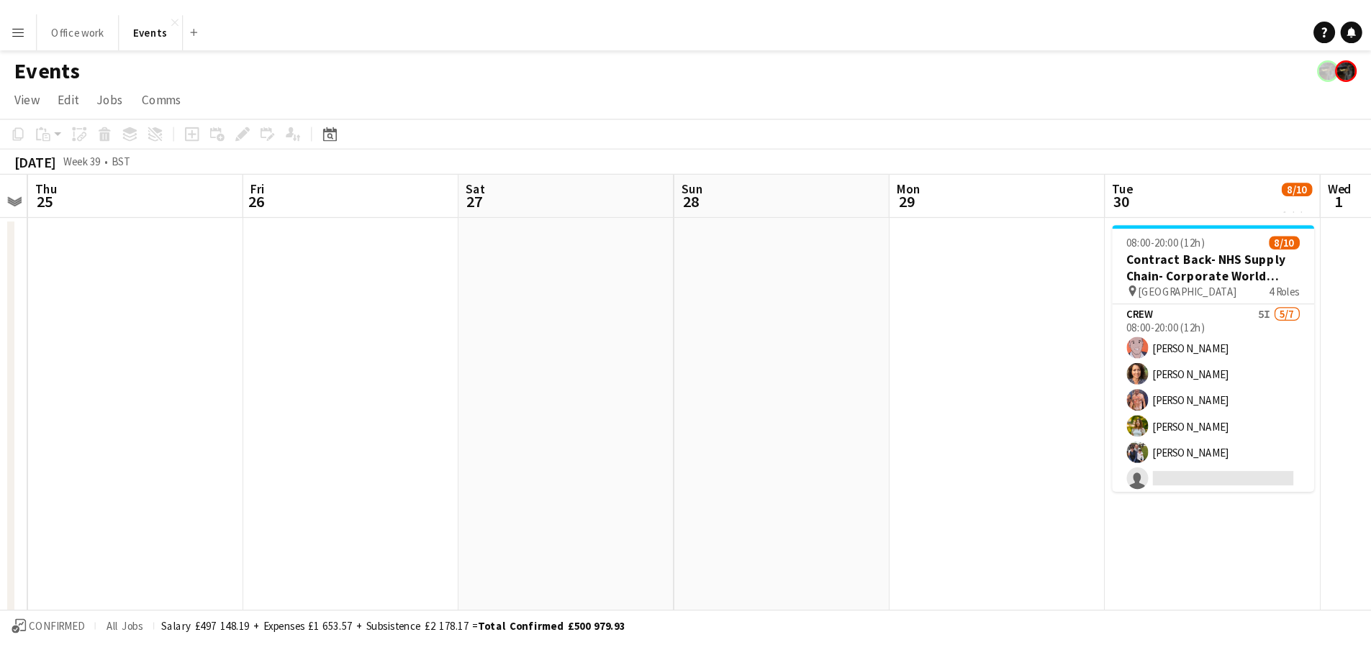
scroll to position [0, 666]
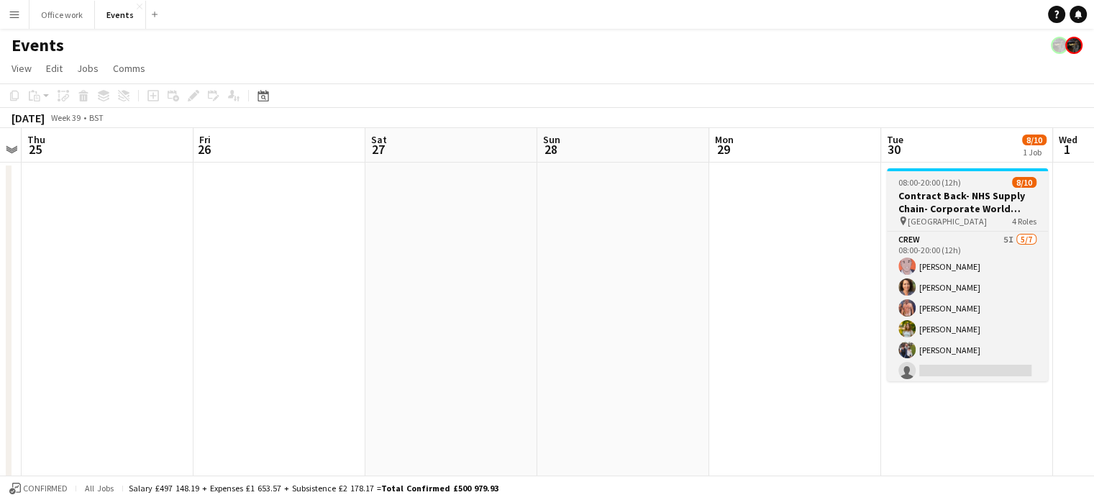
click at [938, 206] on h3 "Contract Back- NHS Supply Chain- Corporate World Record Breakers" at bounding box center [967, 202] width 161 height 26
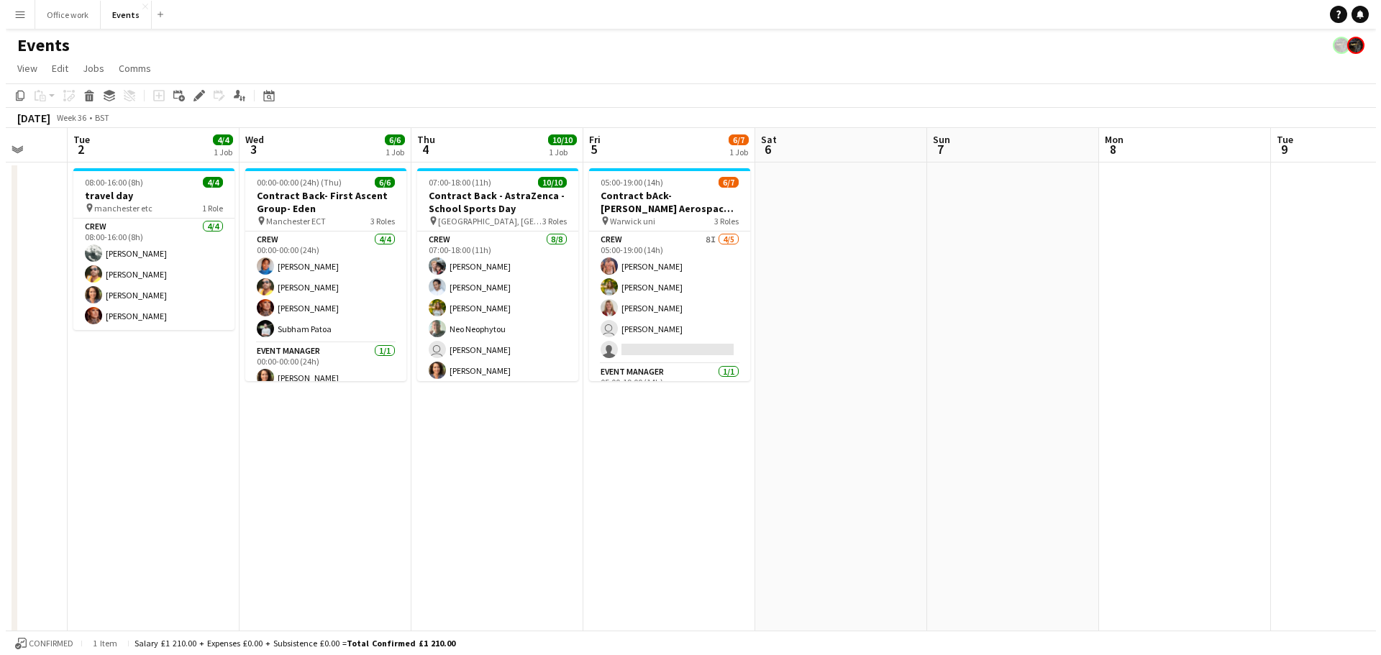
scroll to position [0, 432]
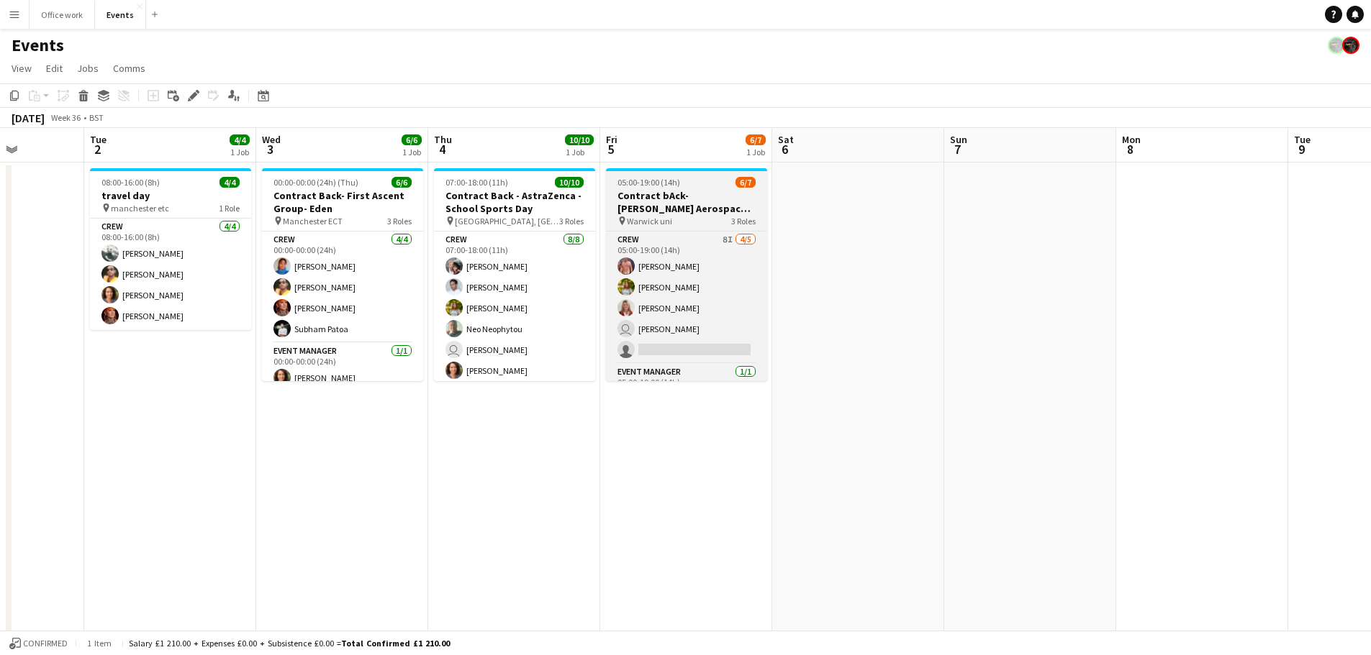
click at [655, 185] on span "05:00-19:00 (14h)" at bounding box center [648, 182] width 63 height 11
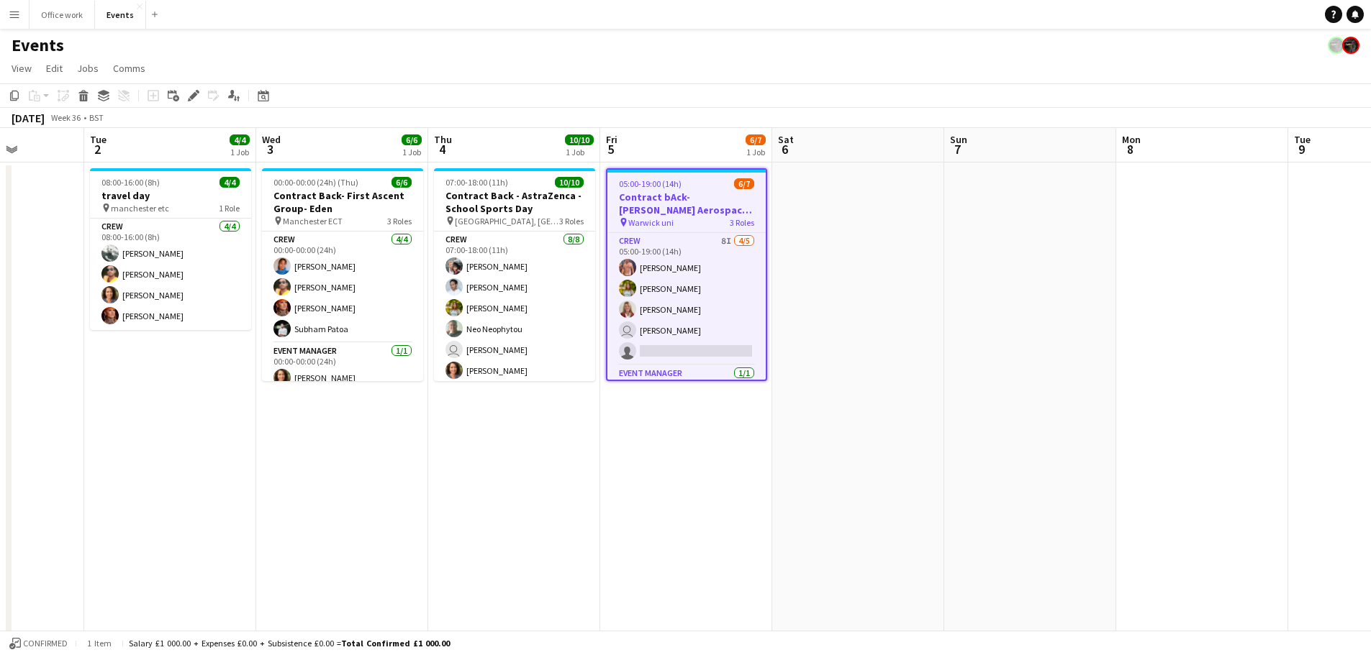
click at [716, 204] on h3 "Contract bAck-Collins Aerospace- Diamond dome" at bounding box center [686, 204] width 158 height 26
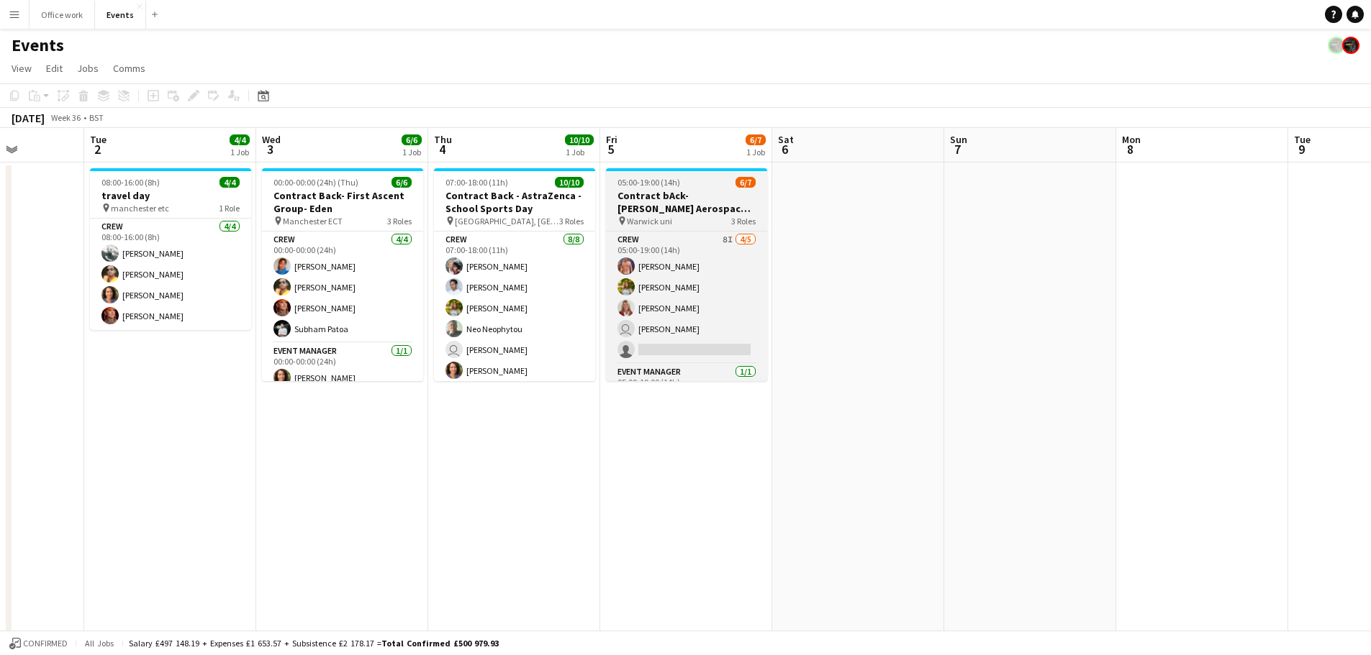
click at [655, 201] on h3 "Contract bAck-Collins Aerospace- Diamond dome" at bounding box center [686, 202] width 161 height 26
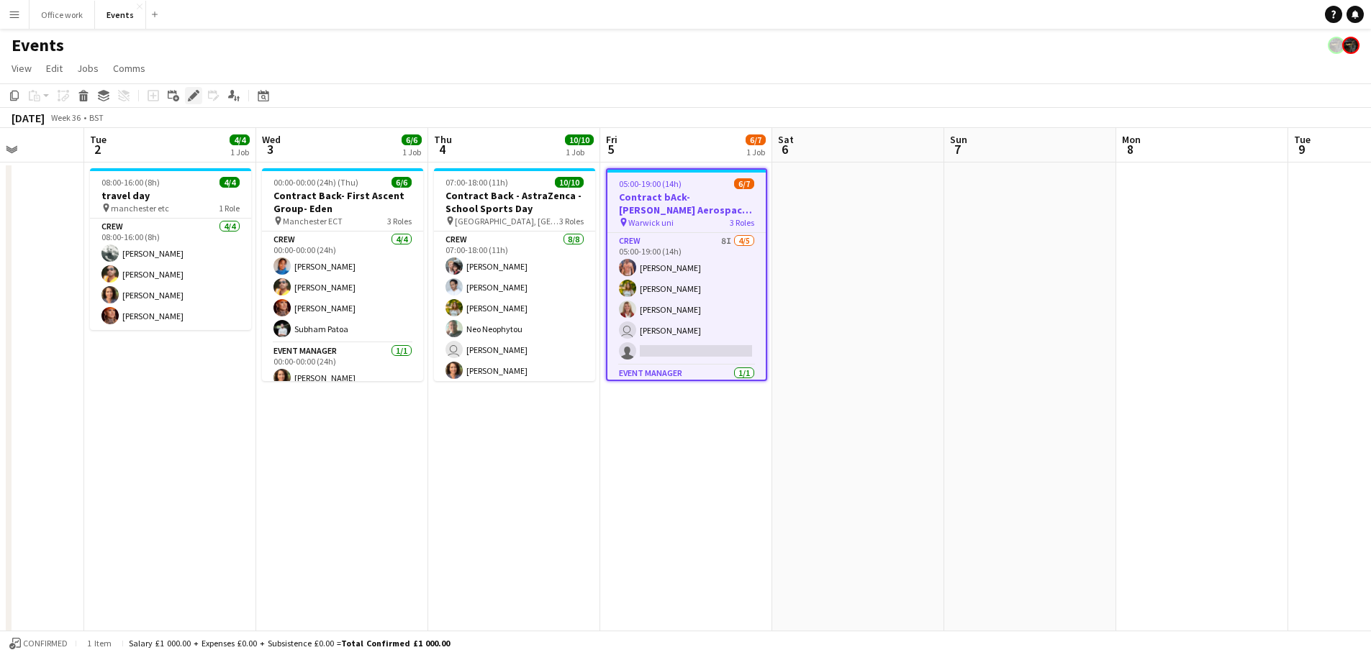
click at [191, 101] on icon "Edit" at bounding box center [194, 96] width 12 height 12
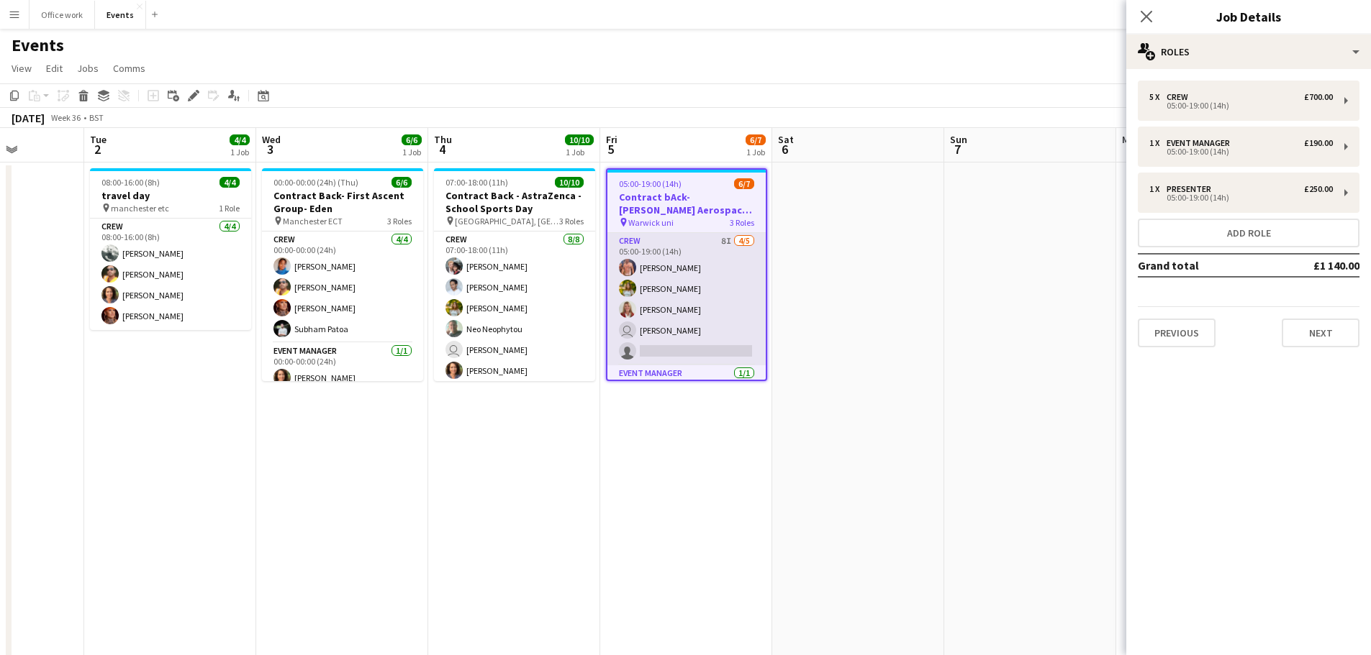
click at [655, 283] on app-card-role "Crew 8I 4/5 05:00-19:00 (14h) Chris Ebbon Alexandra Tanase Sara Spicer user Jab…" at bounding box center [686, 299] width 158 height 132
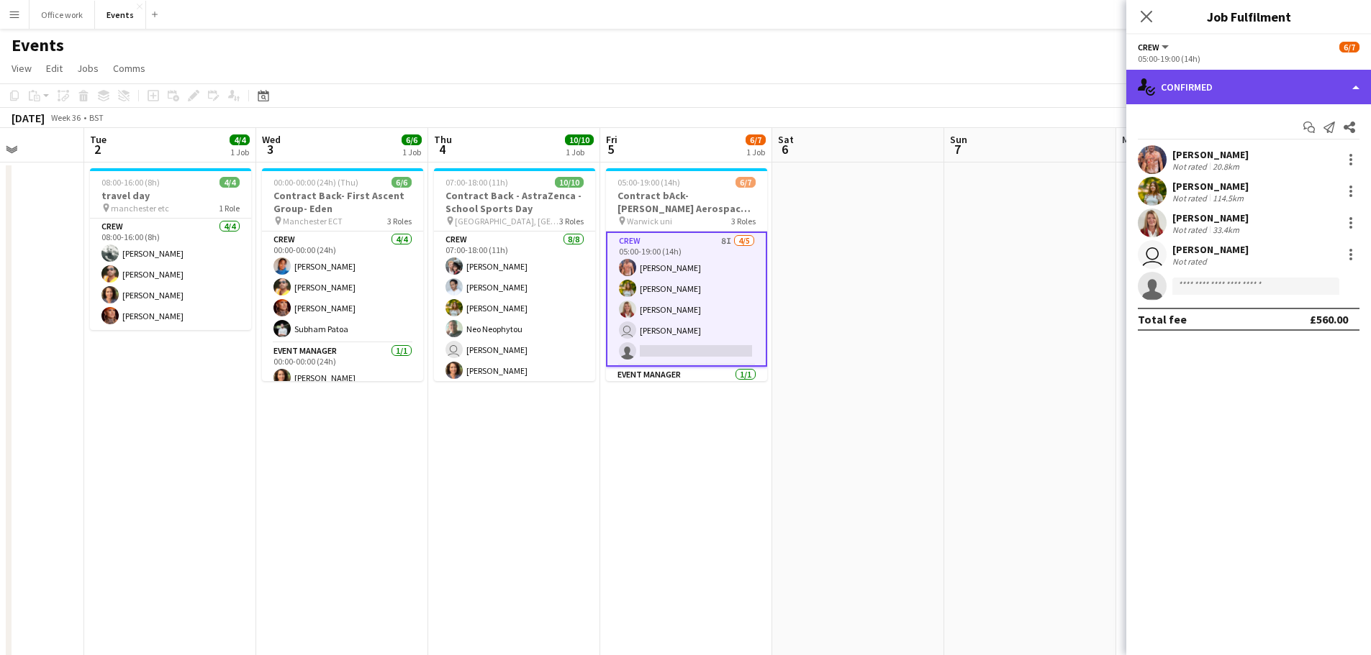
click at [1233, 81] on div "single-neutral-actions-check-2 Confirmed" at bounding box center [1248, 87] width 245 height 35
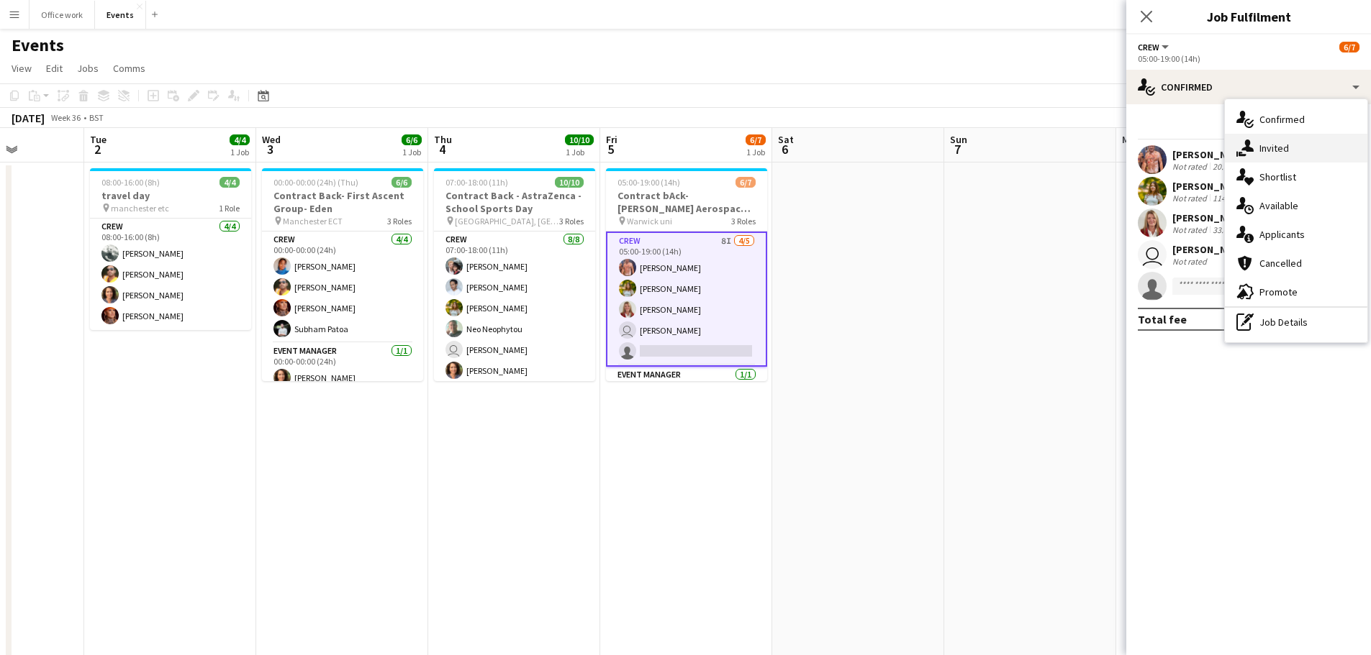
click at [1248, 150] on icon at bounding box center [1247, 146] width 12 height 12
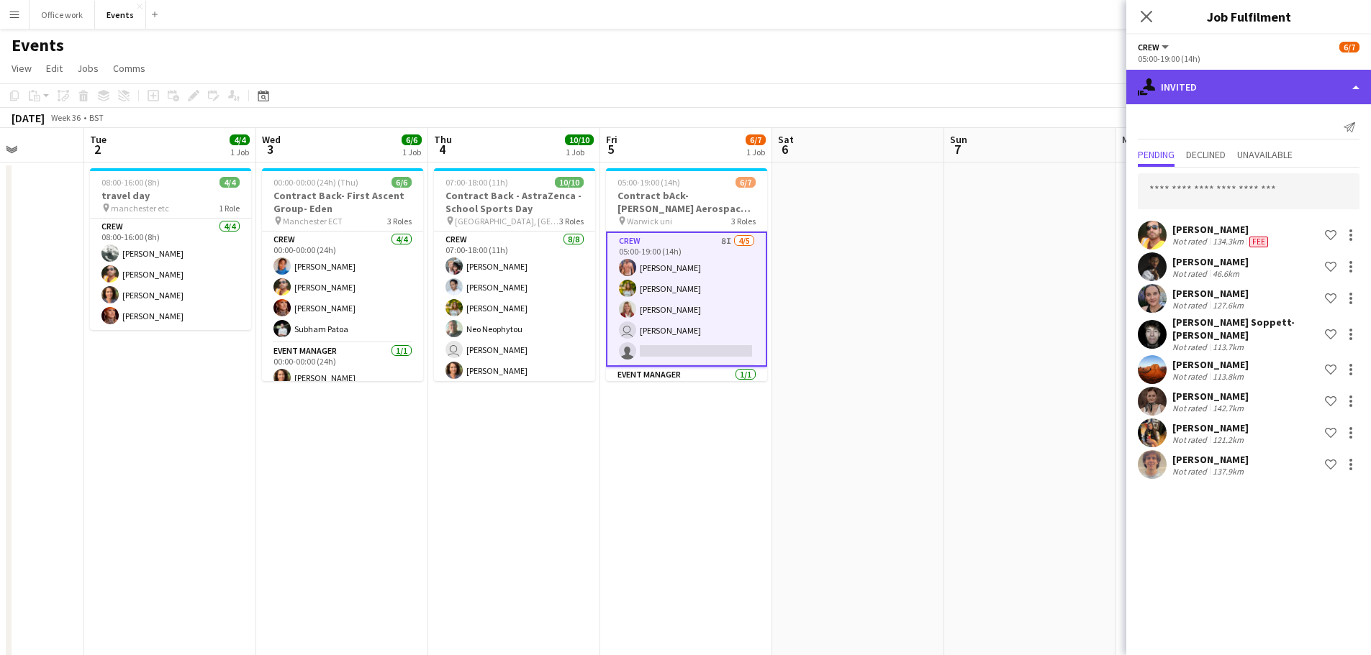
click at [1236, 88] on div "single-neutral-actions-share-1 Invited" at bounding box center [1248, 87] width 245 height 35
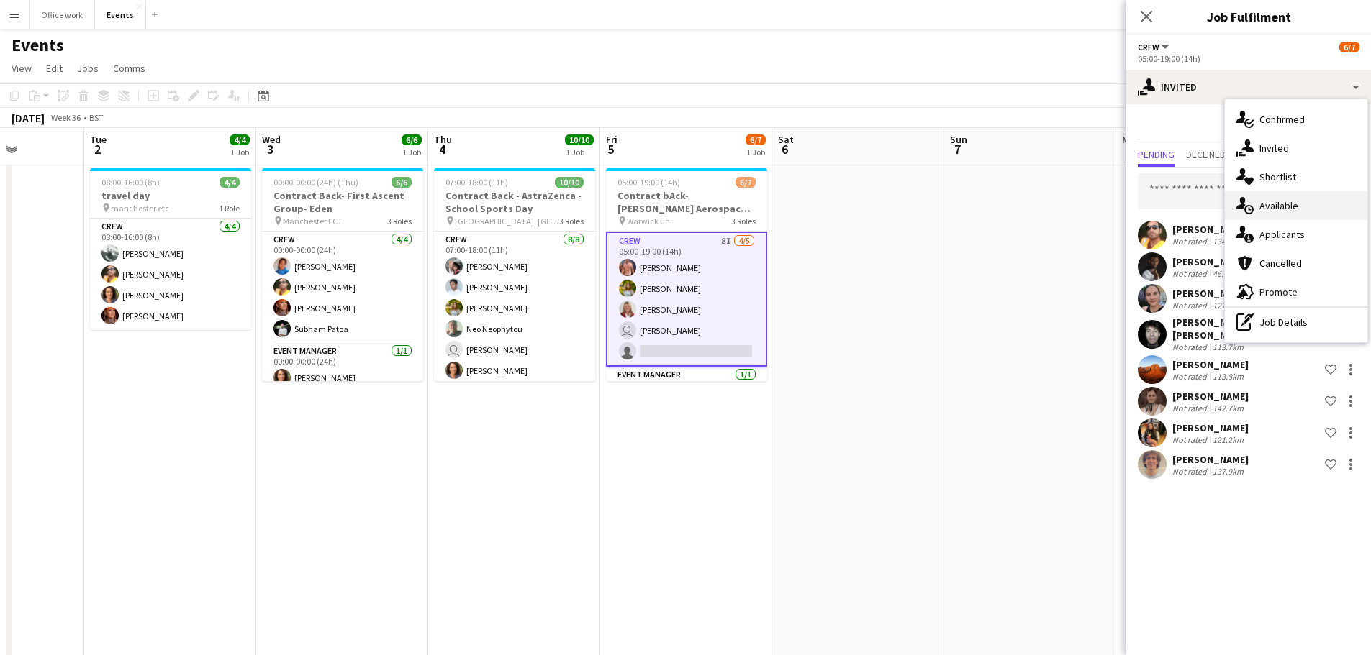
click at [1263, 202] on div "single-neutral-actions-upload Available" at bounding box center [1296, 205] width 142 height 29
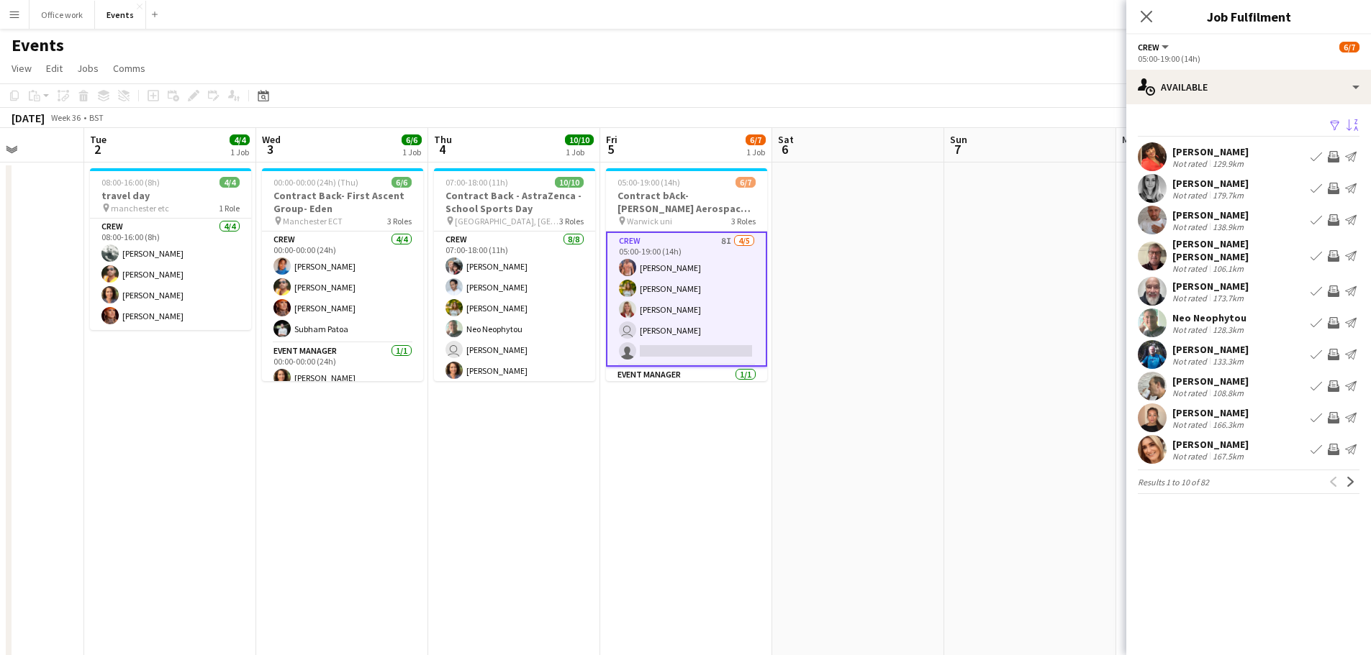
click at [1349, 123] on app-icon "Sort asc" at bounding box center [1352, 126] width 12 height 14
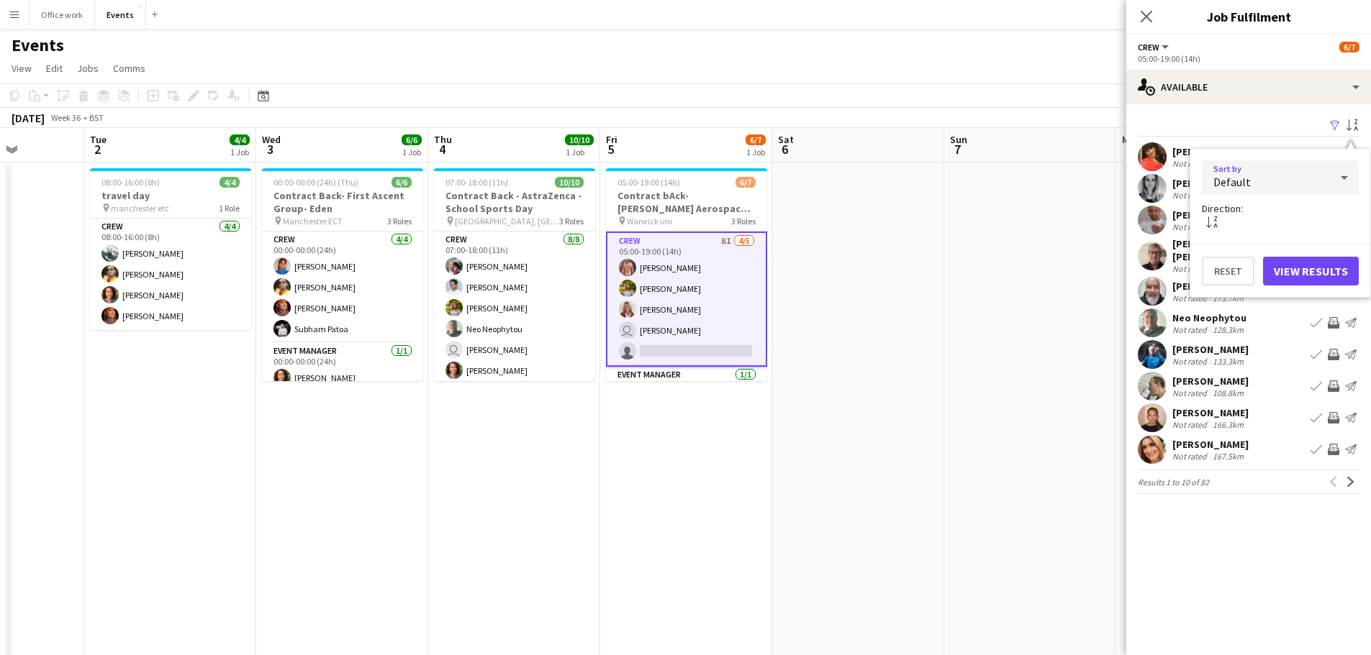
click at [1265, 176] on div "Default" at bounding box center [1266, 177] width 128 height 35
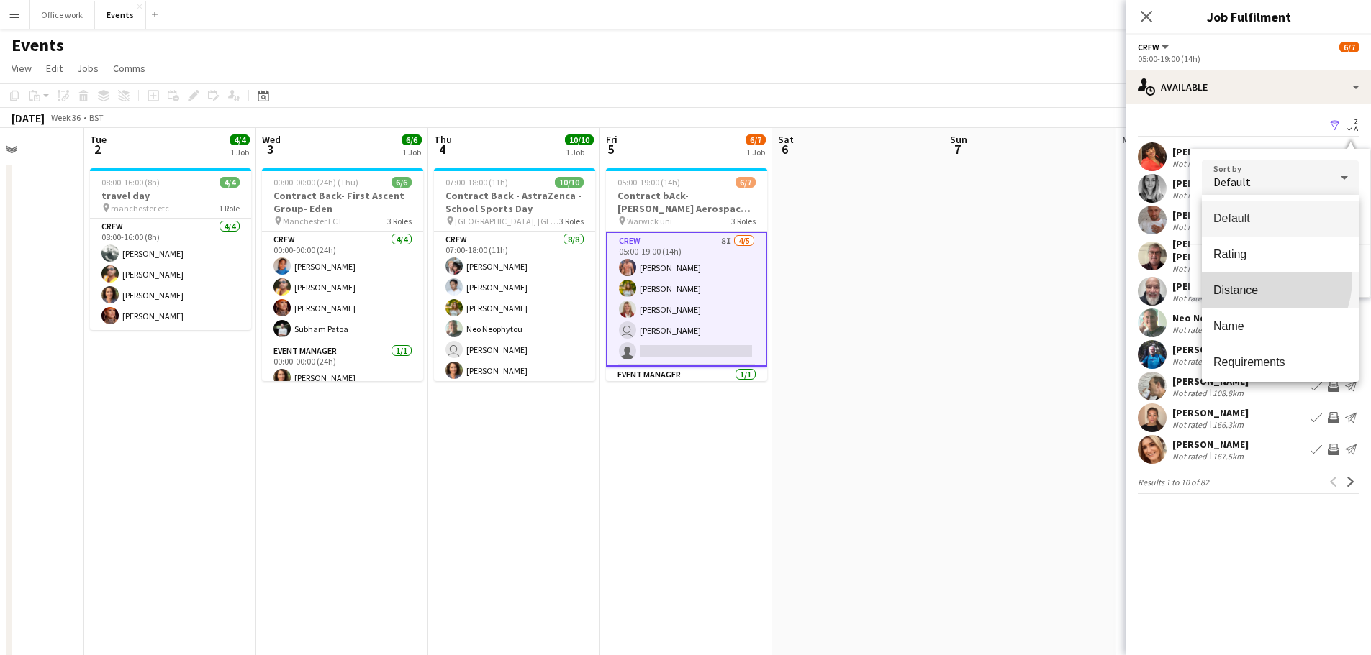
click at [1257, 279] on mat-option "Distance" at bounding box center [1280, 291] width 157 height 36
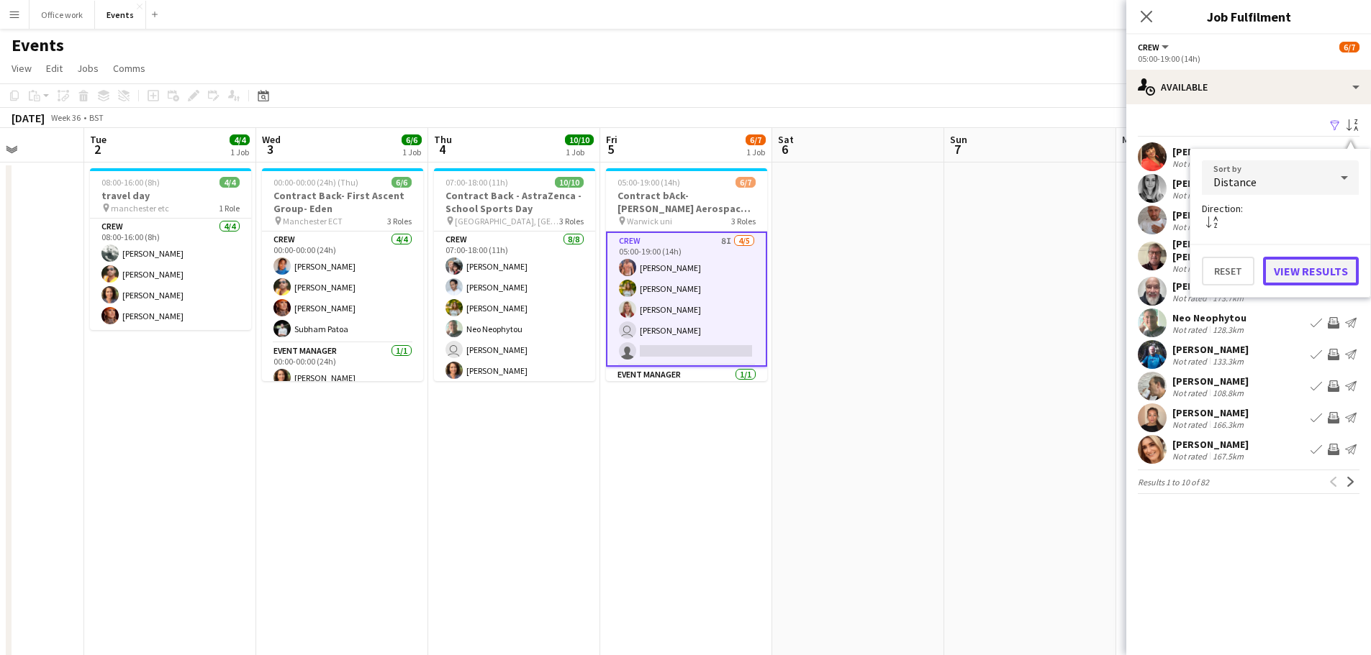
click at [1297, 264] on button "View Results" at bounding box center [1311, 271] width 96 height 29
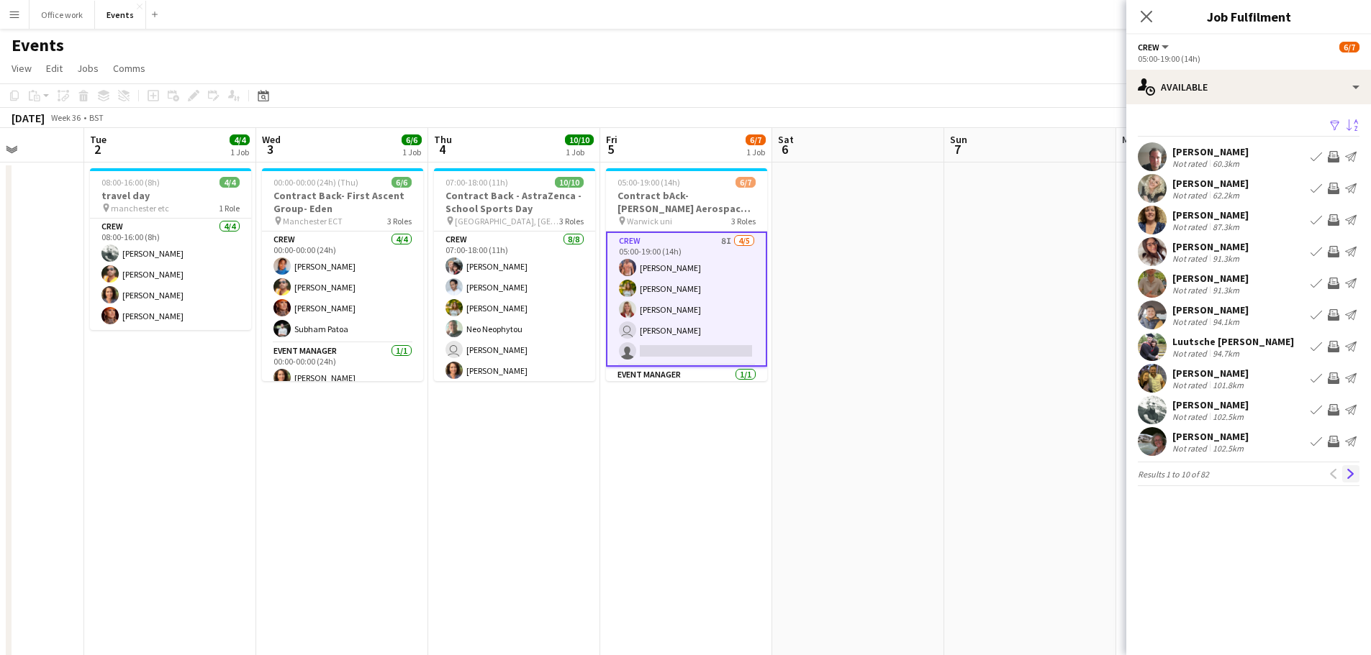
click at [1347, 469] on app-icon "Next" at bounding box center [1350, 474] width 10 height 10
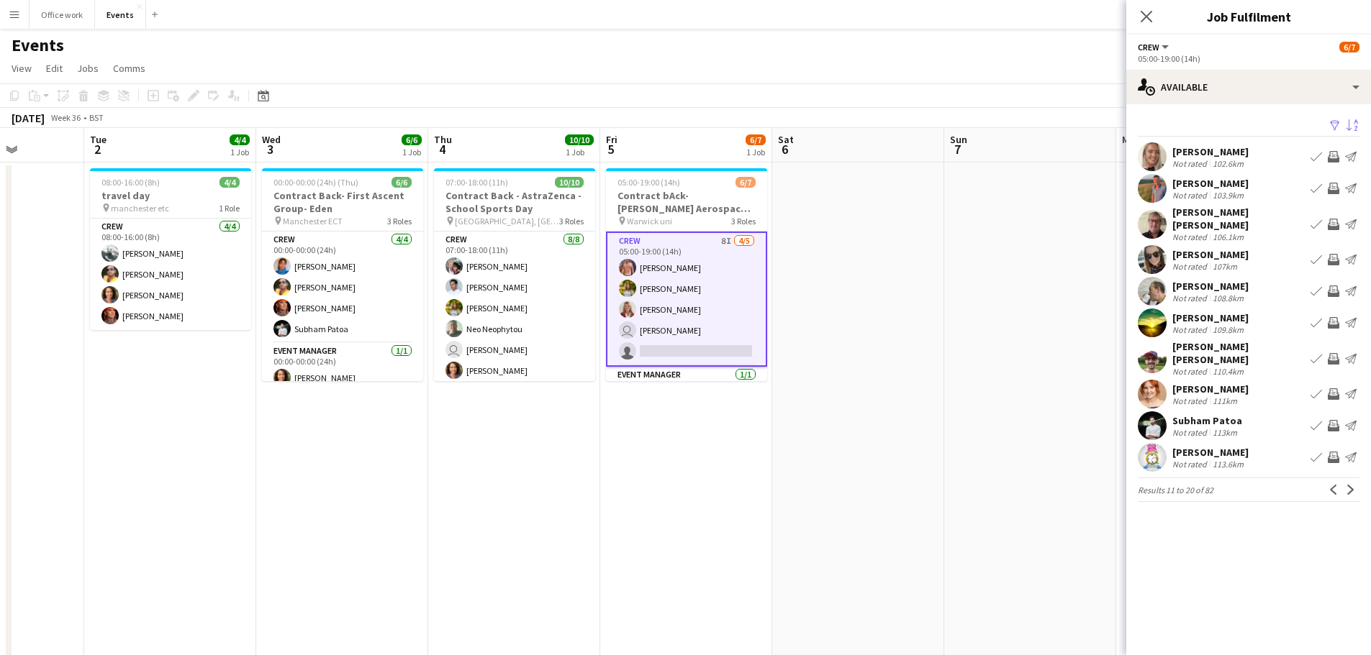
click at [1347, 485] on app-icon "Next" at bounding box center [1350, 490] width 10 height 10
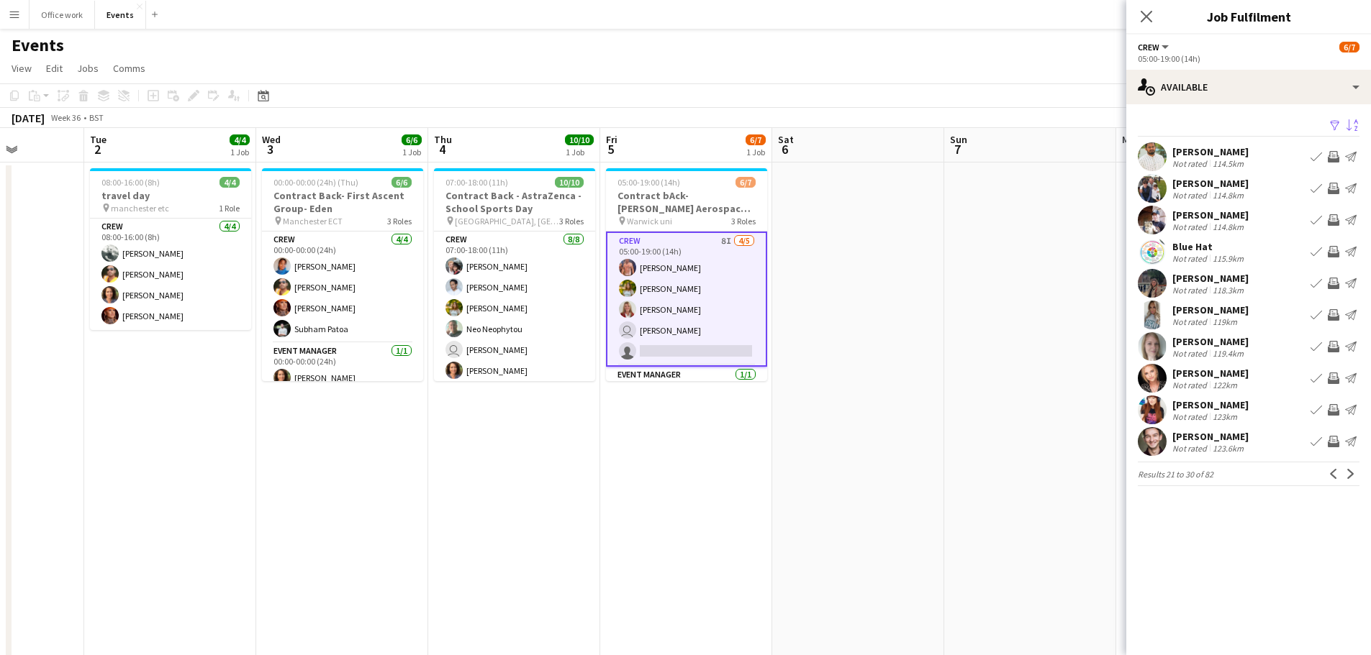
click at [1347, 469] on app-icon "Next" at bounding box center [1350, 474] width 10 height 10
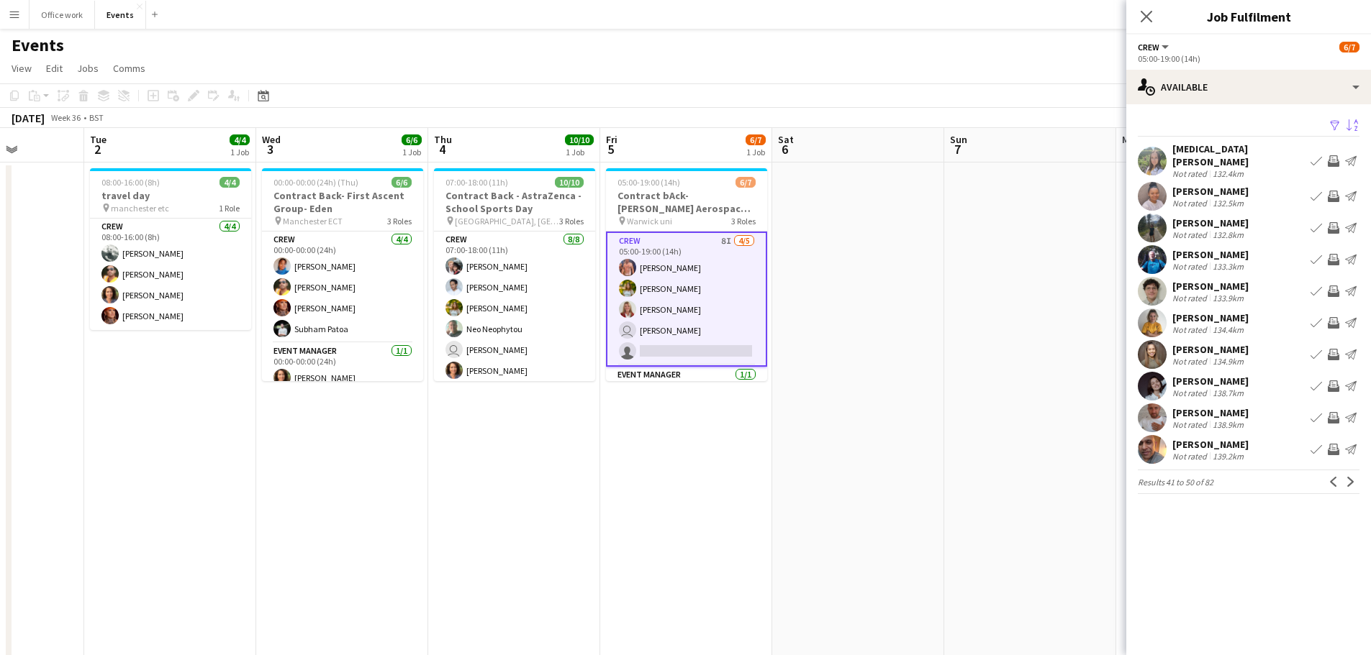
click at [1197, 343] on div "Jaz Harvey" at bounding box center [1210, 349] width 76 height 13
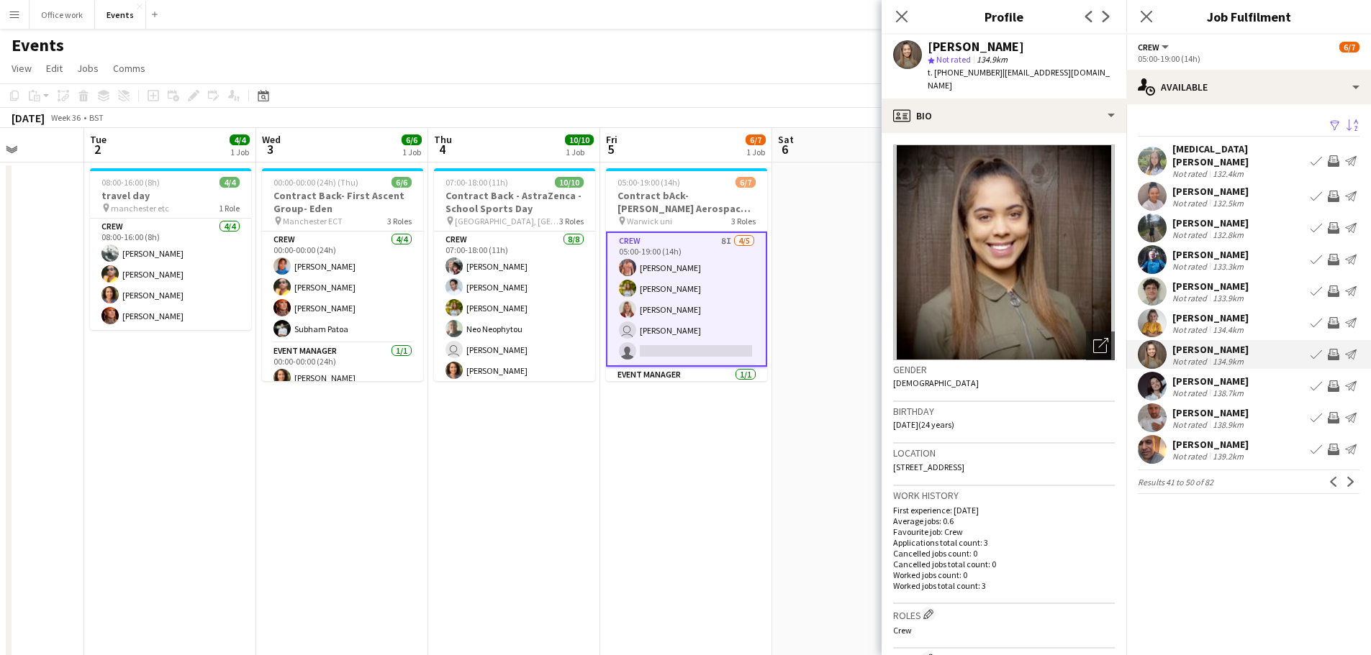
click at [1246, 527] on mat-expansion-panel "users Available Filter Sort desc Yasmin Ward Not rated 132.4km Book crew Invite…" at bounding box center [1248, 379] width 245 height 551
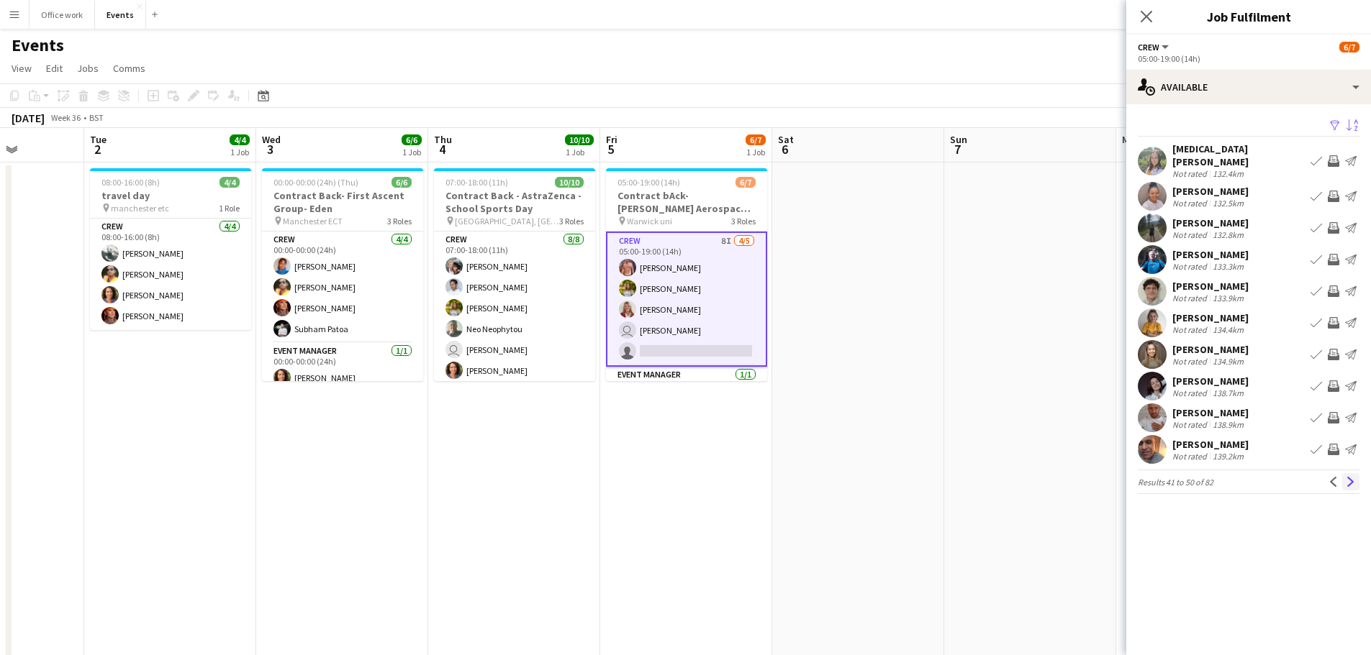
click at [1352, 477] on app-icon "Next" at bounding box center [1350, 482] width 10 height 10
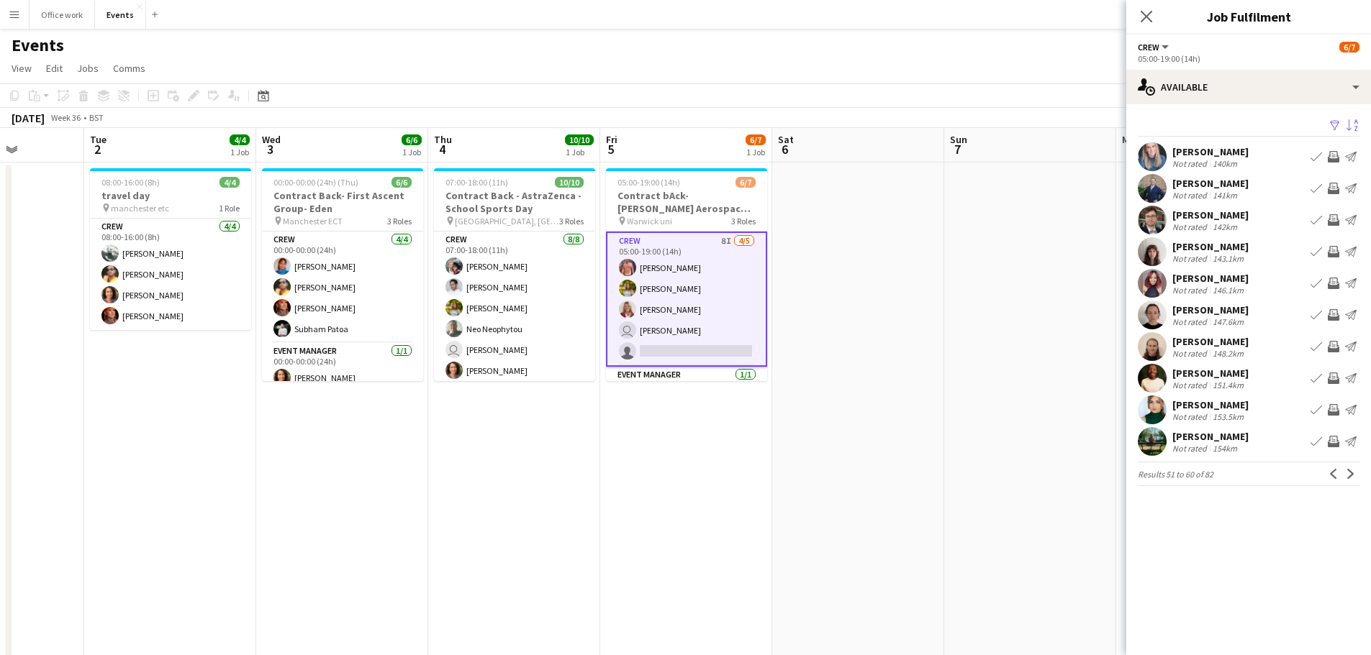
click at [1200, 402] on div "Chloe lester" at bounding box center [1210, 405] width 76 height 13
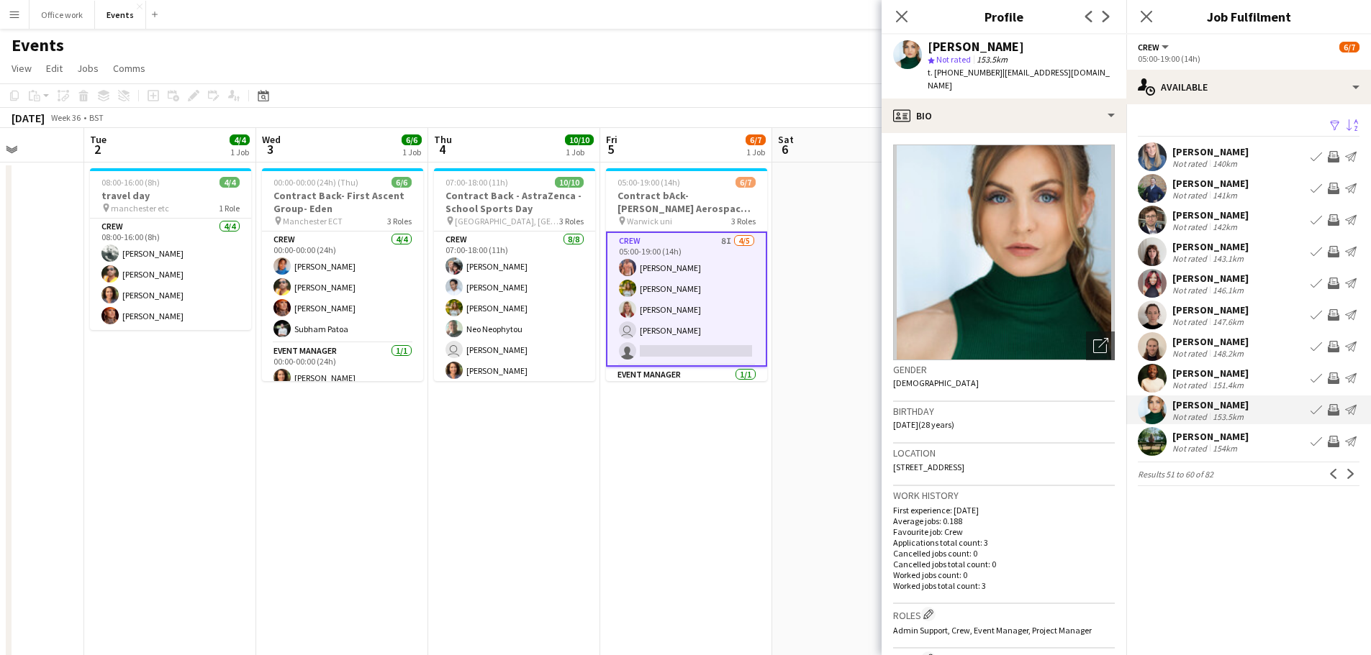
click at [1191, 177] on div "Jake Cameron" at bounding box center [1210, 183] width 76 height 13
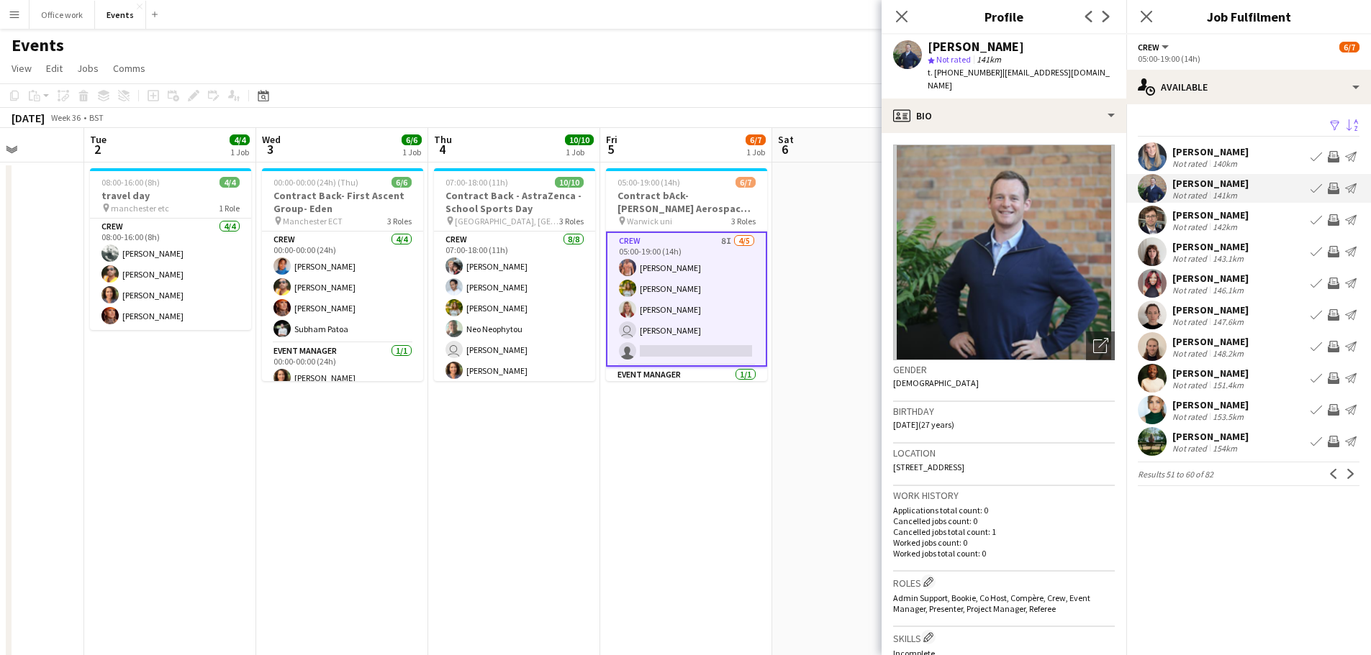
click at [1194, 143] on div "Holly Skinner Not rated 140km Book crew Invite crew Send notification" at bounding box center [1248, 156] width 245 height 29
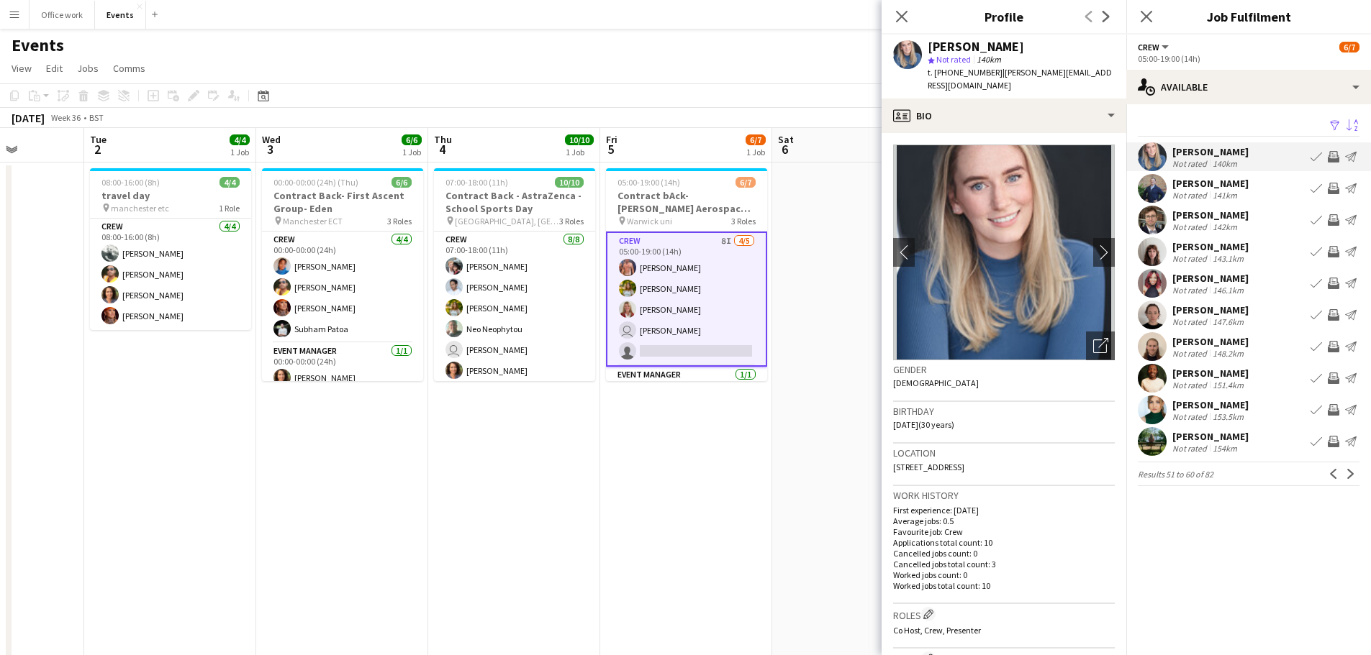
click at [1199, 178] on div "Jake Cameron" at bounding box center [1210, 183] width 76 height 13
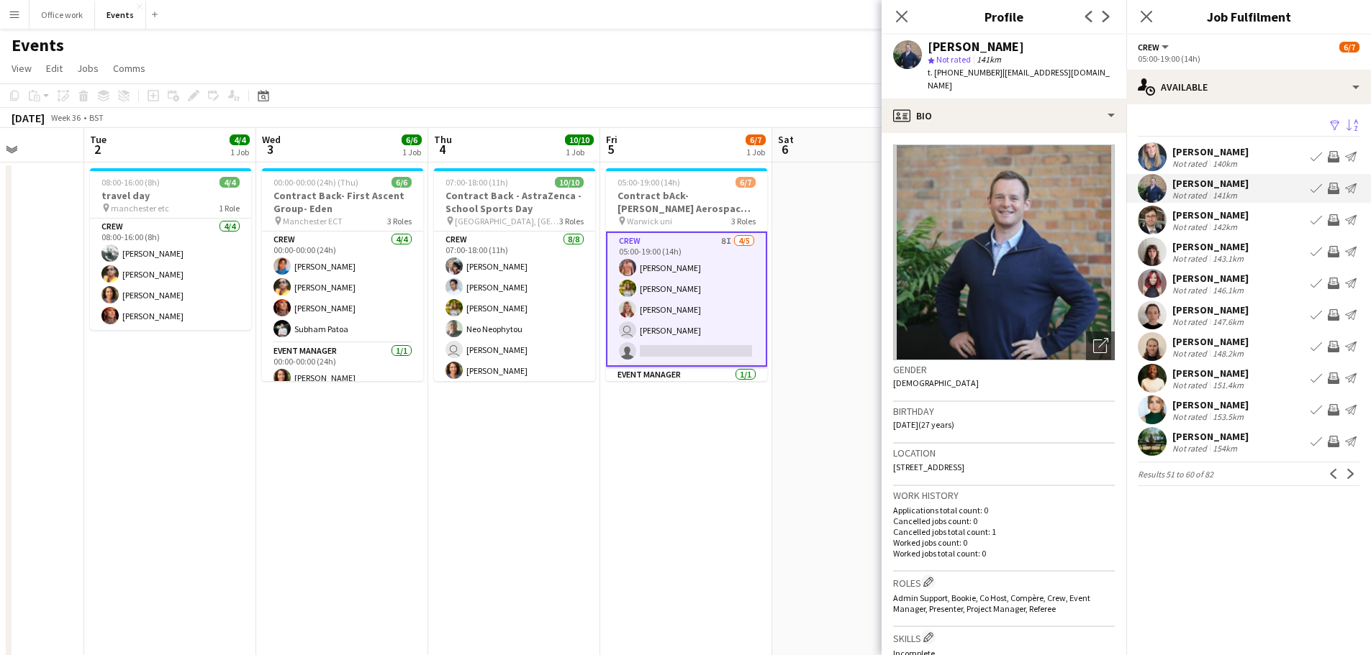
click at [1206, 214] on div "Ryan Hibberd-Walsh" at bounding box center [1210, 215] width 76 height 13
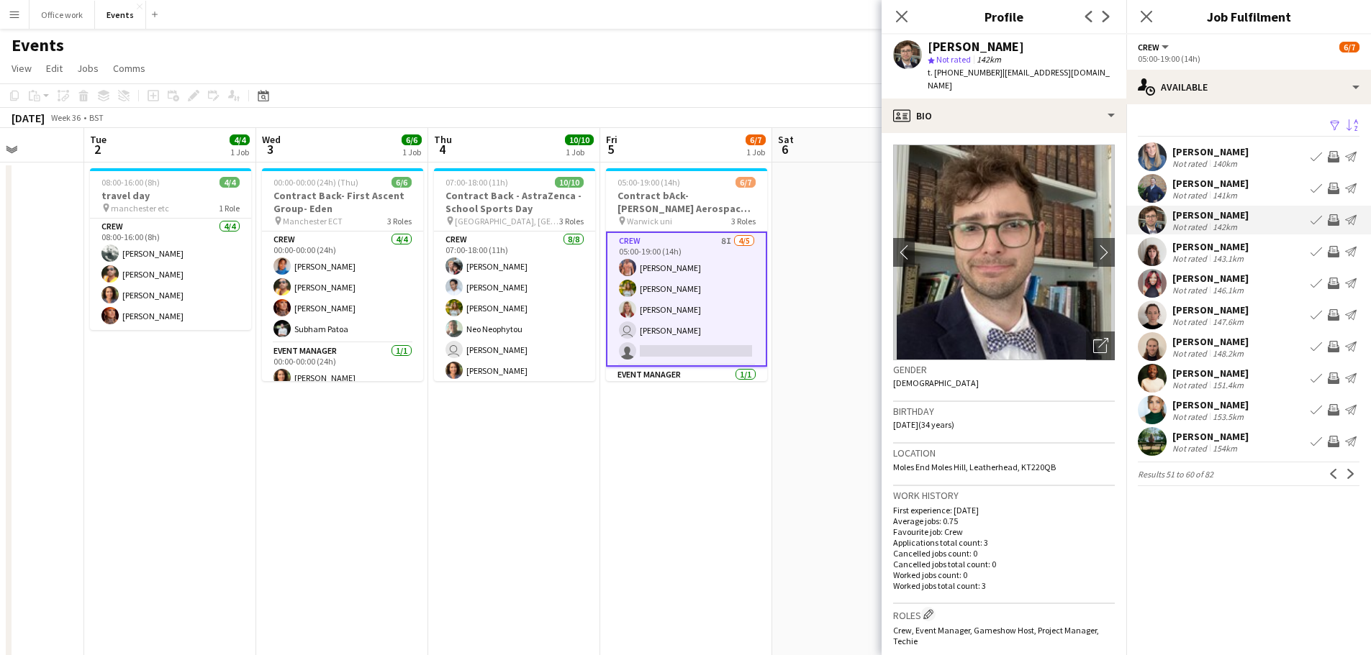
click at [1207, 248] on div "Ella Green" at bounding box center [1210, 246] width 76 height 13
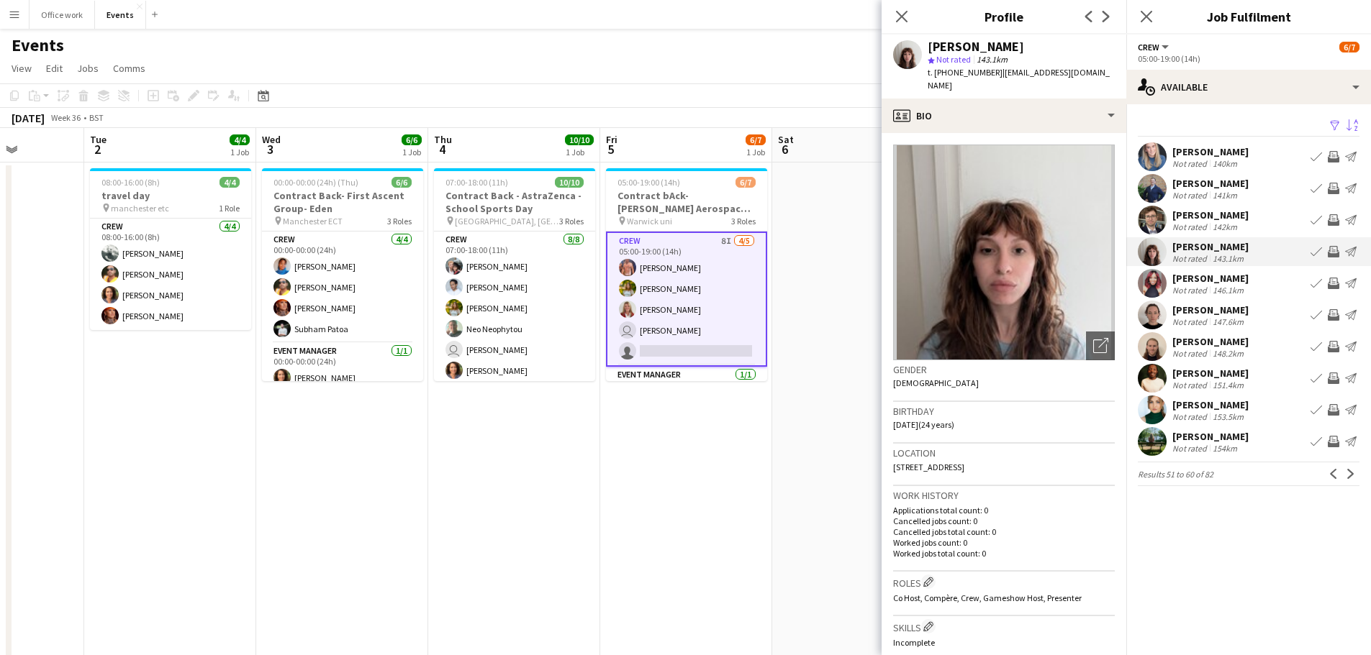
click at [1206, 280] on div "Paulette Sybliss" at bounding box center [1210, 278] width 76 height 13
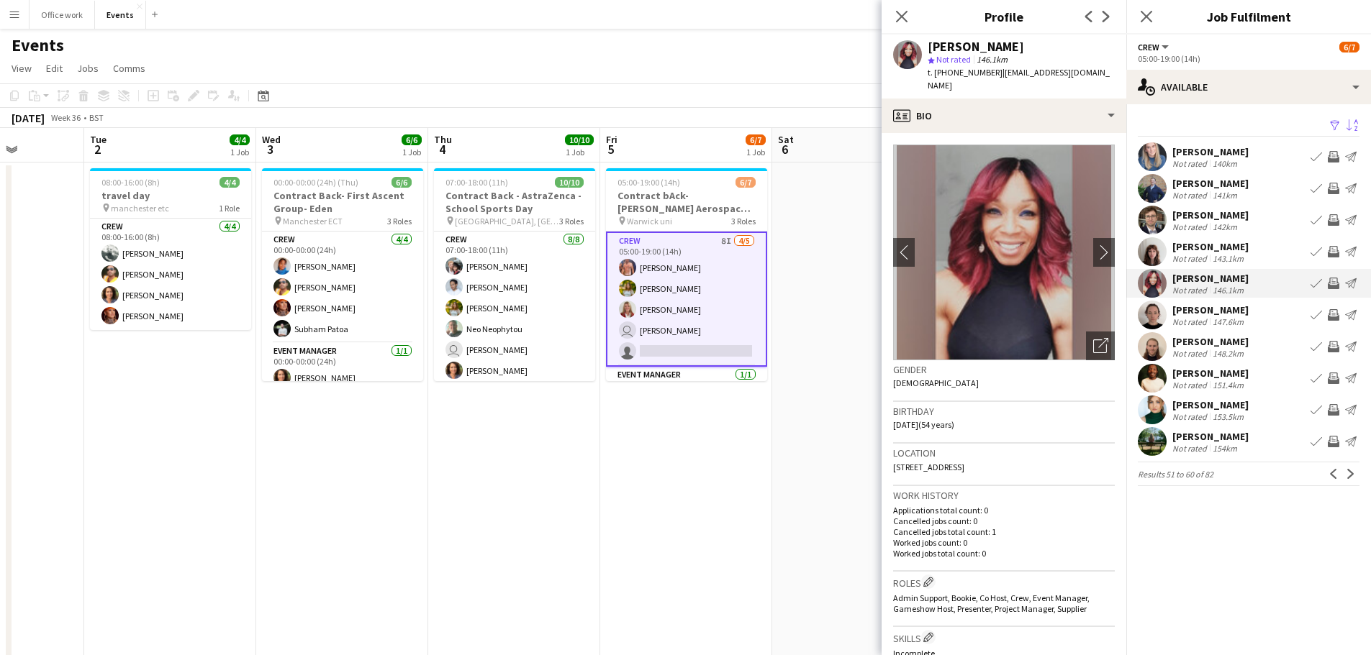
click at [1189, 246] on div "Ella Green" at bounding box center [1210, 246] width 76 height 13
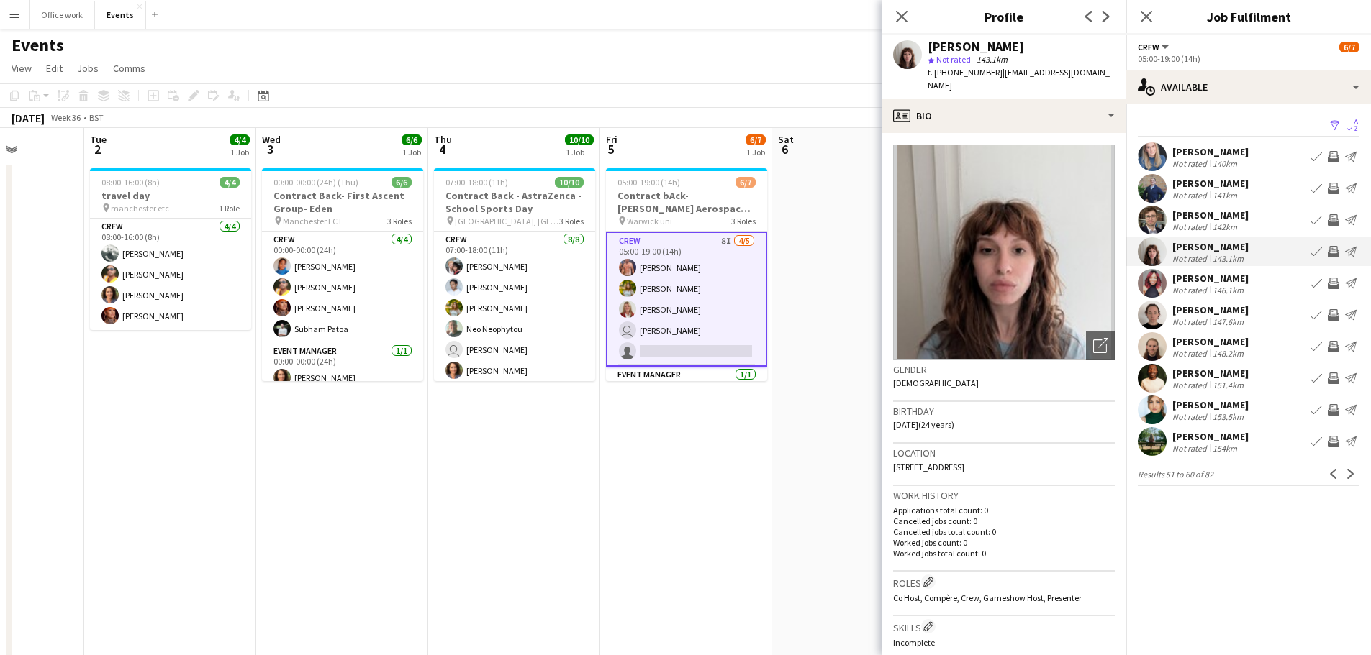
click at [4, 2] on button "Menu" at bounding box center [14, 14] width 29 height 29
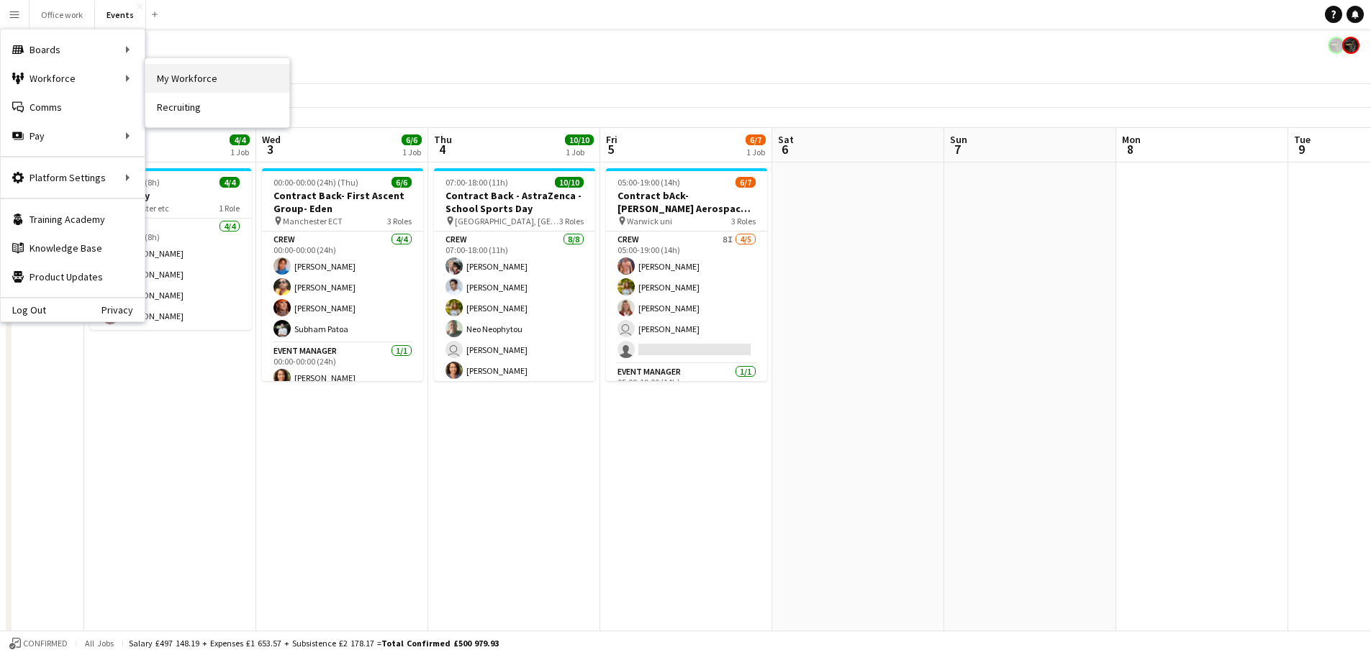
click at [179, 80] on link "My Workforce" at bounding box center [217, 78] width 144 height 29
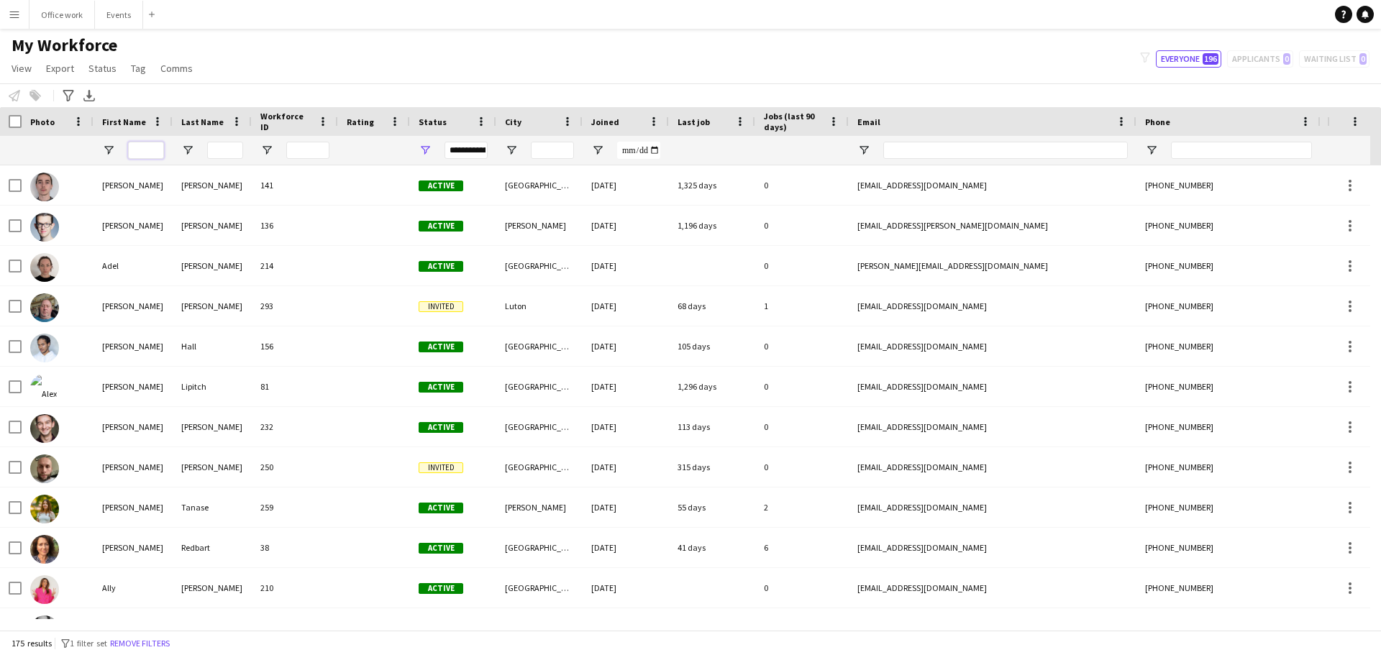
click at [140, 155] on input "First Name Filter Input" at bounding box center [146, 150] width 36 height 17
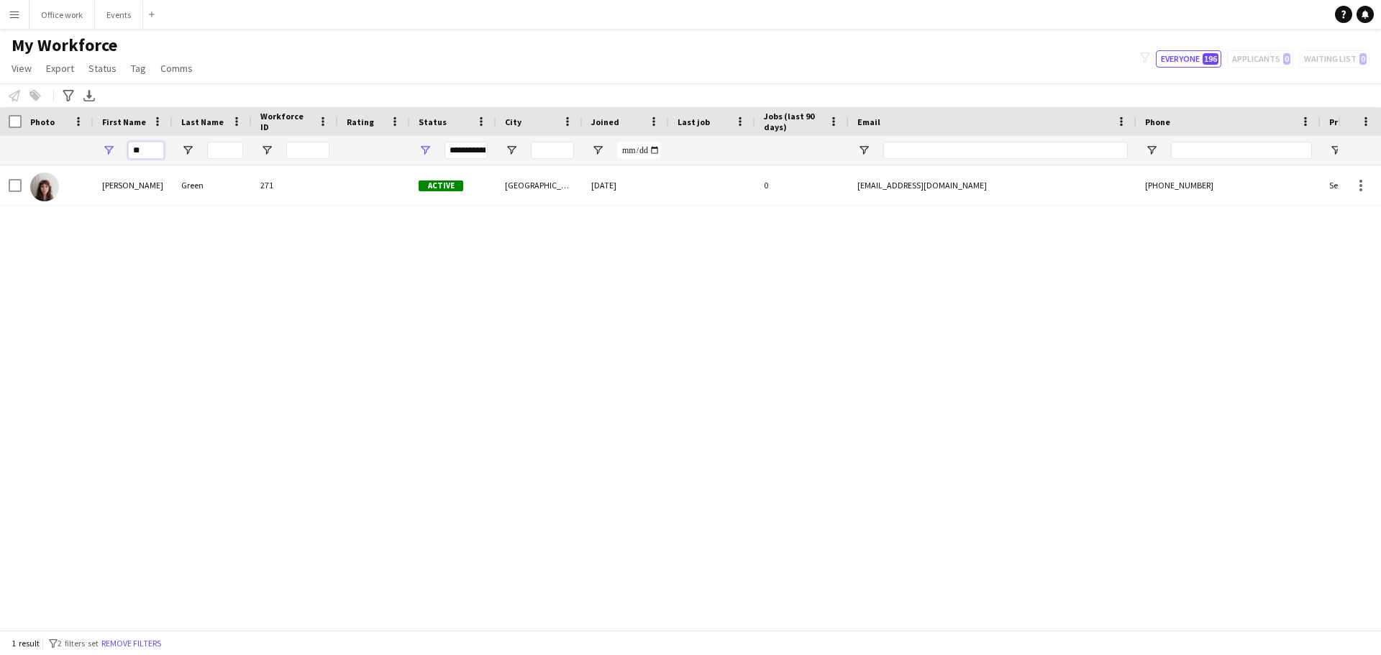
type input "*"
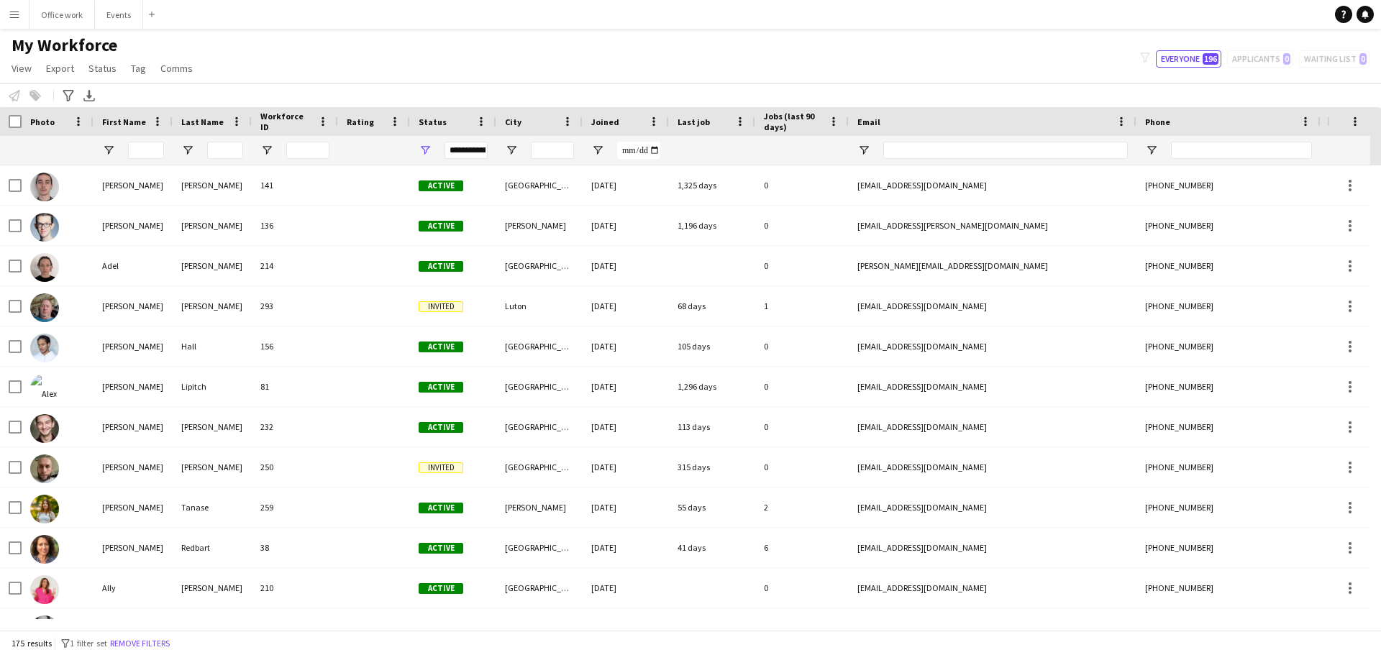
click at [10, 1] on button "Menu" at bounding box center [14, 14] width 29 height 29
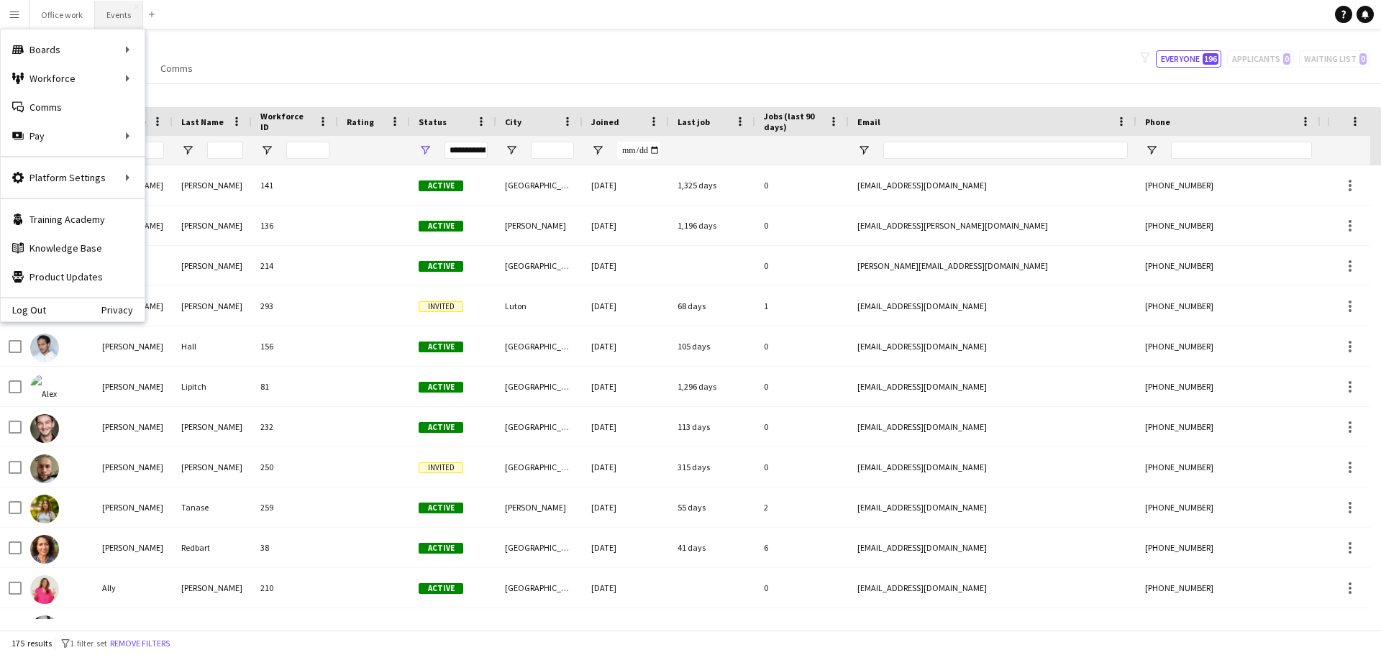
click at [111, 13] on button "Events Close" at bounding box center [119, 15] width 48 height 28
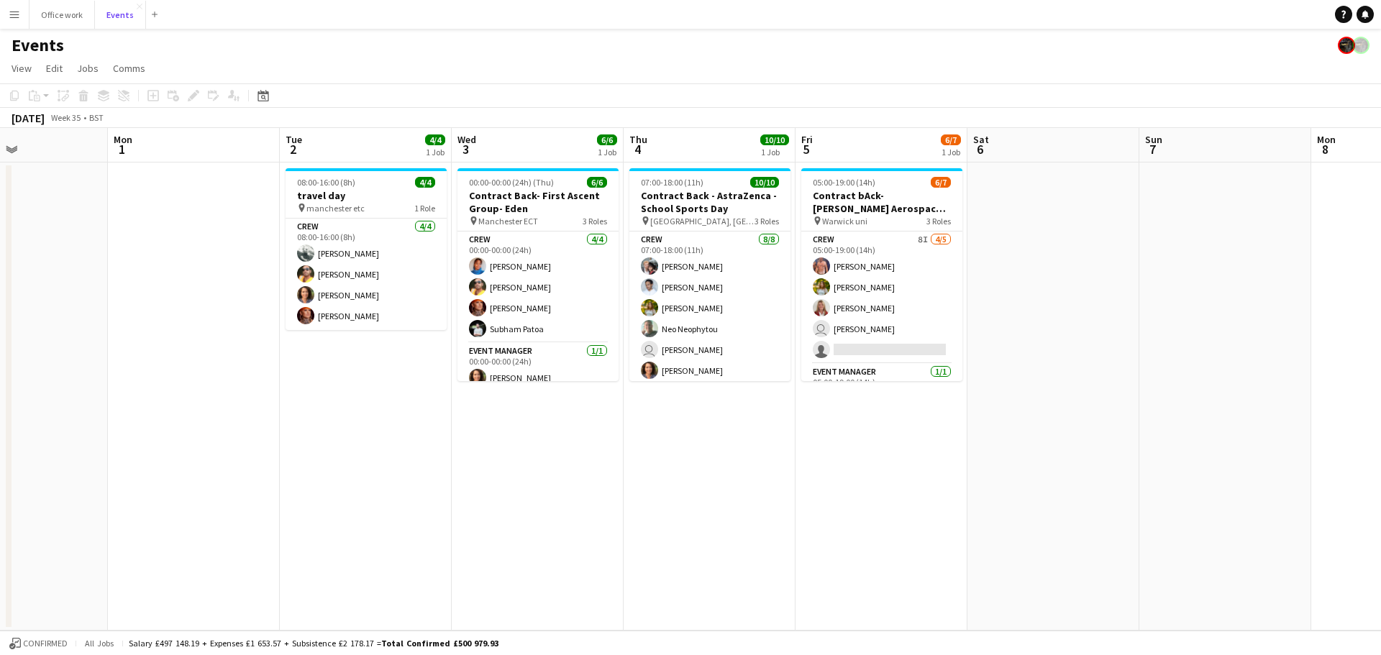
scroll to position [0, 440]
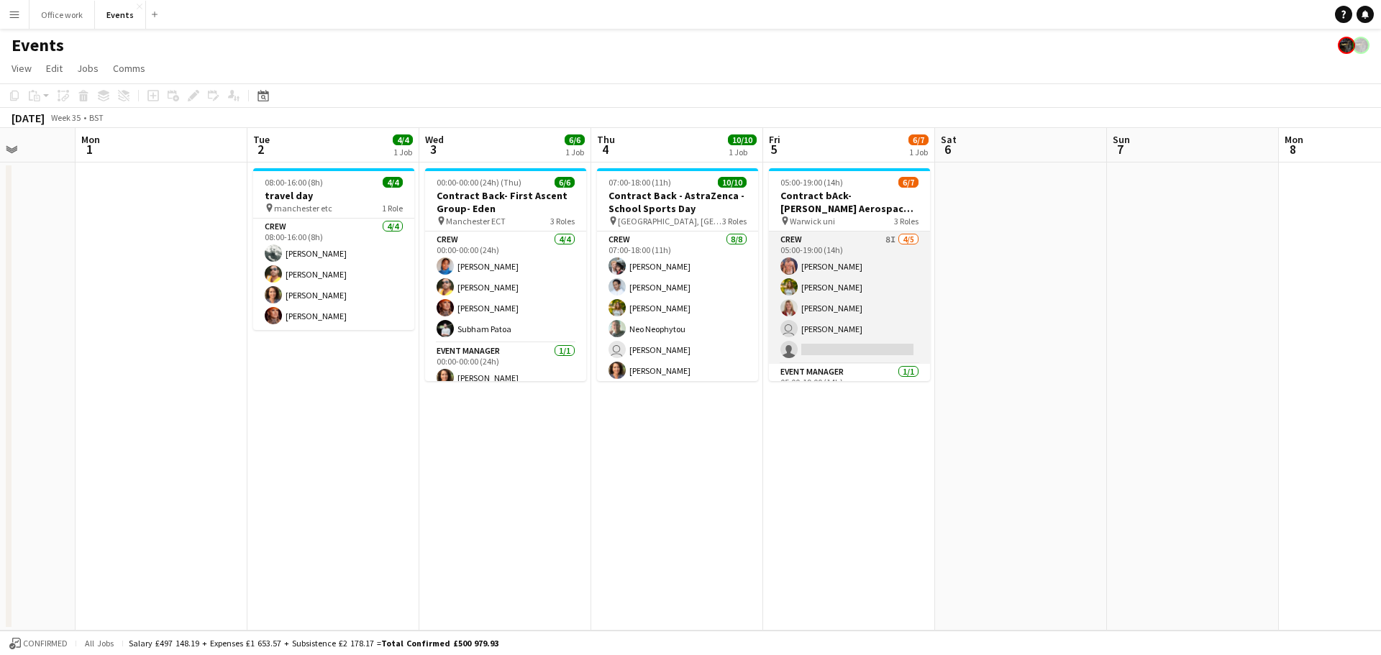
click at [850, 245] on app-card-role "Crew 8I 4/5 05:00-19:00 (14h) Chris Ebbon Alexandra Tanase Sara Spicer user Jab…" at bounding box center [849, 298] width 161 height 132
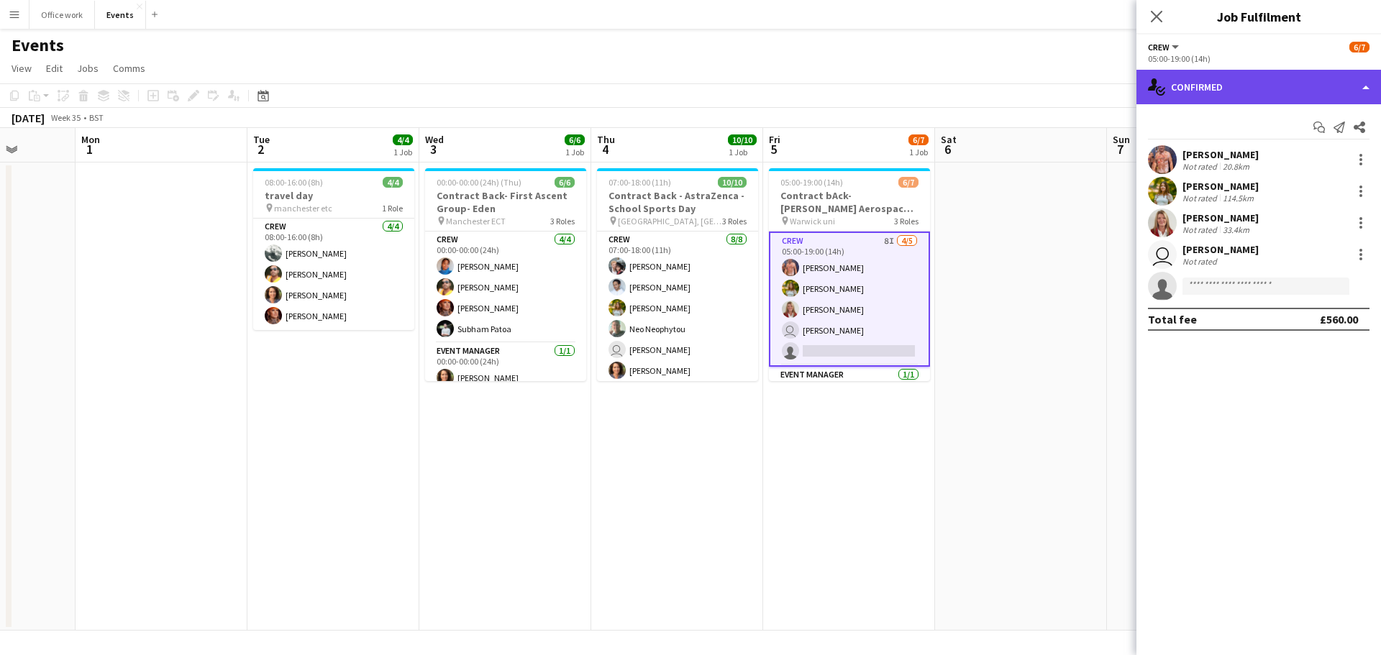
click at [1209, 70] on div "single-neutral-actions-check-2 Confirmed" at bounding box center [1259, 87] width 245 height 35
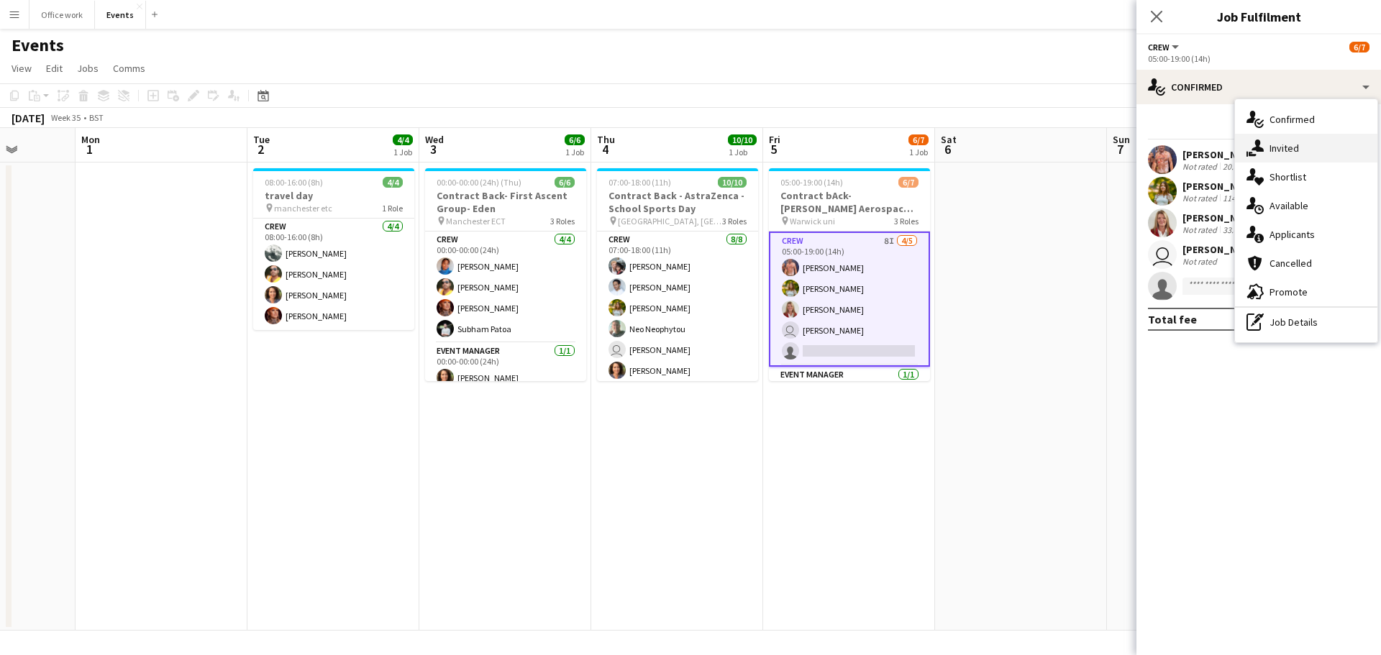
click at [1263, 145] on icon "single-neutral-actions-share-1" at bounding box center [1255, 148] width 17 height 17
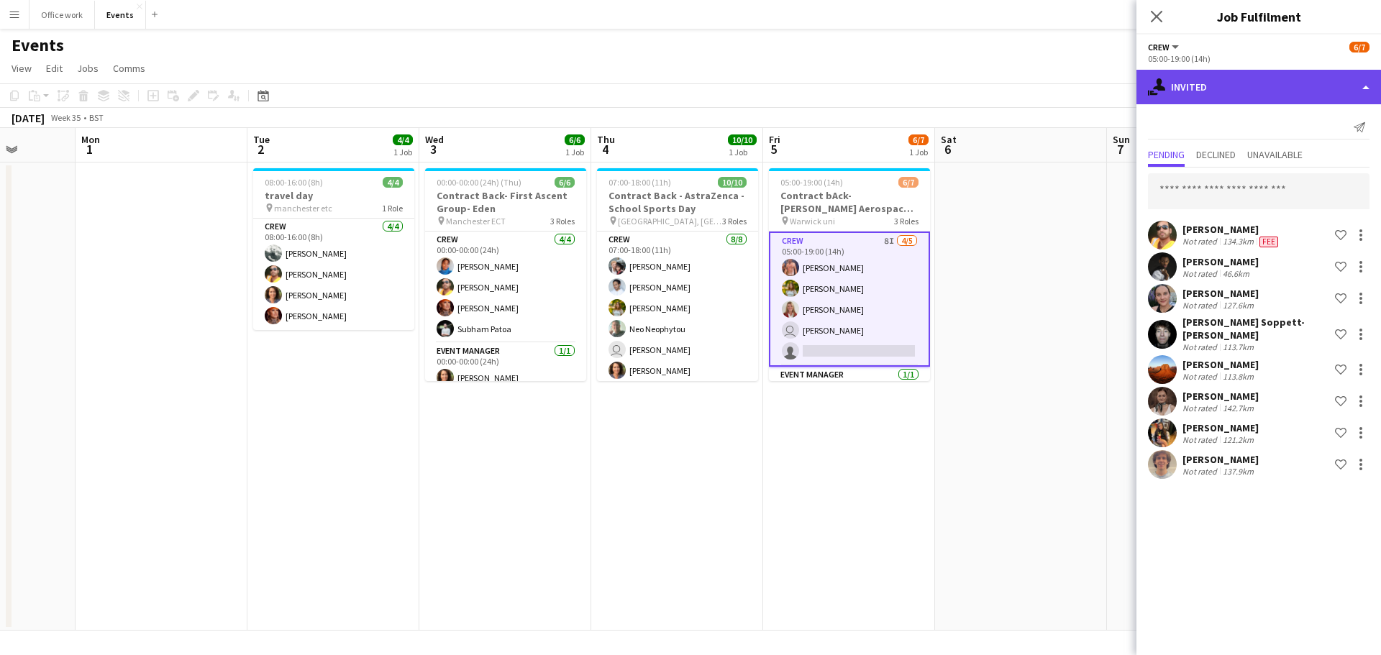
click at [1235, 92] on div "single-neutral-actions-share-1 Invited" at bounding box center [1259, 87] width 245 height 35
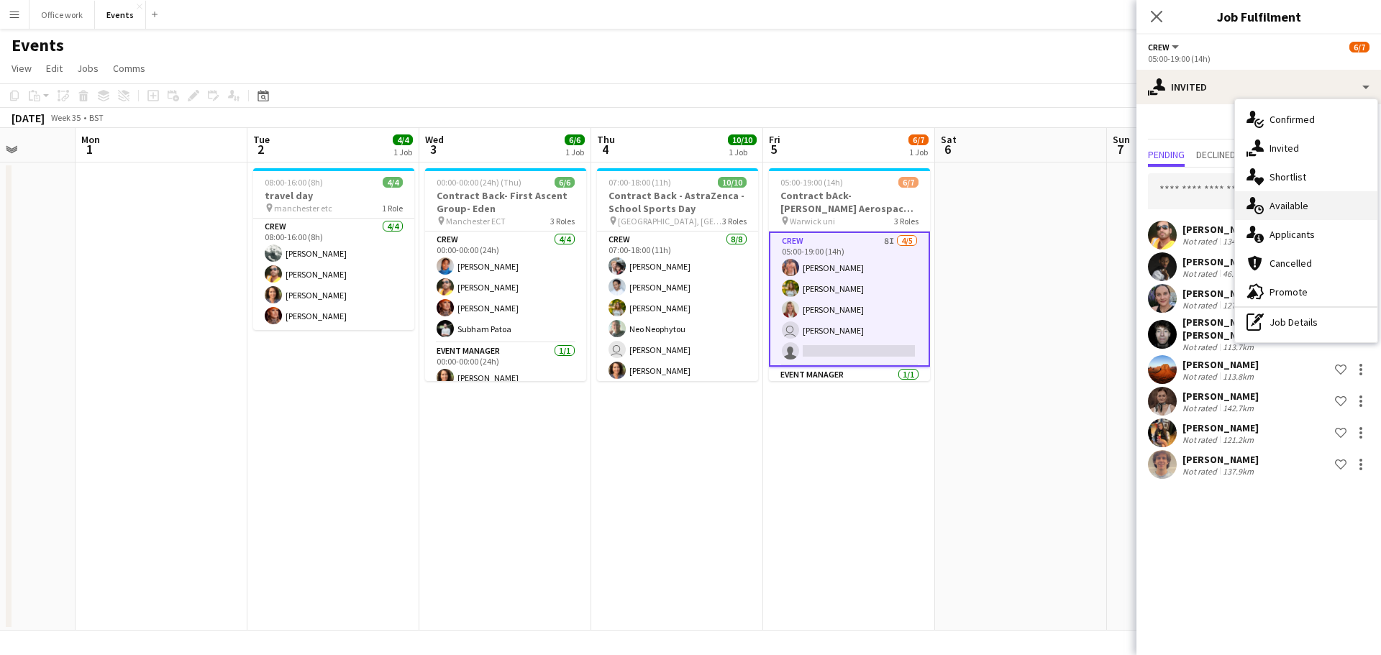
click at [1265, 209] on div "single-neutral-actions-upload Available" at bounding box center [1306, 205] width 142 height 29
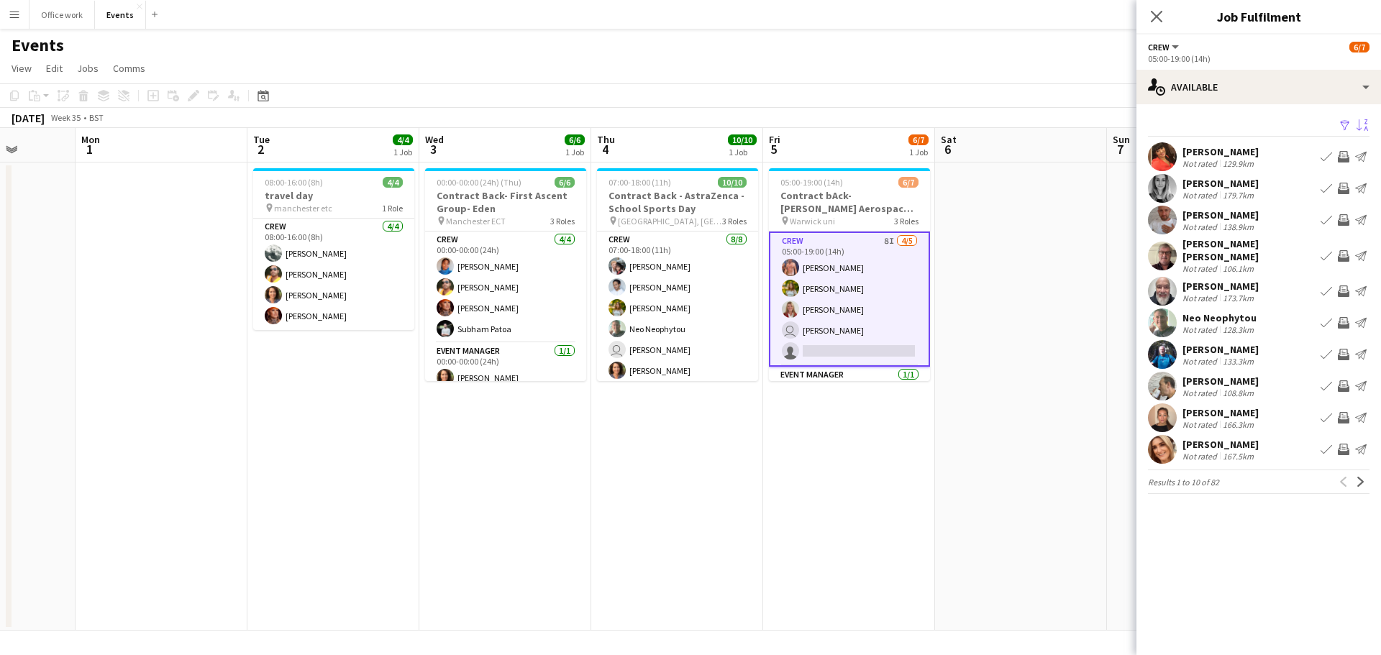
click at [1360, 127] on app-icon "Sort asc" at bounding box center [1363, 126] width 12 height 14
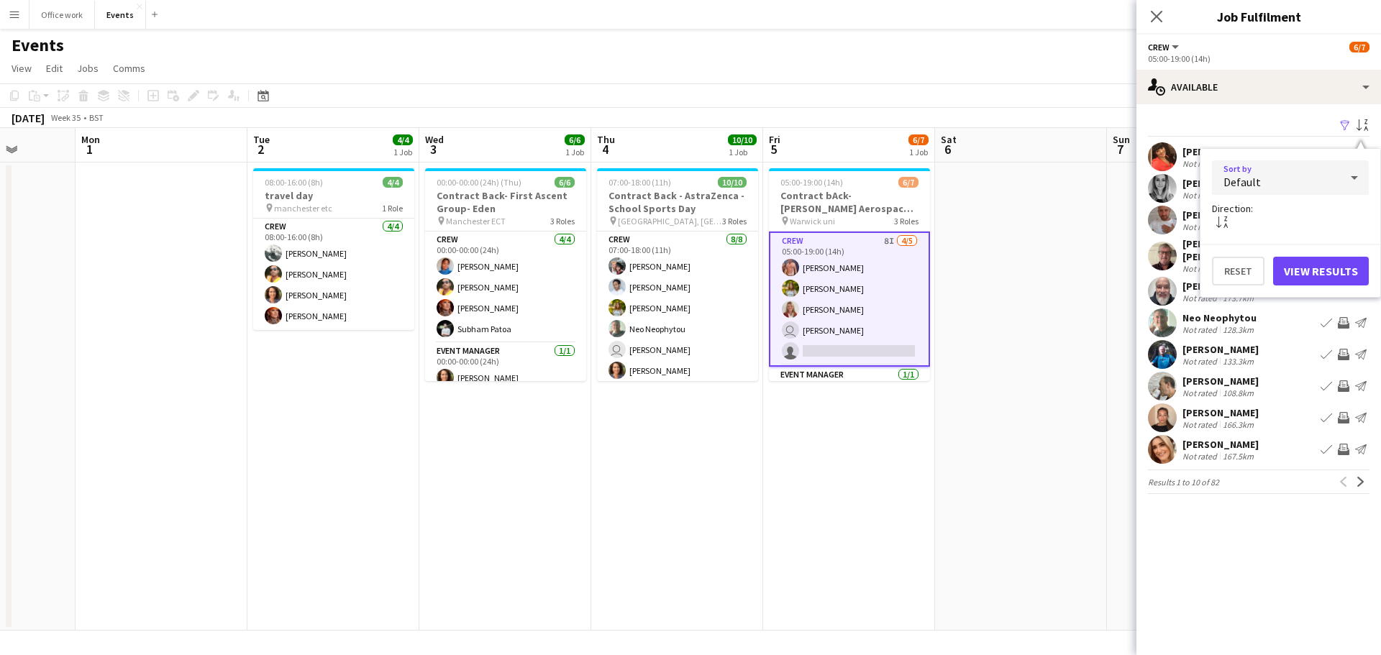
click at [1326, 167] on div "Default" at bounding box center [1276, 177] width 128 height 35
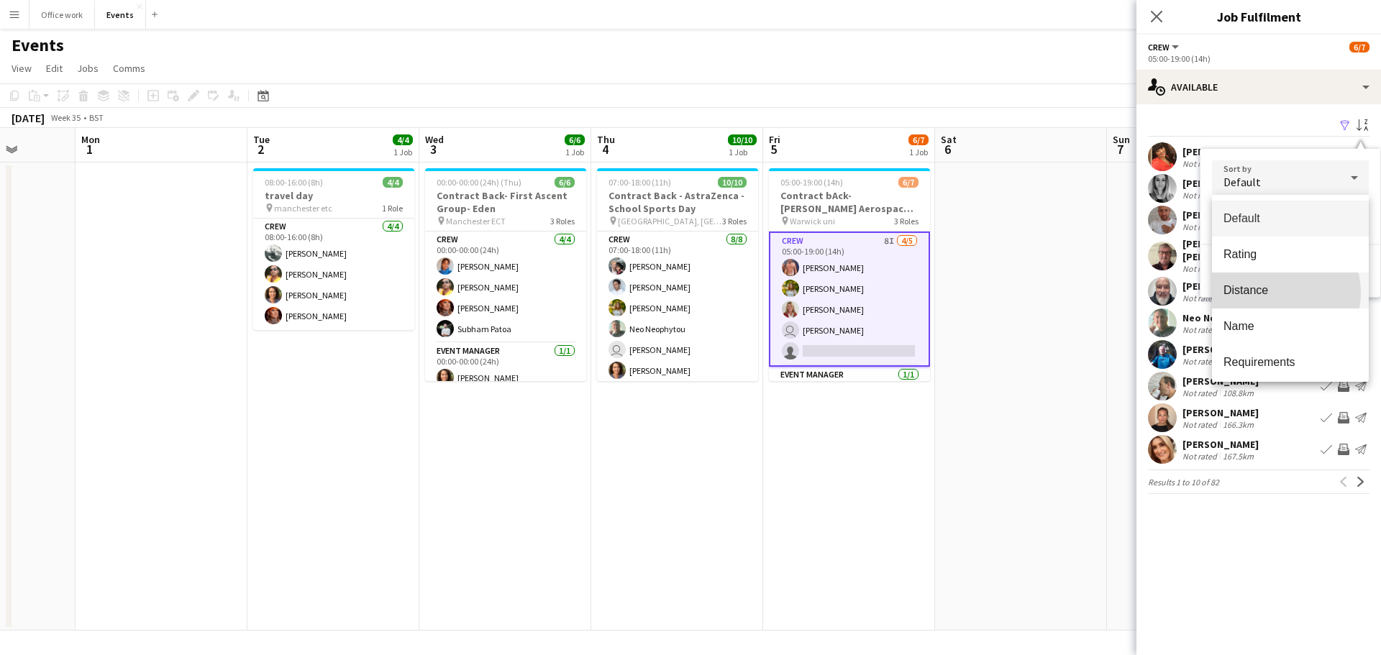
click at [1279, 293] on span "Distance" at bounding box center [1291, 290] width 134 height 14
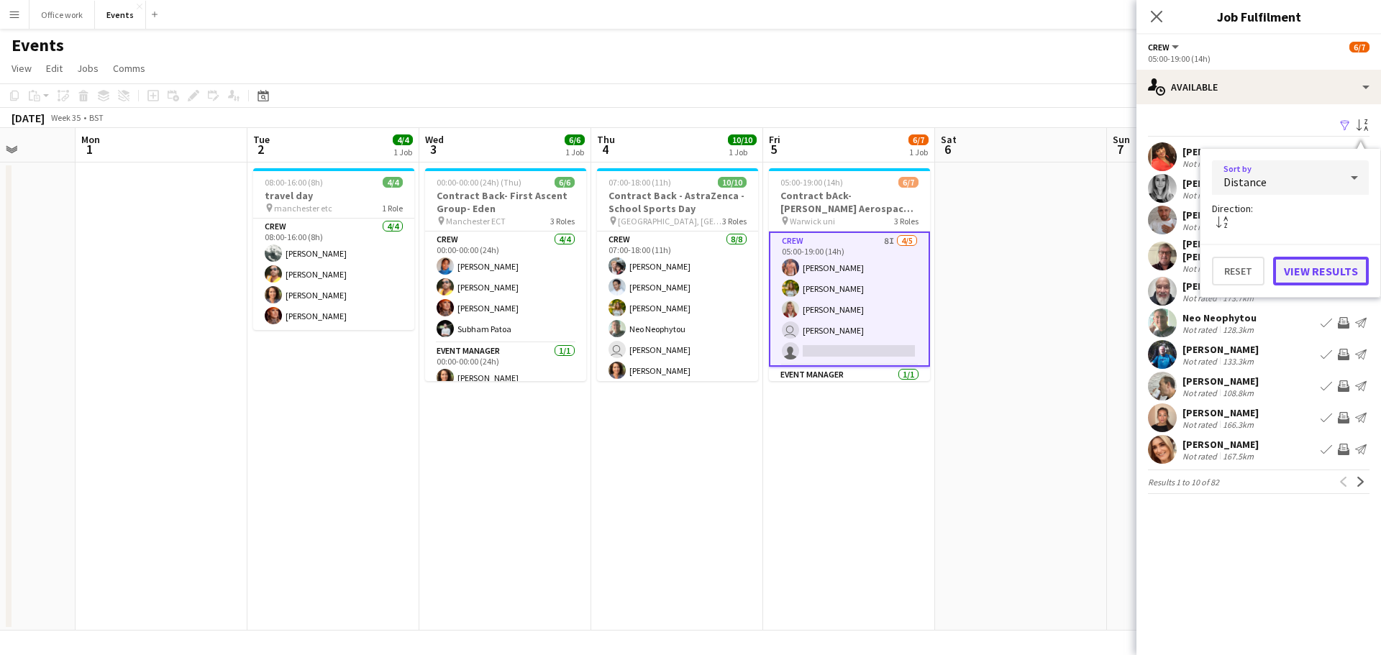
click at [1312, 271] on button "View Results" at bounding box center [1321, 271] width 96 height 29
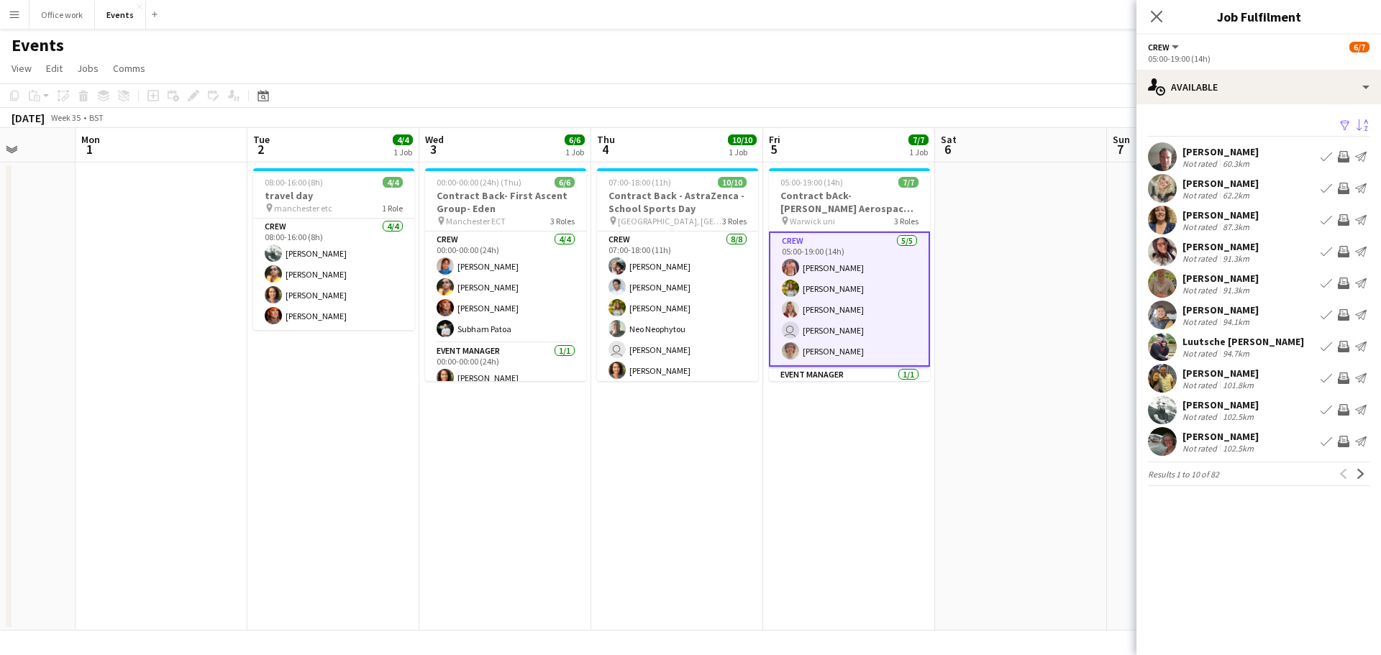
click at [1055, 465] on app-date-cell at bounding box center [1021, 397] width 172 height 468
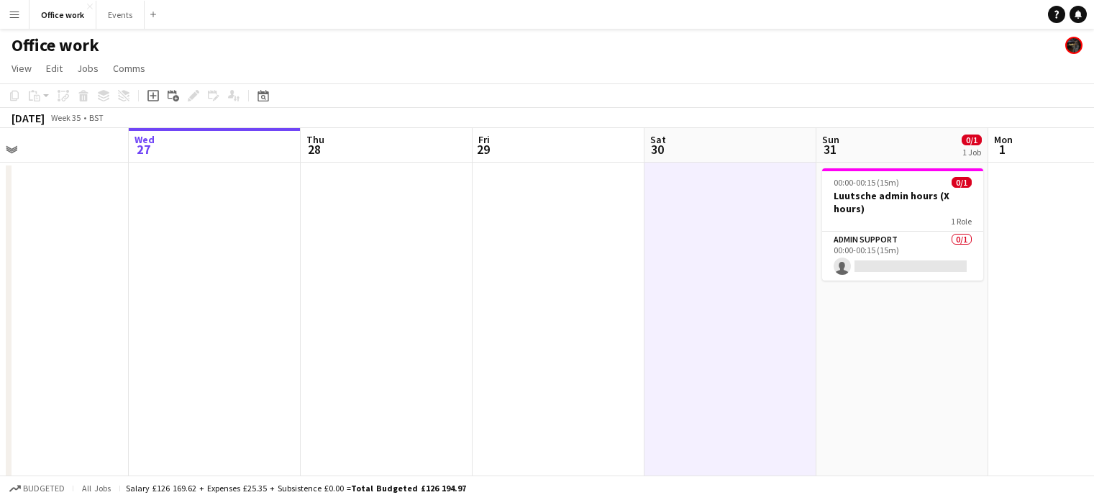
scroll to position [0, 560]
